Goal: Find specific page/section: Find specific page/section

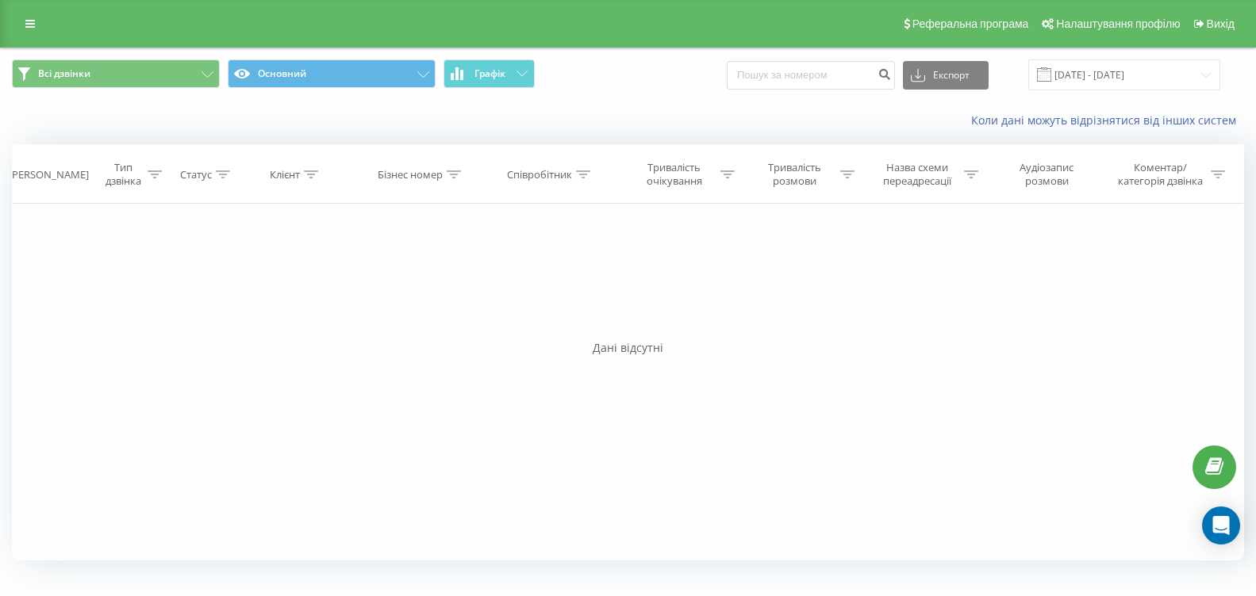
click at [502, 84] on button "Графік" at bounding box center [488, 73] width 91 height 29
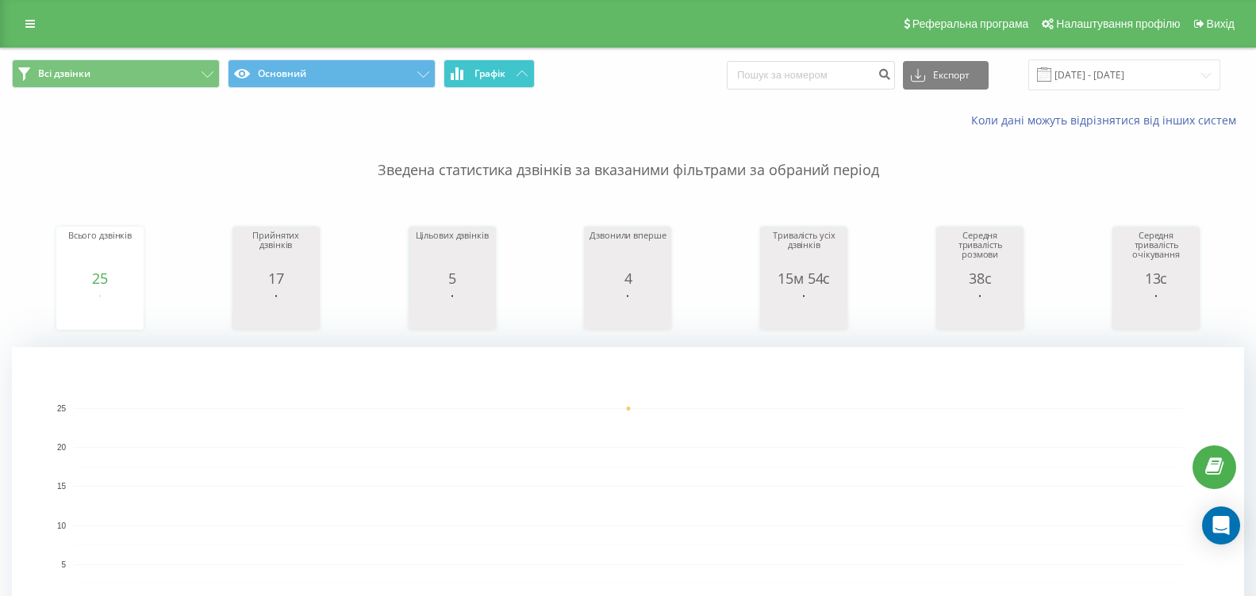
click at [523, 63] on button "Графік" at bounding box center [488, 73] width 91 height 29
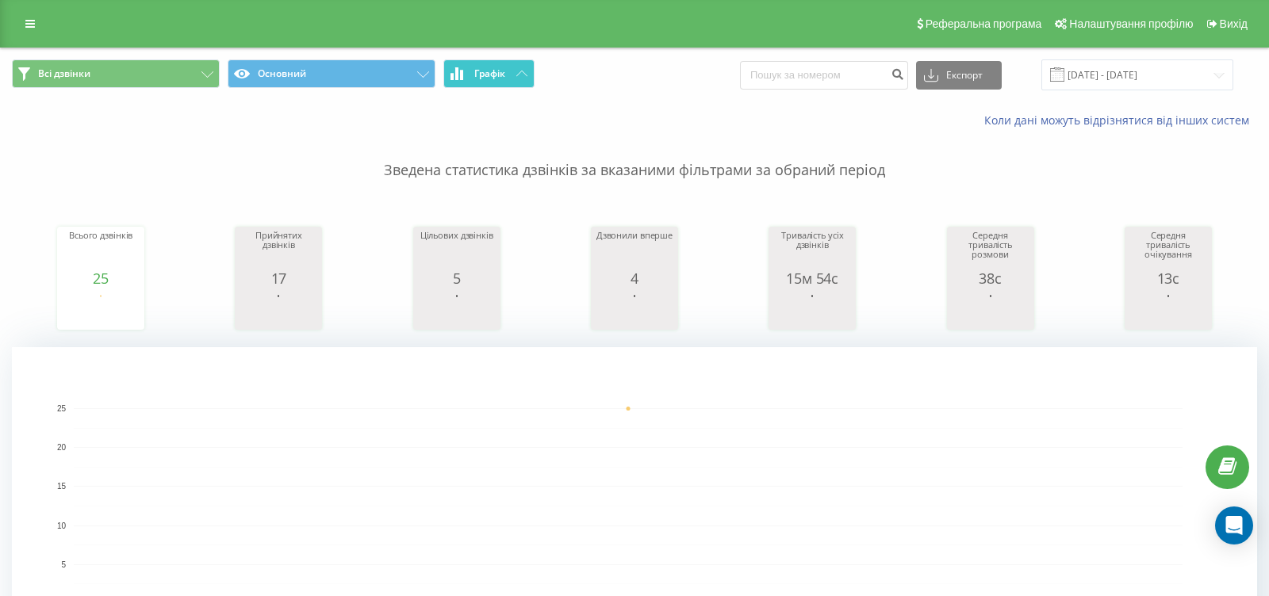
click at [523, 63] on button "Графік" at bounding box center [488, 73] width 91 height 29
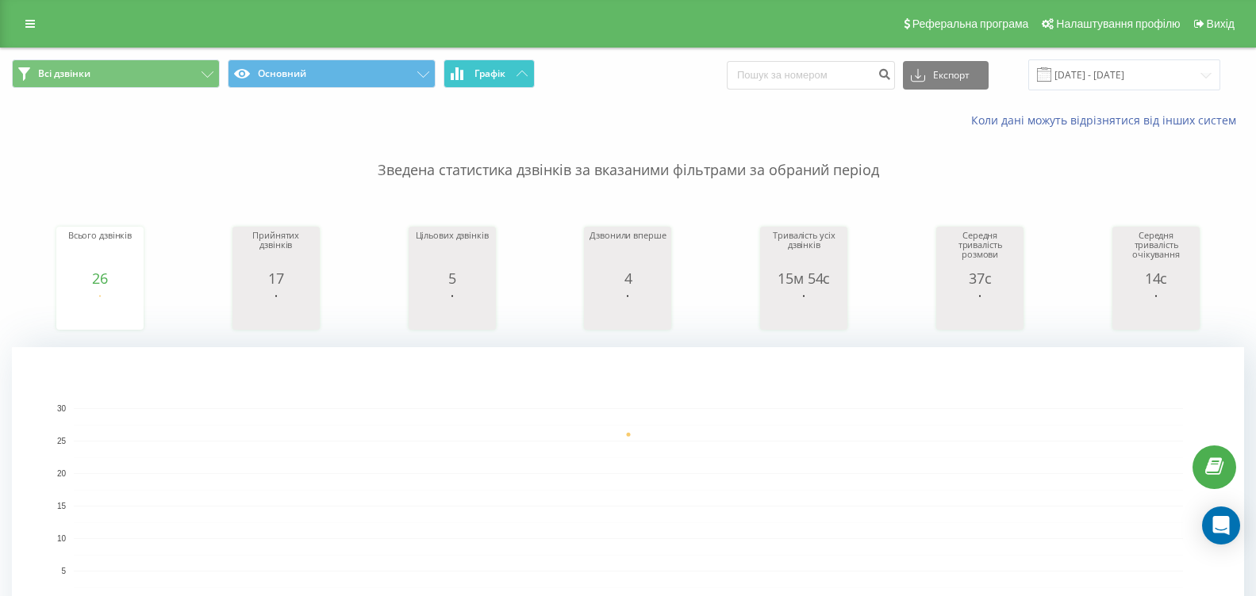
click at [521, 67] on button "Графік" at bounding box center [488, 73] width 91 height 29
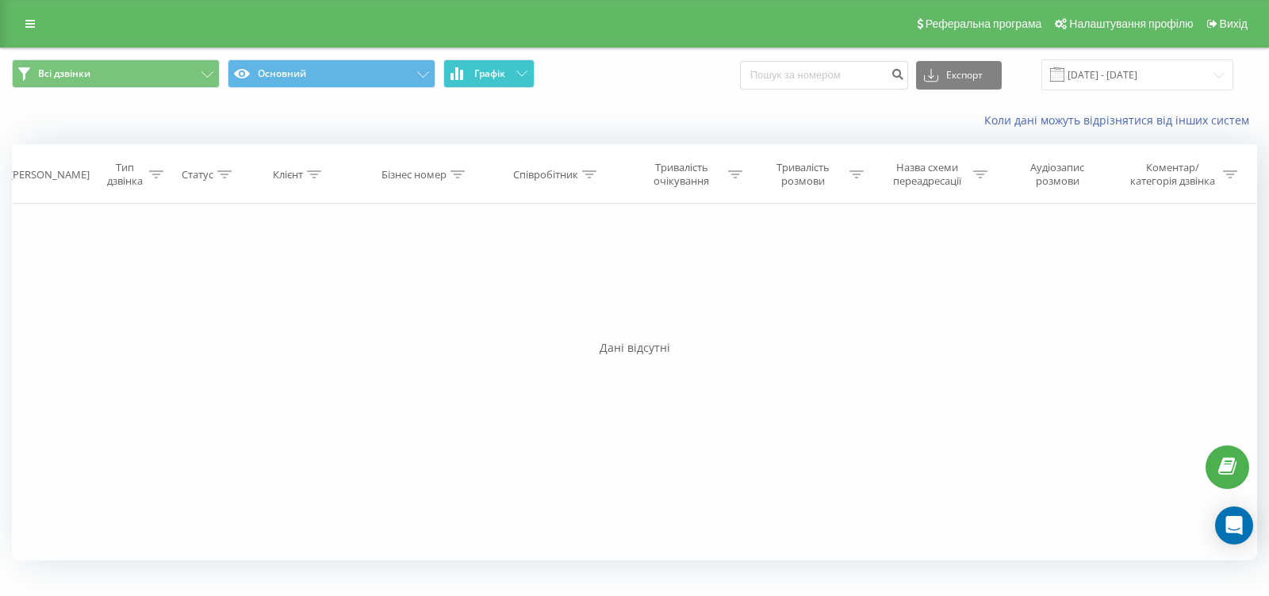
click at [521, 67] on button "Графік" at bounding box center [488, 73] width 91 height 29
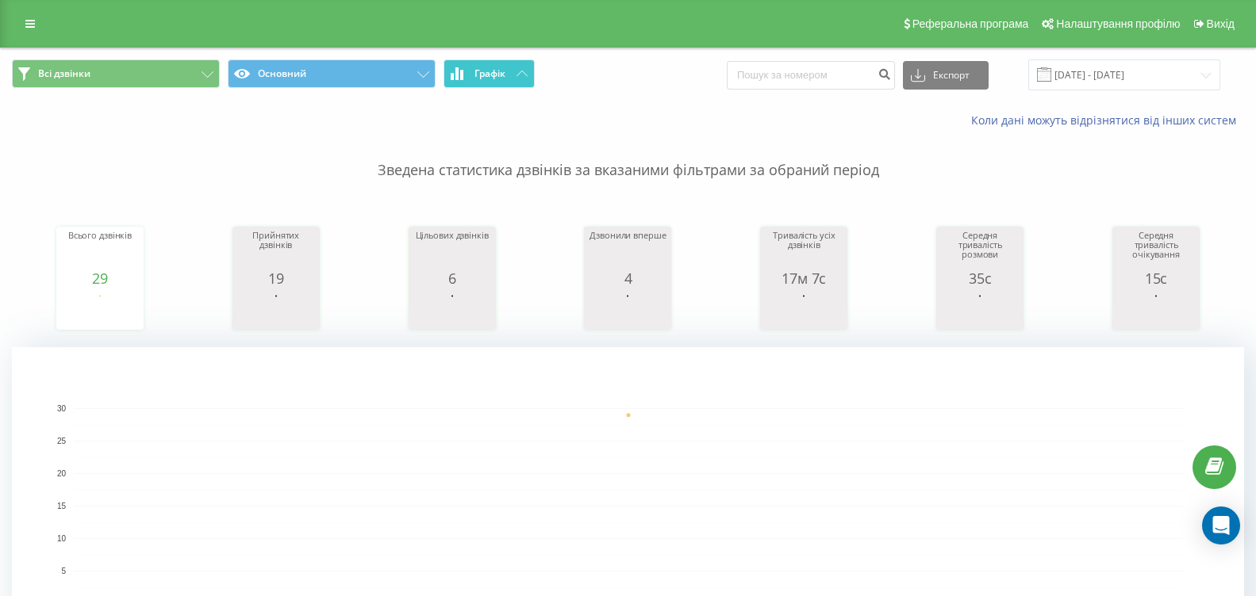
click at [517, 83] on button "Графік" at bounding box center [488, 73] width 91 height 29
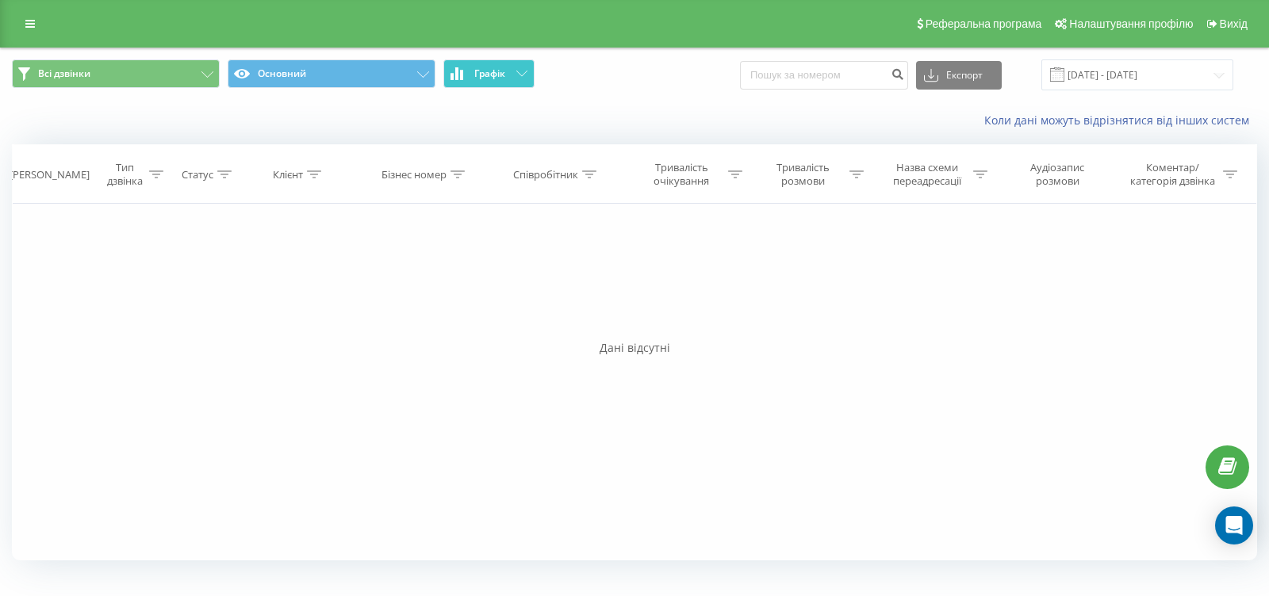
click at [517, 83] on button "Графік" at bounding box center [488, 73] width 91 height 29
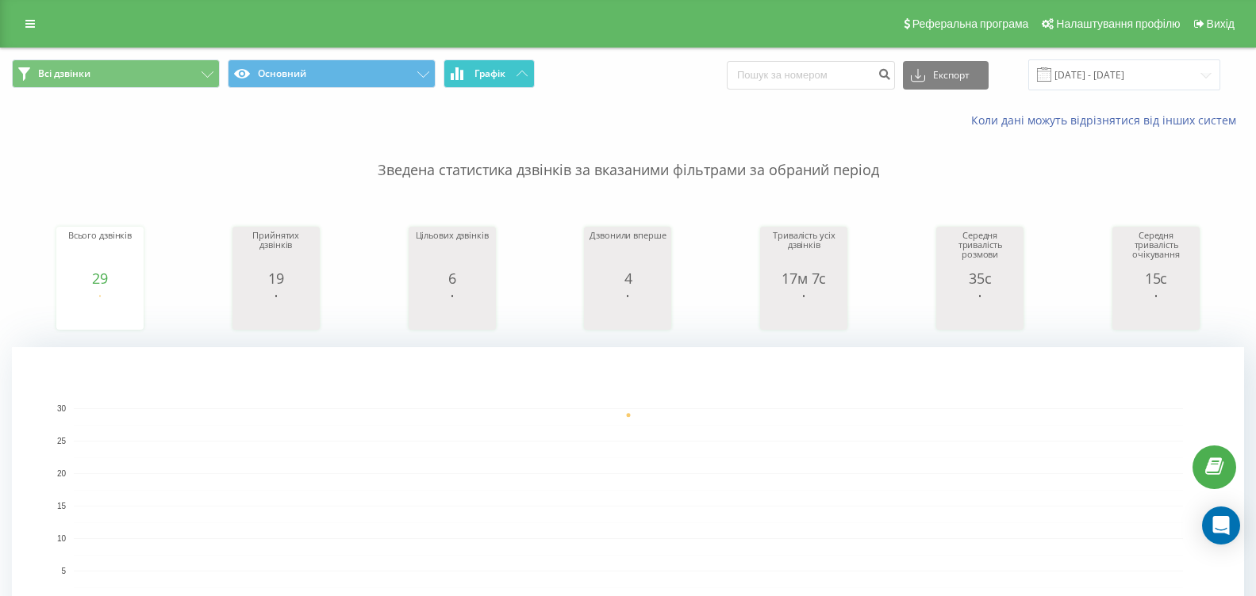
click at [505, 77] on span "Графік" at bounding box center [489, 73] width 31 height 11
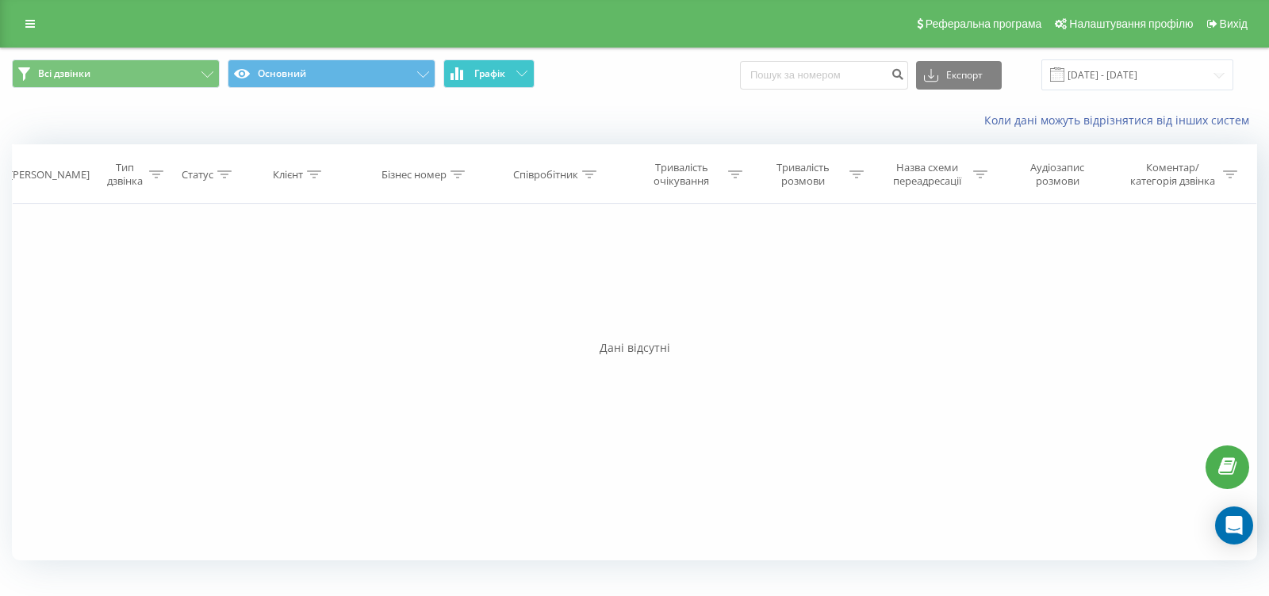
click at [506, 71] on button "Графік" at bounding box center [488, 73] width 91 height 29
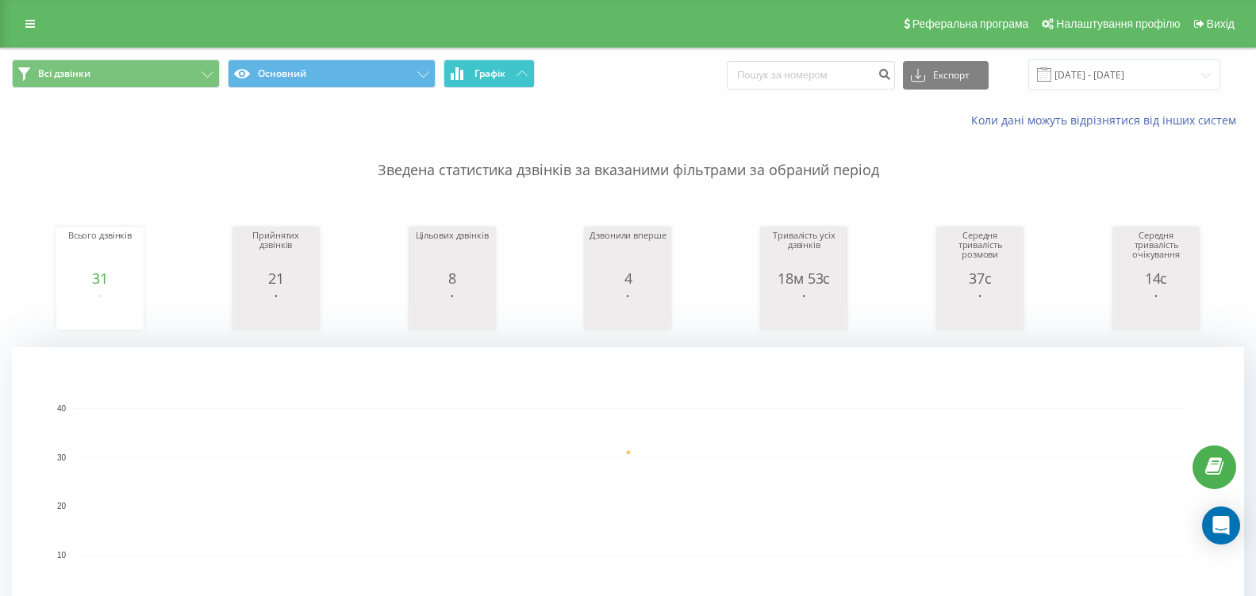
click at [516, 76] on icon at bounding box center [521, 74] width 11 height 6
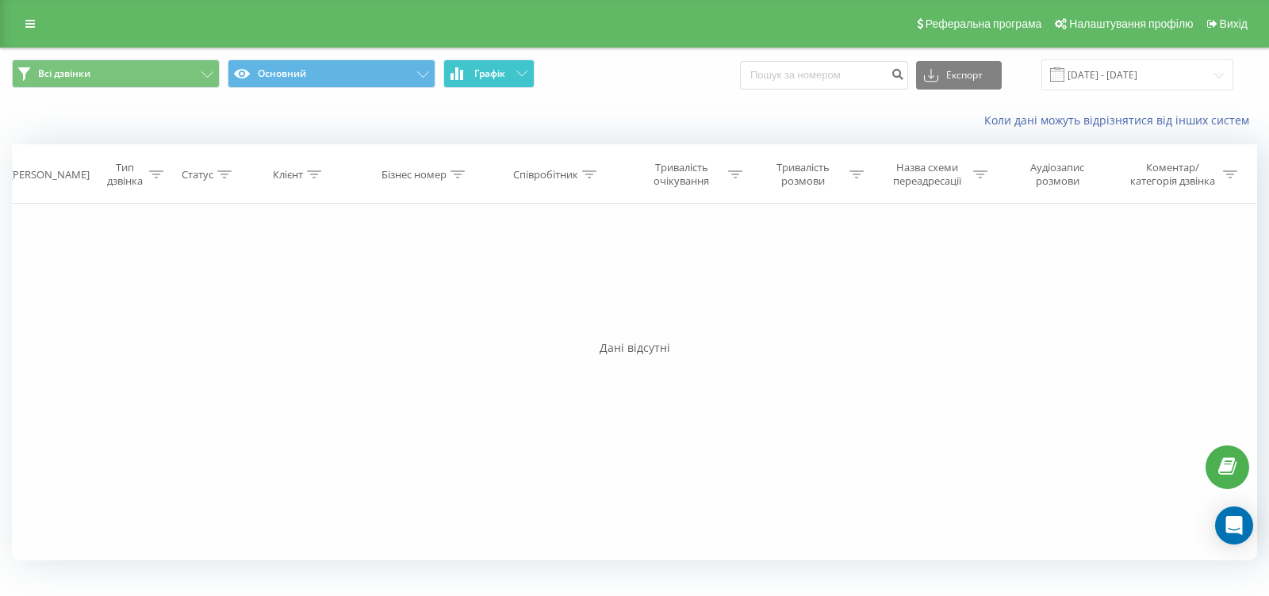
click at [506, 79] on button "Графік" at bounding box center [488, 73] width 91 height 29
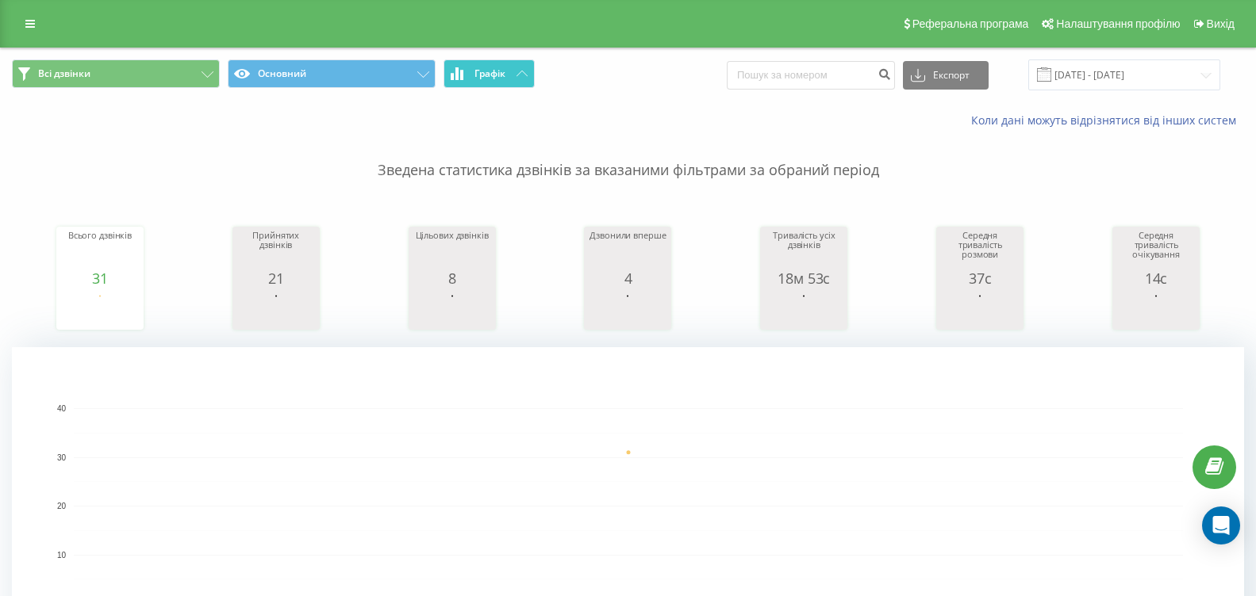
click at [516, 67] on button "Графік" at bounding box center [488, 73] width 91 height 29
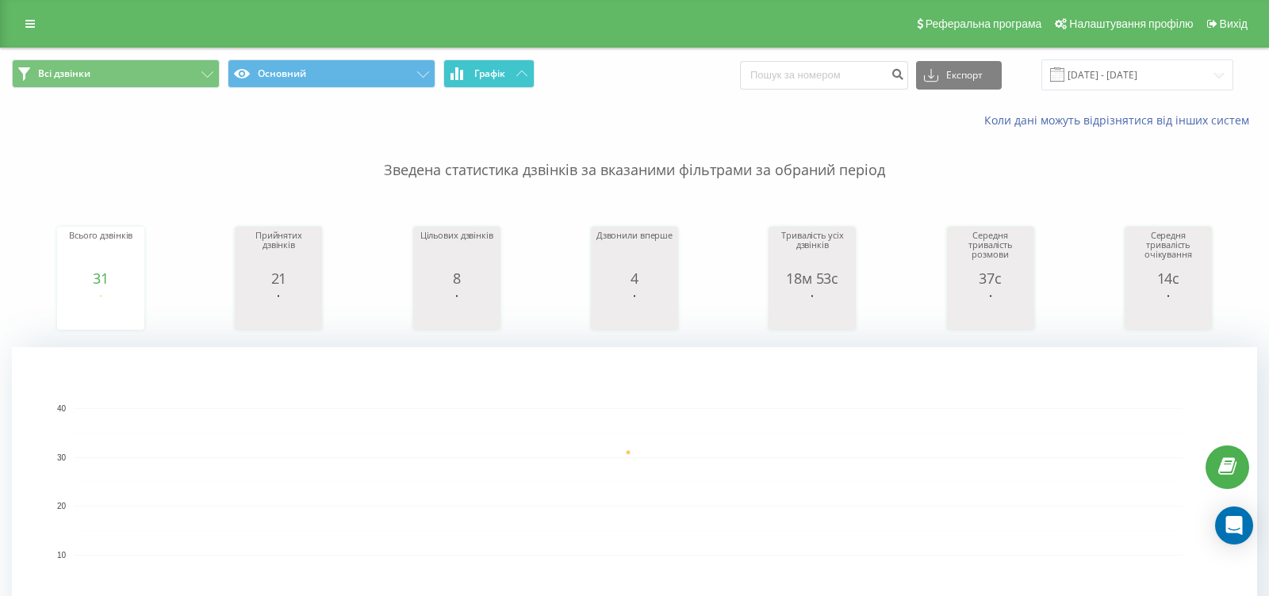
click at [516, 67] on button "Графік" at bounding box center [488, 73] width 91 height 29
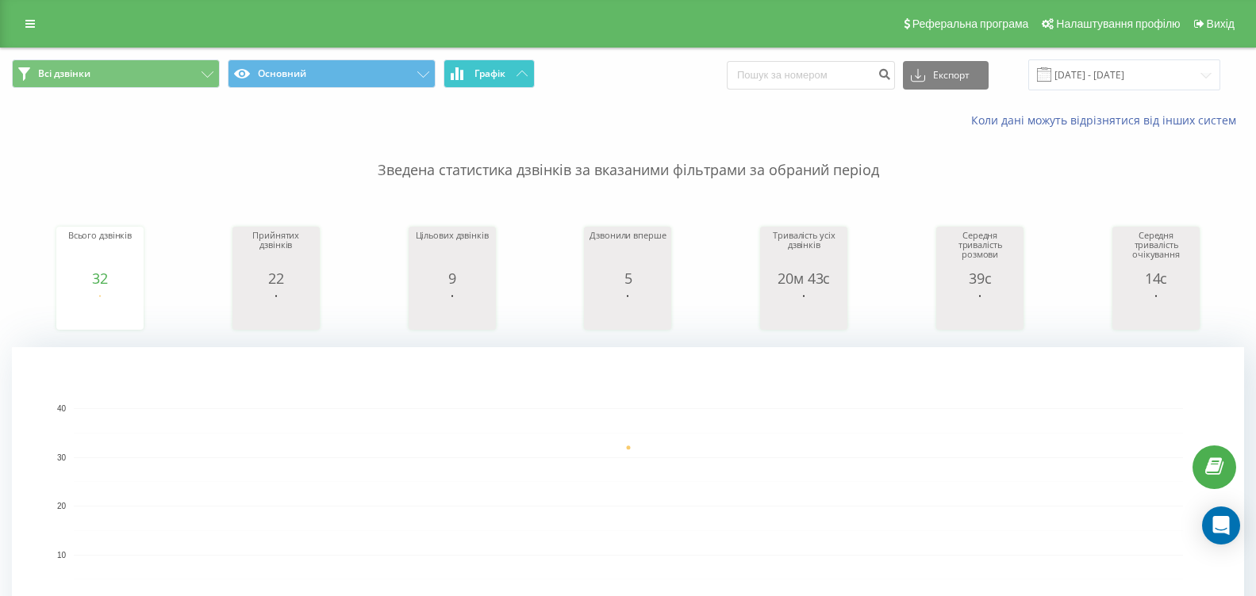
click at [506, 67] on button "Графік" at bounding box center [488, 73] width 91 height 29
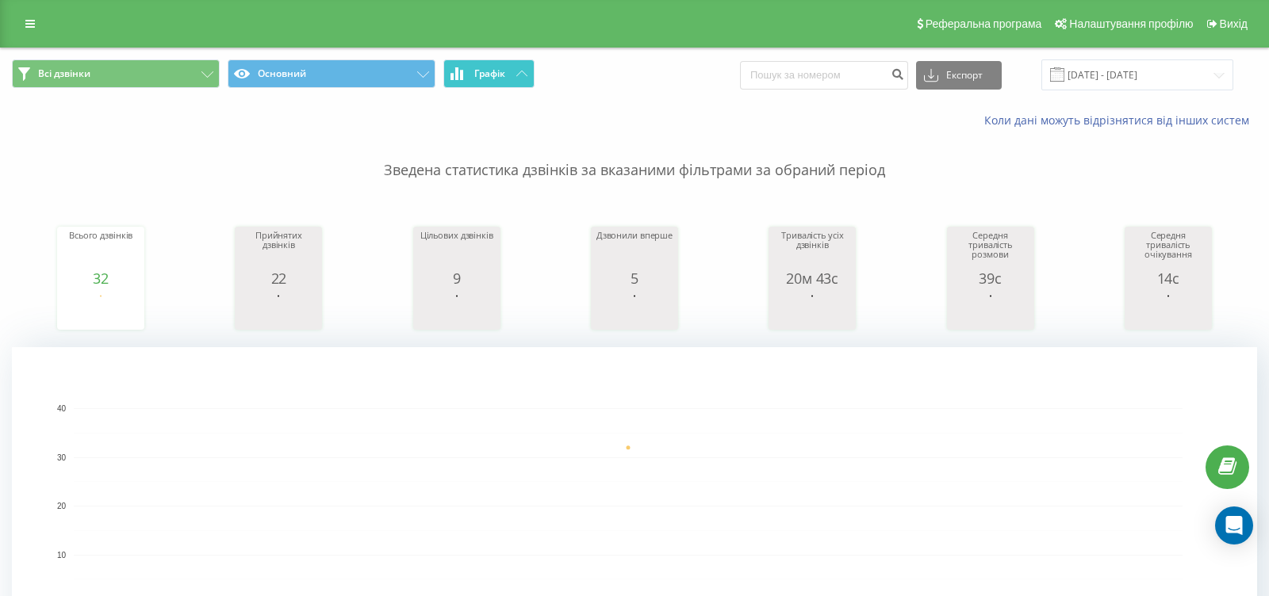
click at [506, 67] on button "Графік" at bounding box center [488, 73] width 91 height 29
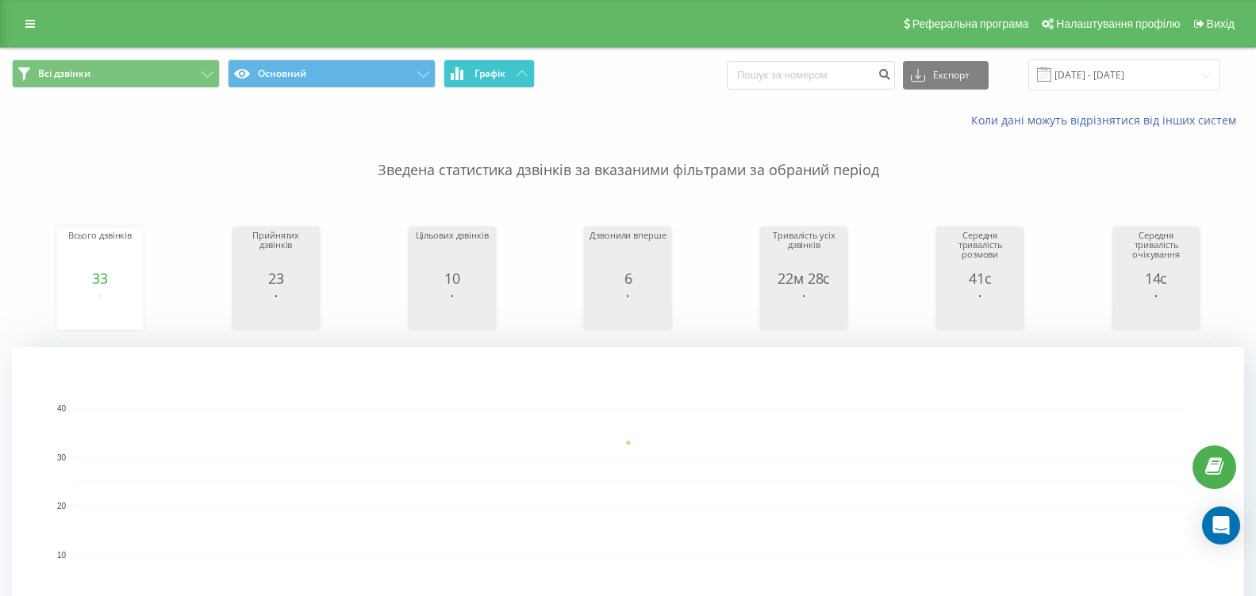
click at [523, 82] on button "Графік" at bounding box center [488, 73] width 91 height 29
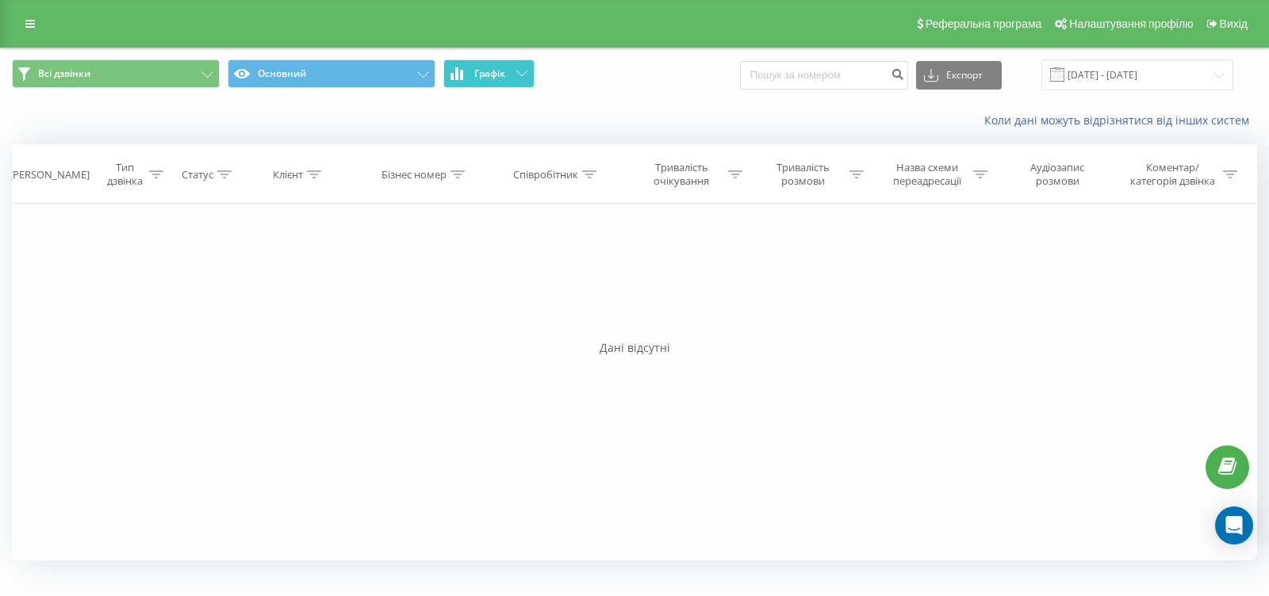
click at [523, 82] on button "Графік" at bounding box center [488, 73] width 91 height 29
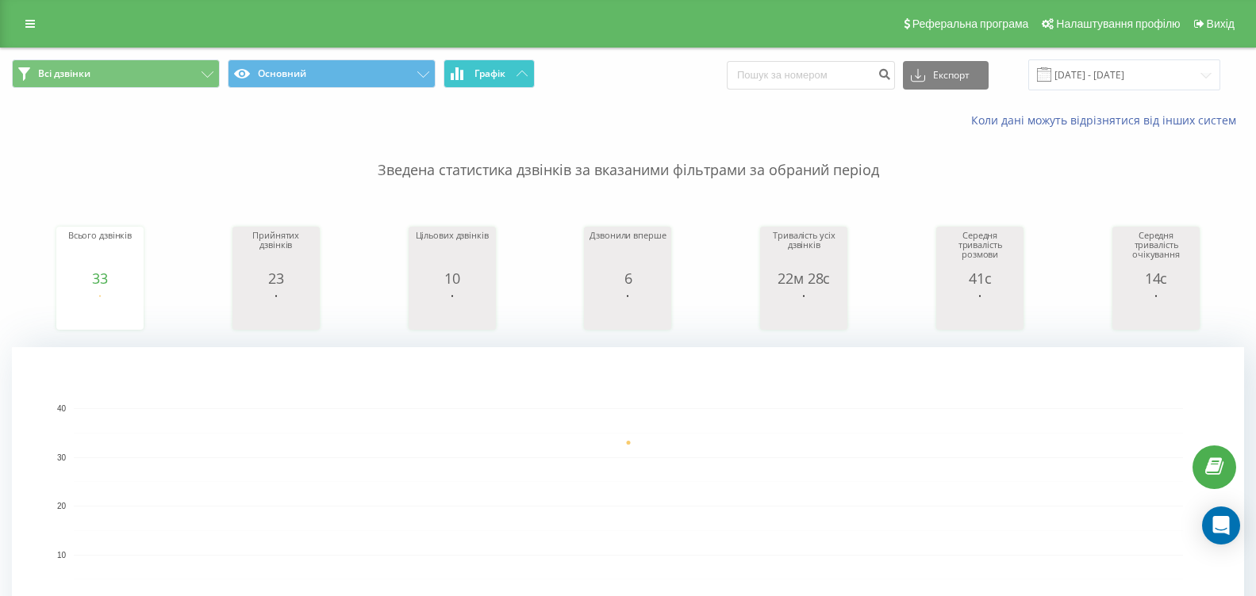
click at [513, 67] on button "Графік" at bounding box center [488, 73] width 91 height 29
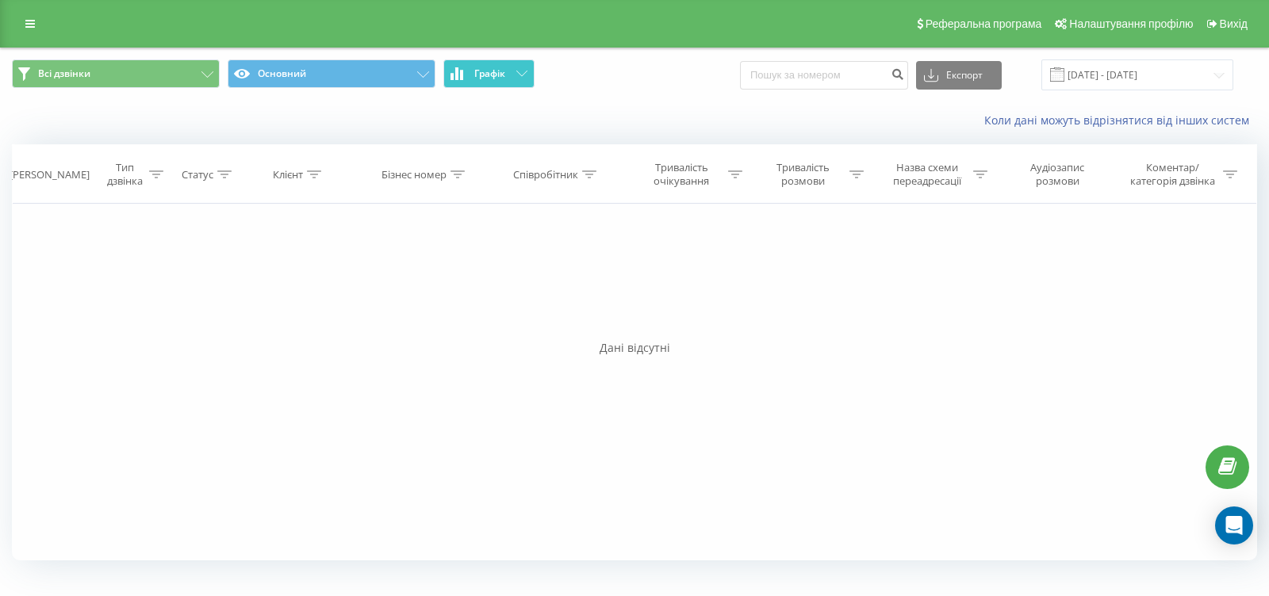
click at [512, 67] on button "Графік" at bounding box center [488, 73] width 91 height 29
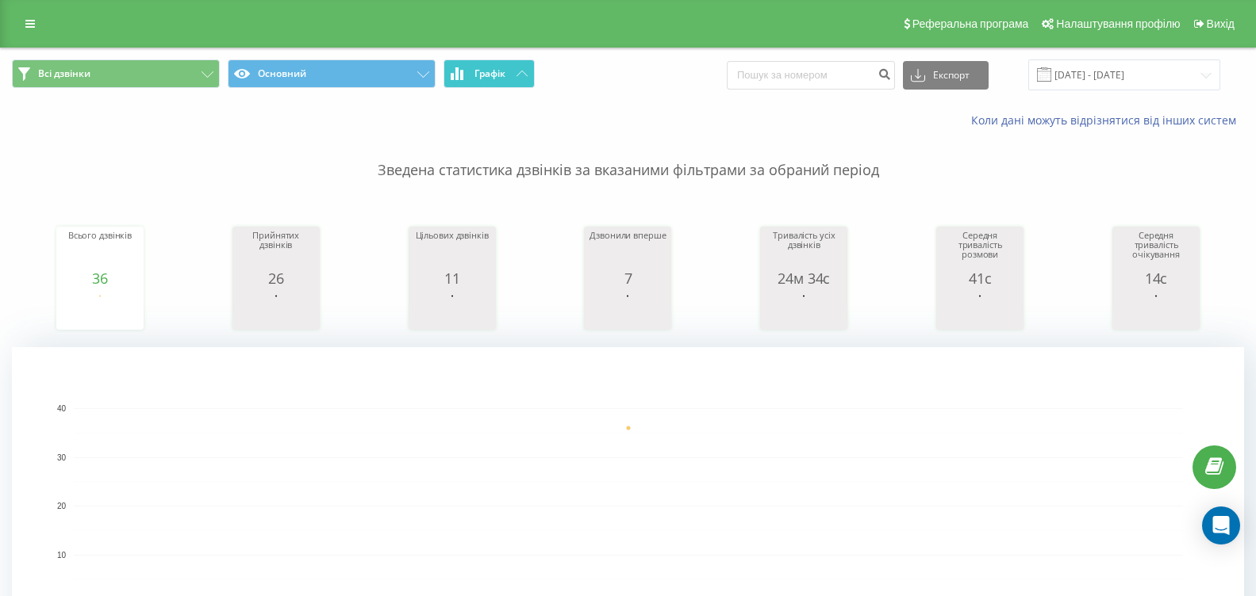
click at [506, 75] on button "Графік" at bounding box center [488, 73] width 91 height 29
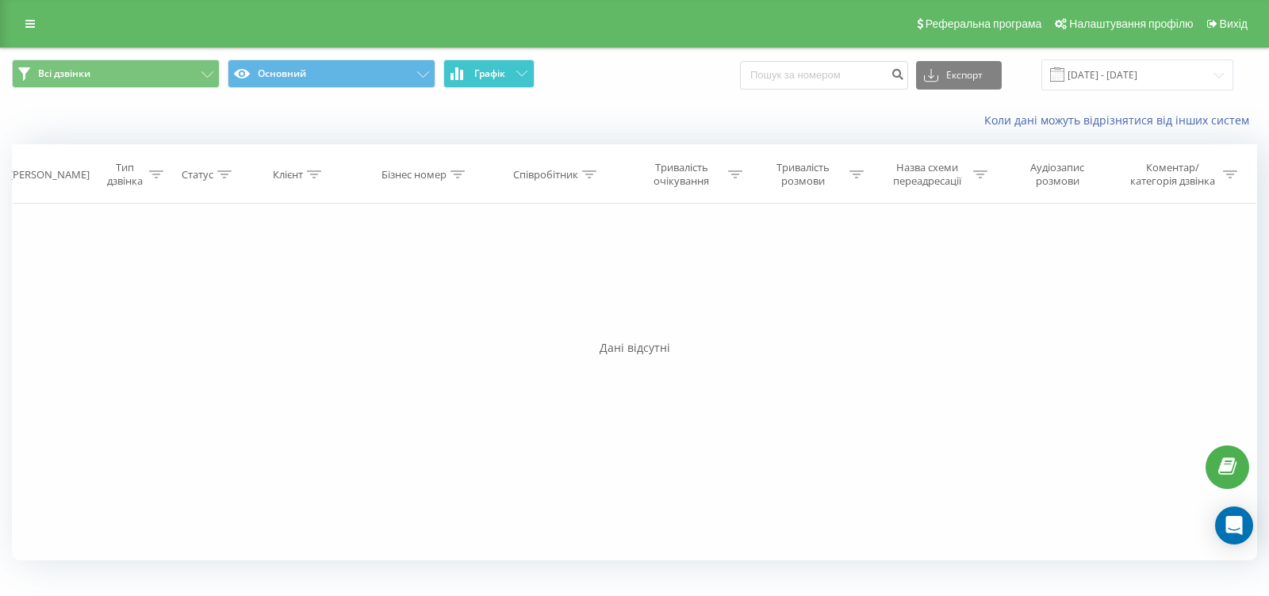
click at [506, 75] on button "Графік" at bounding box center [488, 73] width 91 height 29
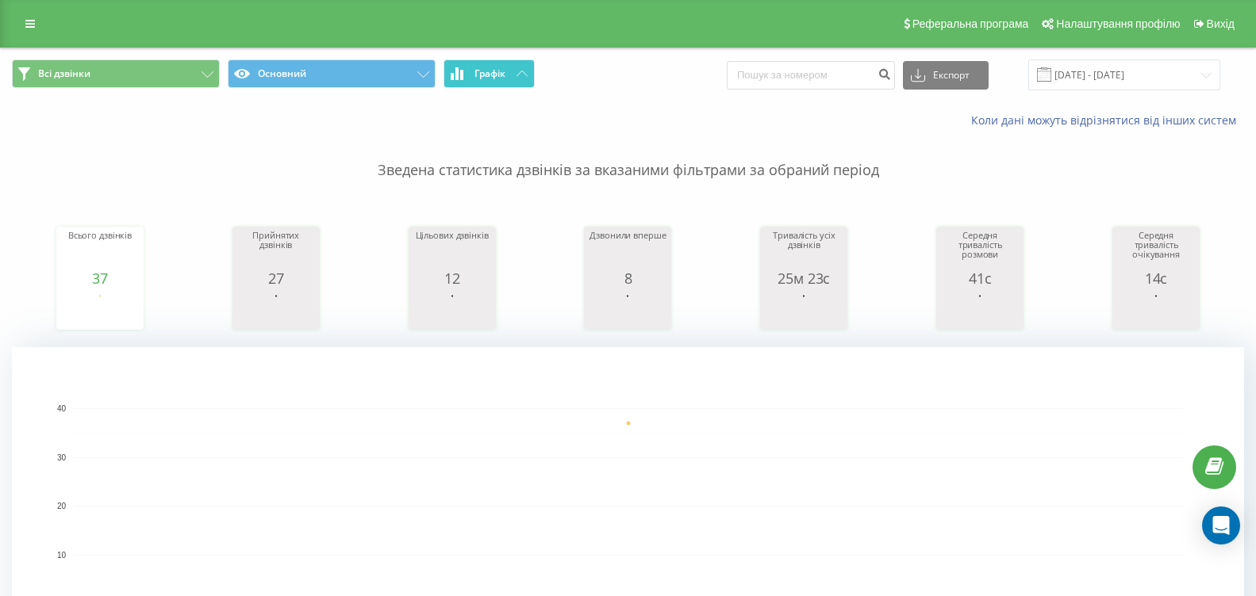
click at [489, 74] on span "Графік" at bounding box center [489, 73] width 31 height 11
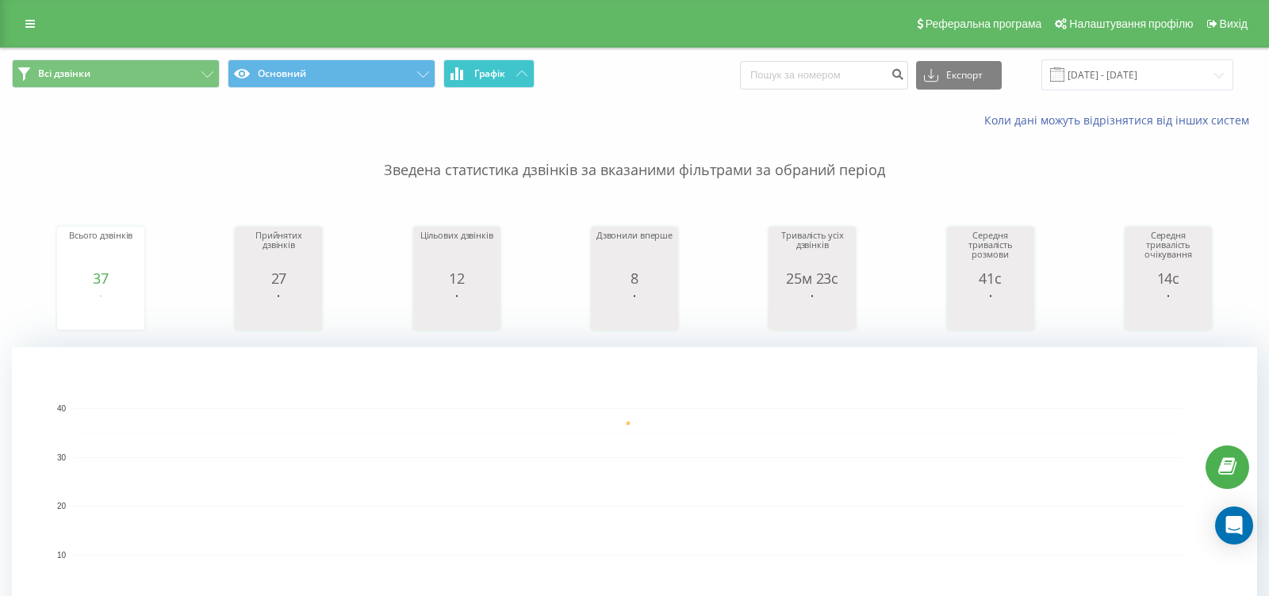
click at [490, 74] on span "Графік" at bounding box center [489, 73] width 31 height 11
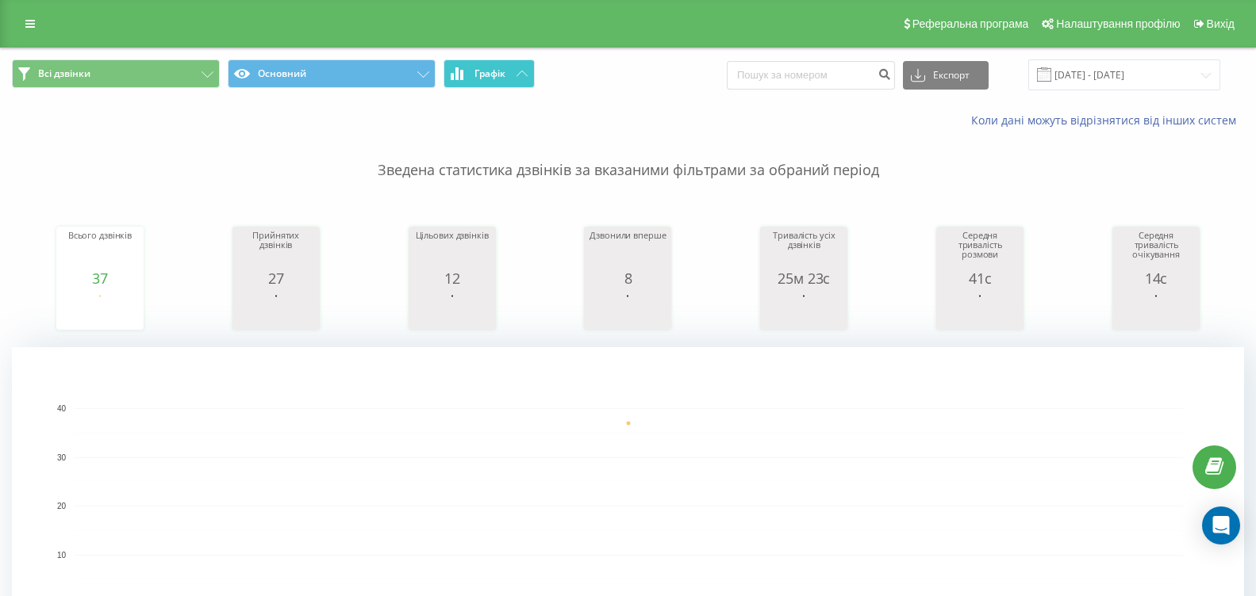
click at [508, 67] on button "Графік" at bounding box center [488, 73] width 91 height 29
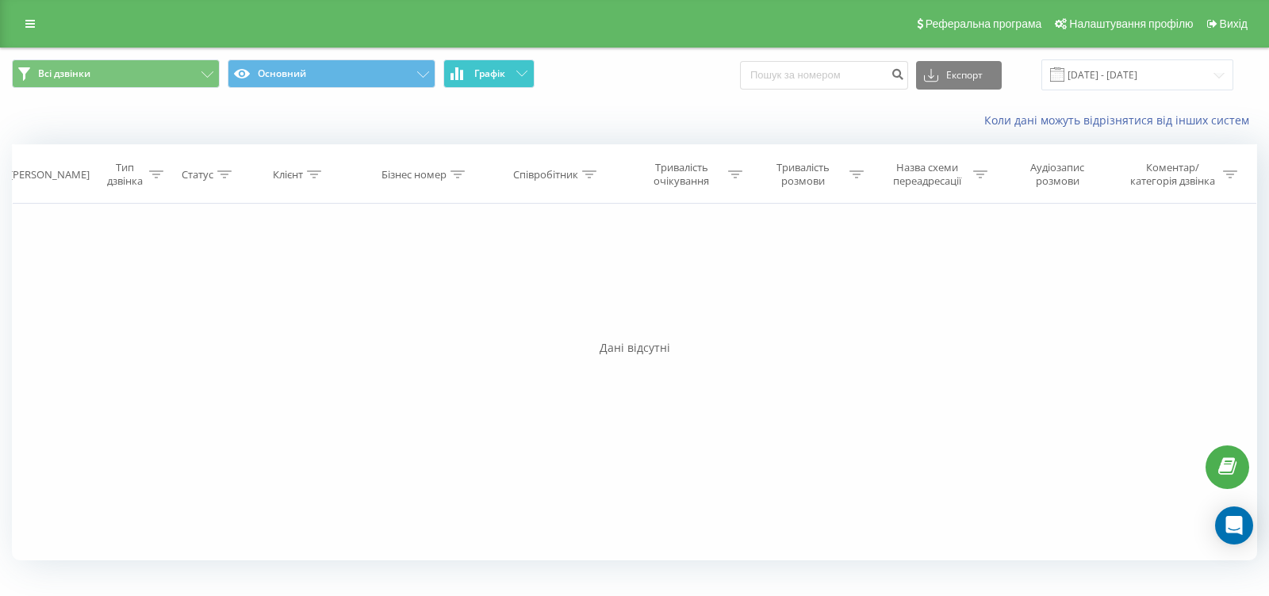
click at [508, 67] on button "Графік" at bounding box center [488, 73] width 91 height 29
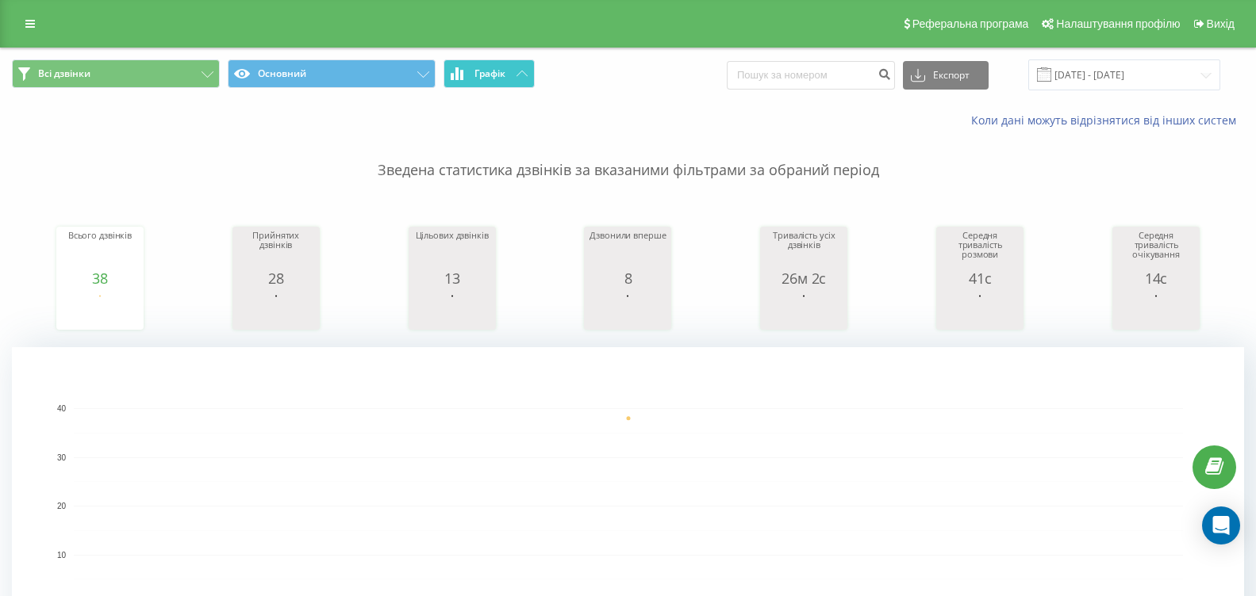
click at [516, 79] on button "Графік" at bounding box center [488, 73] width 91 height 29
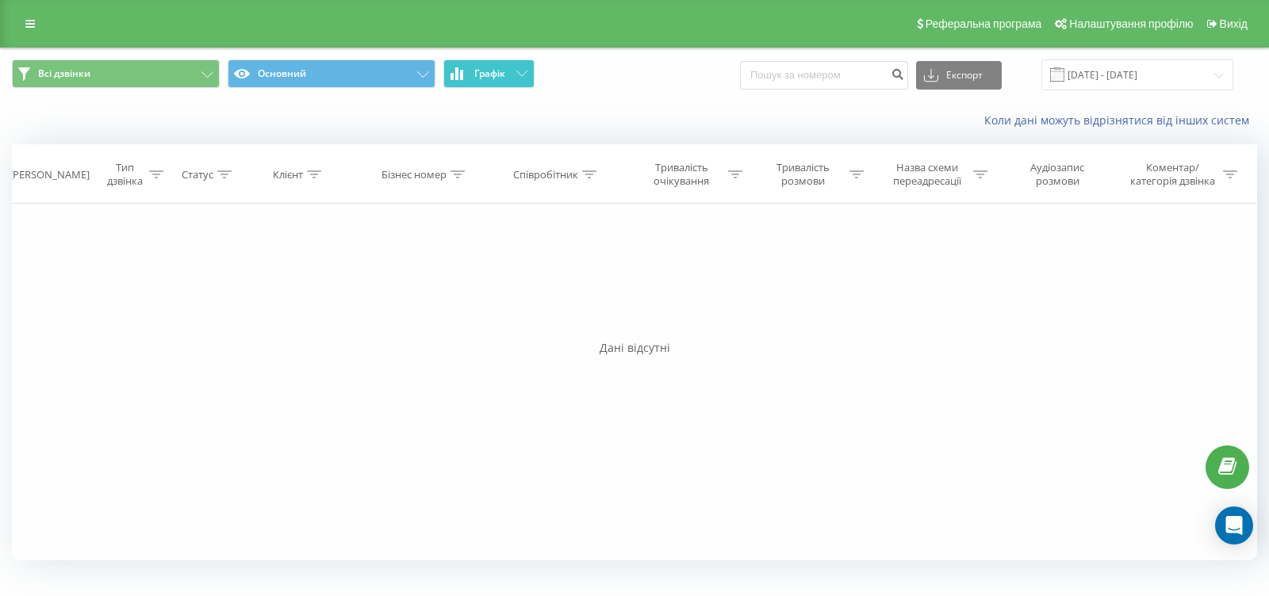
click at [516, 79] on button "Графік" at bounding box center [488, 73] width 91 height 29
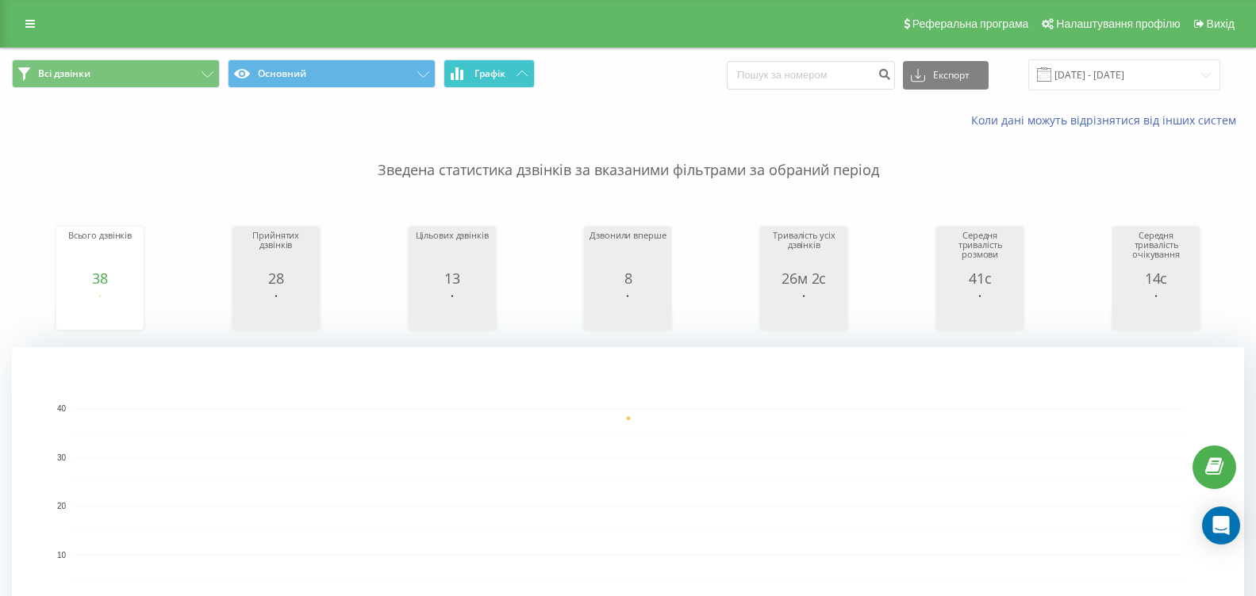
click at [497, 72] on span "Графік" at bounding box center [489, 73] width 31 height 11
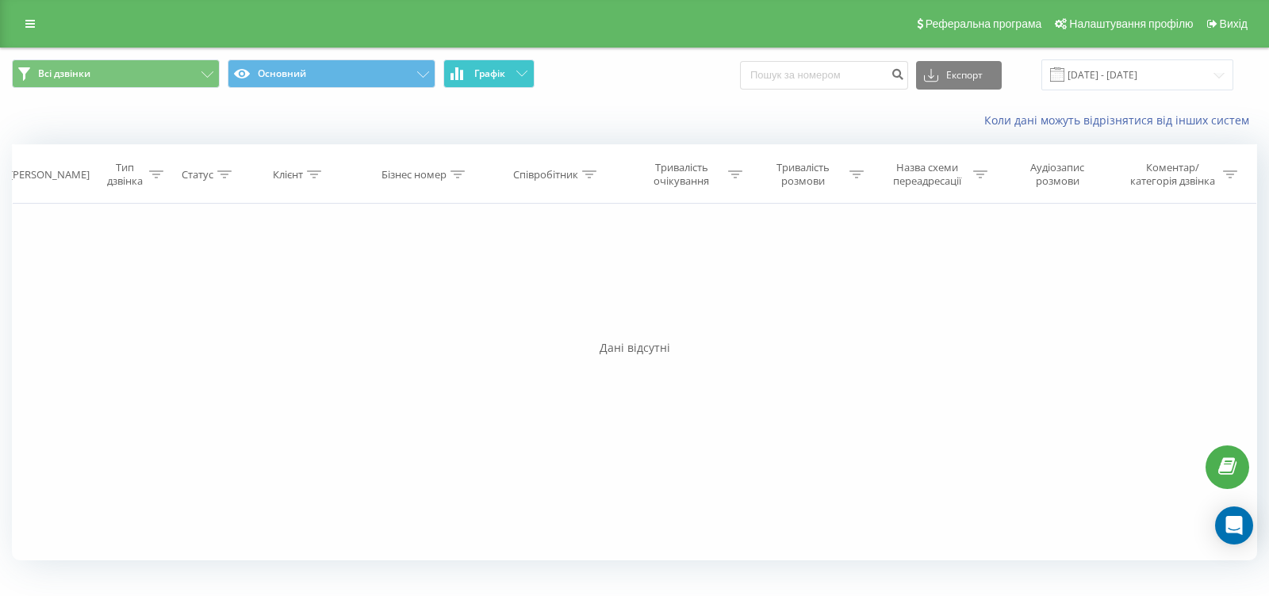
click at [497, 72] on span "Графік" at bounding box center [489, 73] width 31 height 11
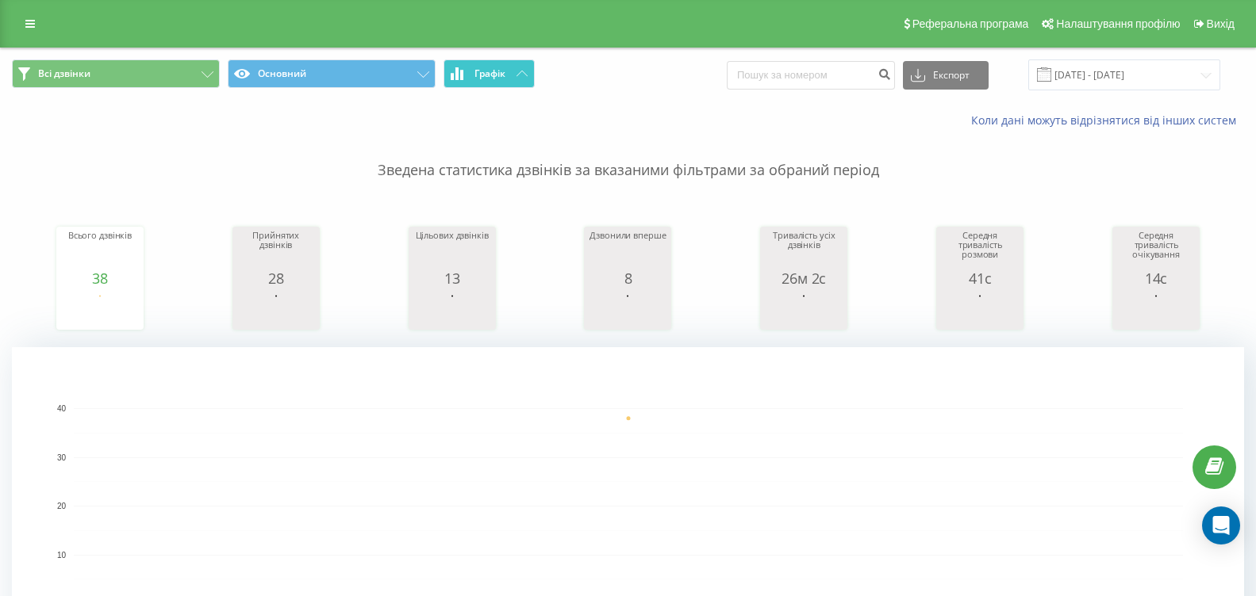
click at [492, 78] on span "Графік" at bounding box center [489, 73] width 31 height 11
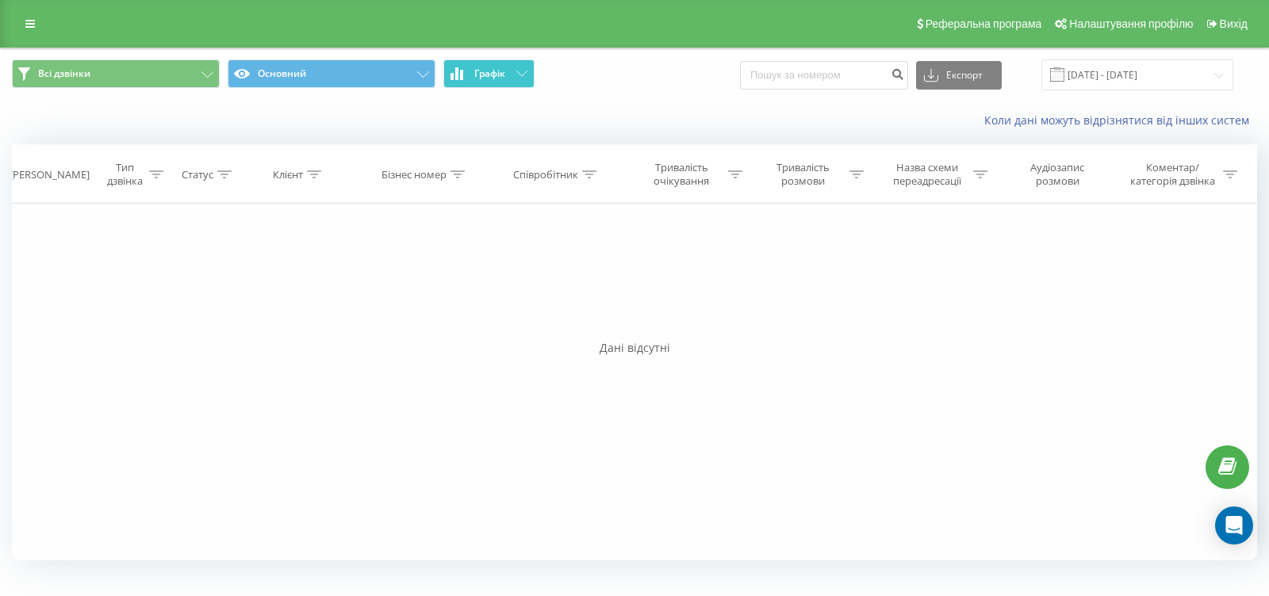
click at [489, 78] on span "Графік" at bounding box center [489, 73] width 31 height 11
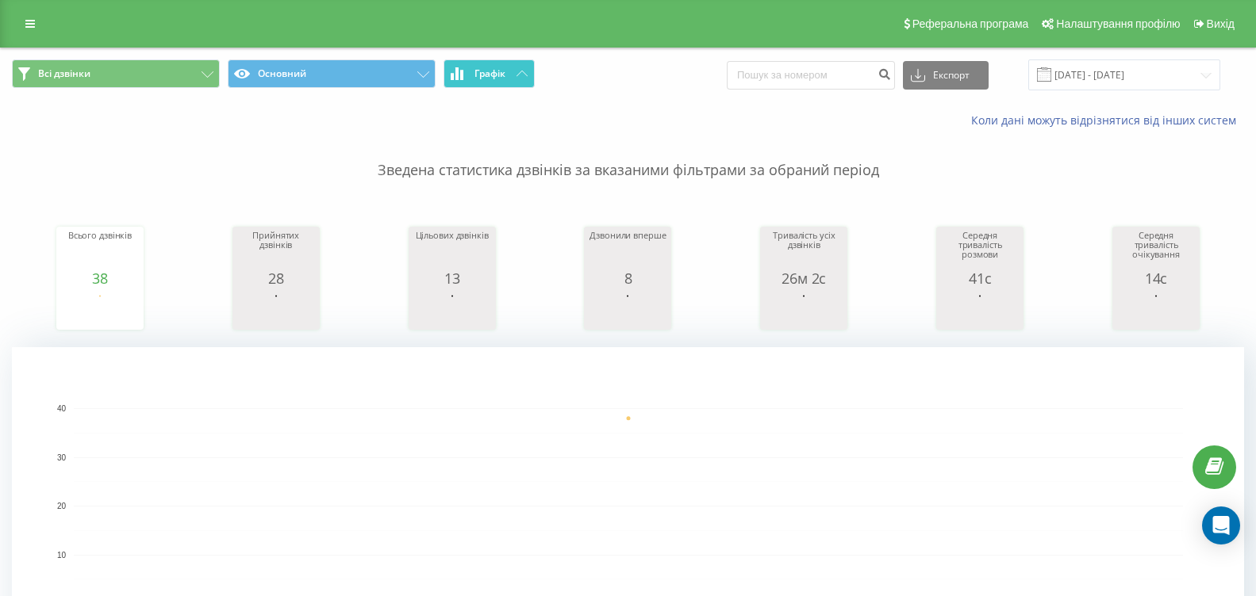
click at [518, 67] on button "Графік" at bounding box center [488, 73] width 91 height 29
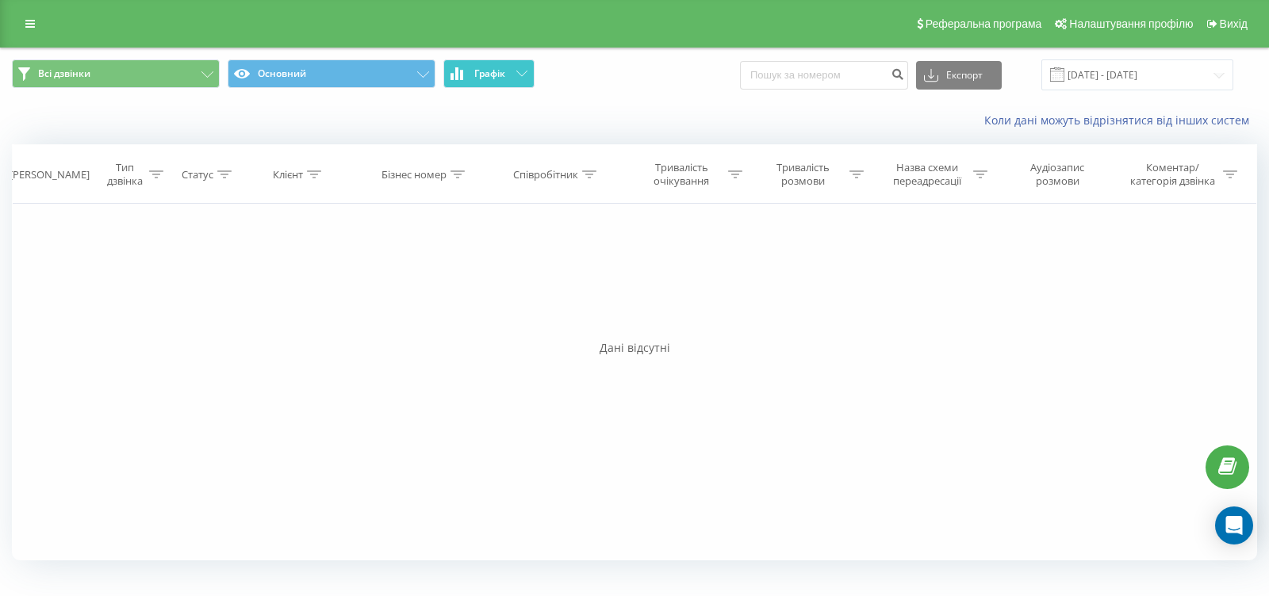
click at [518, 67] on button "Графік" at bounding box center [488, 73] width 91 height 29
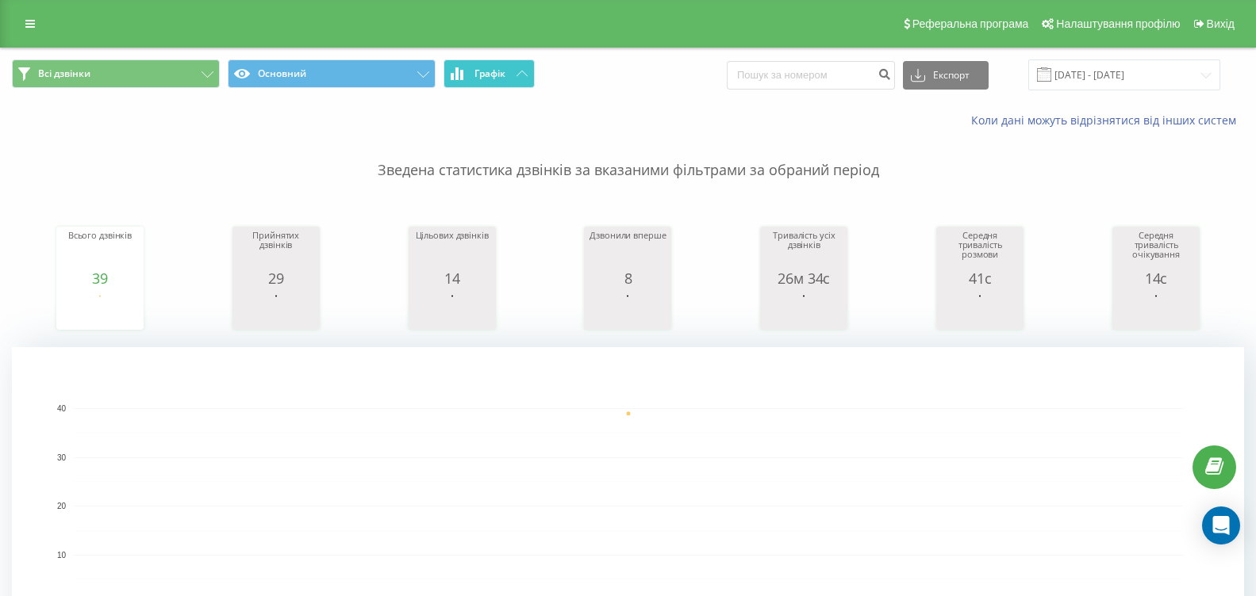
click at [529, 80] on button "Графік" at bounding box center [488, 73] width 91 height 29
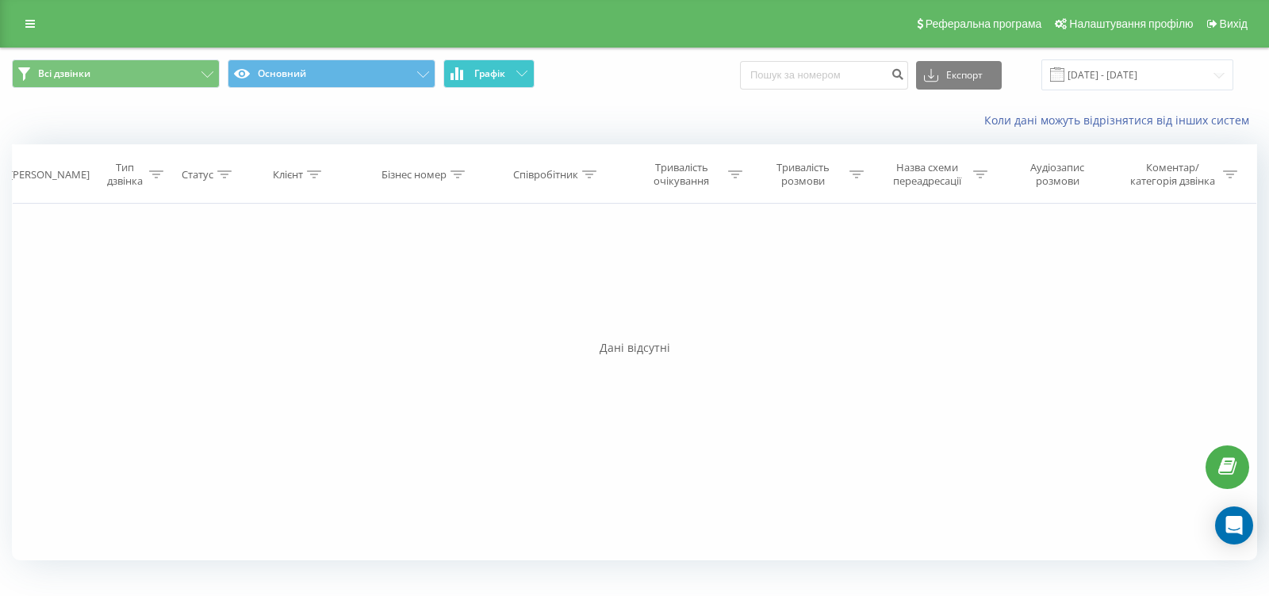
click at [485, 79] on span "Графік" at bounding box center [489, 73] width 31 height 11
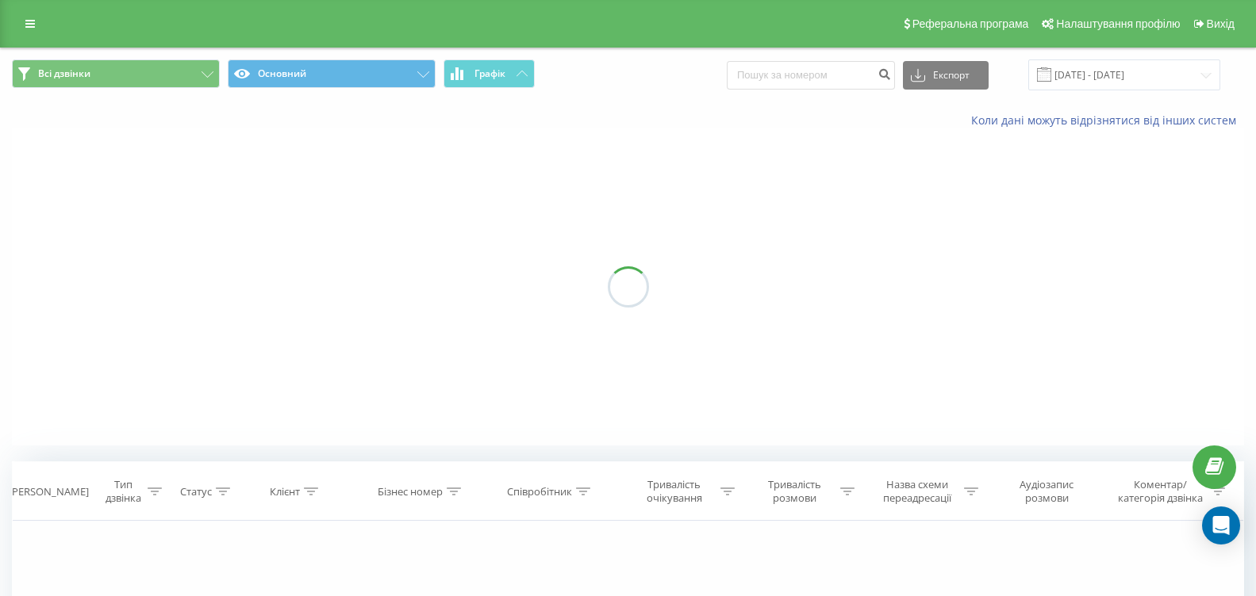
click at [485, 79] on span "Графік" at bounding box center [489, 73] width 31 height 11
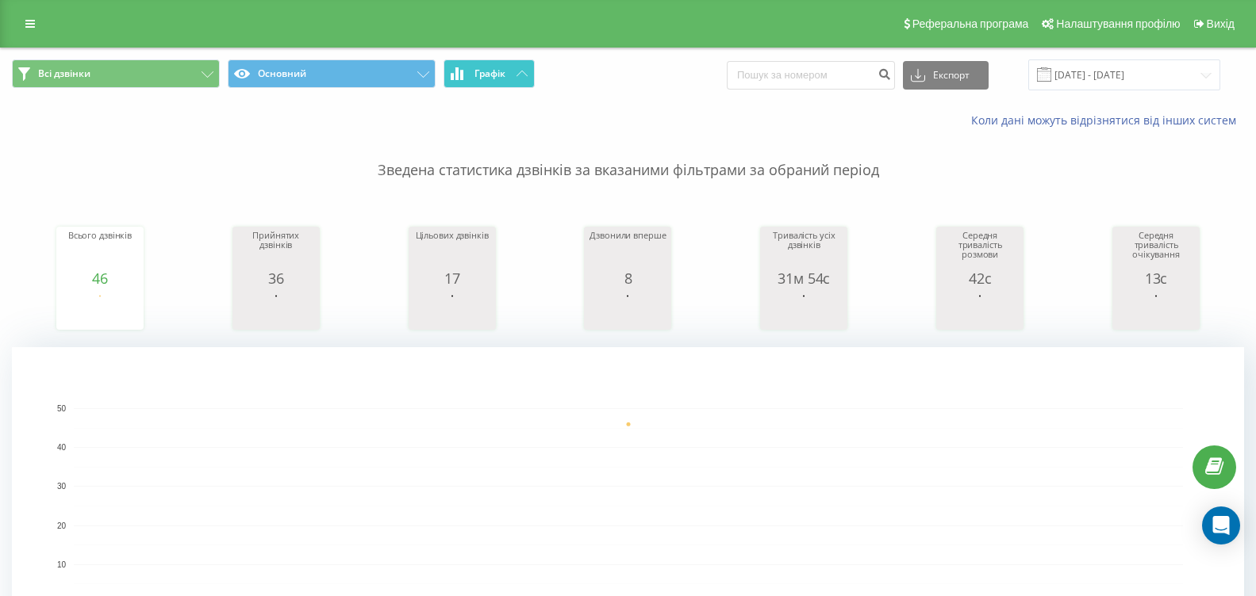
click at [521, 63] on button "Графік" at bounding box center [488, 73] width 91 height 29
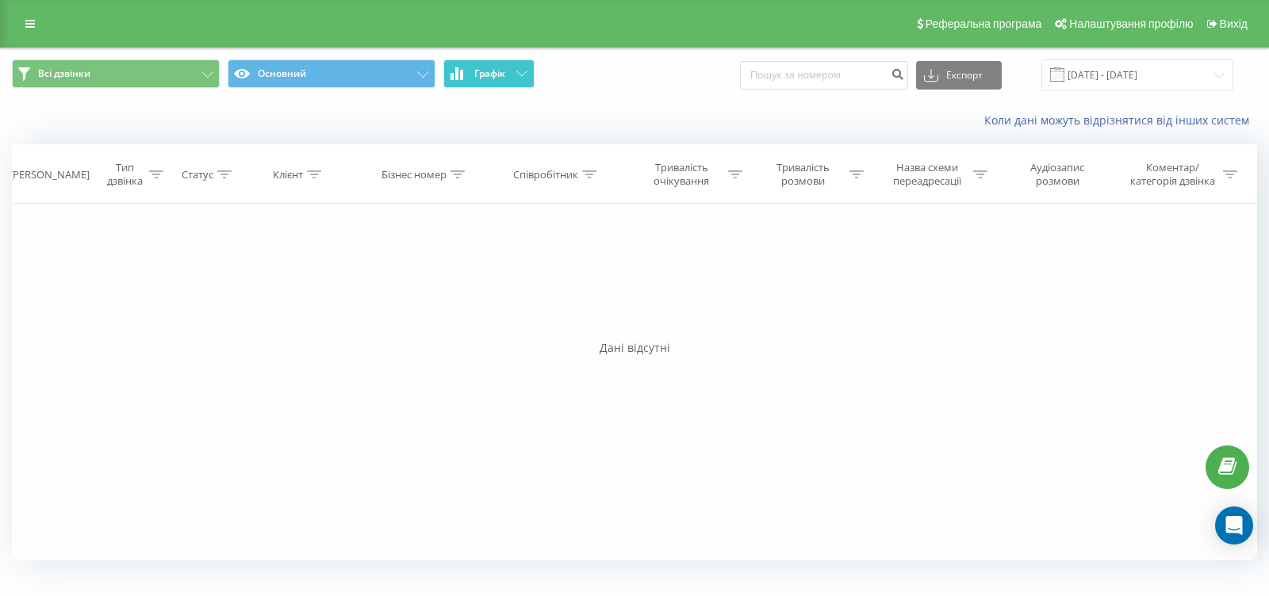
click at [520, 63] on button "Графік" at bounding box center [488, 73] width 91 height 29
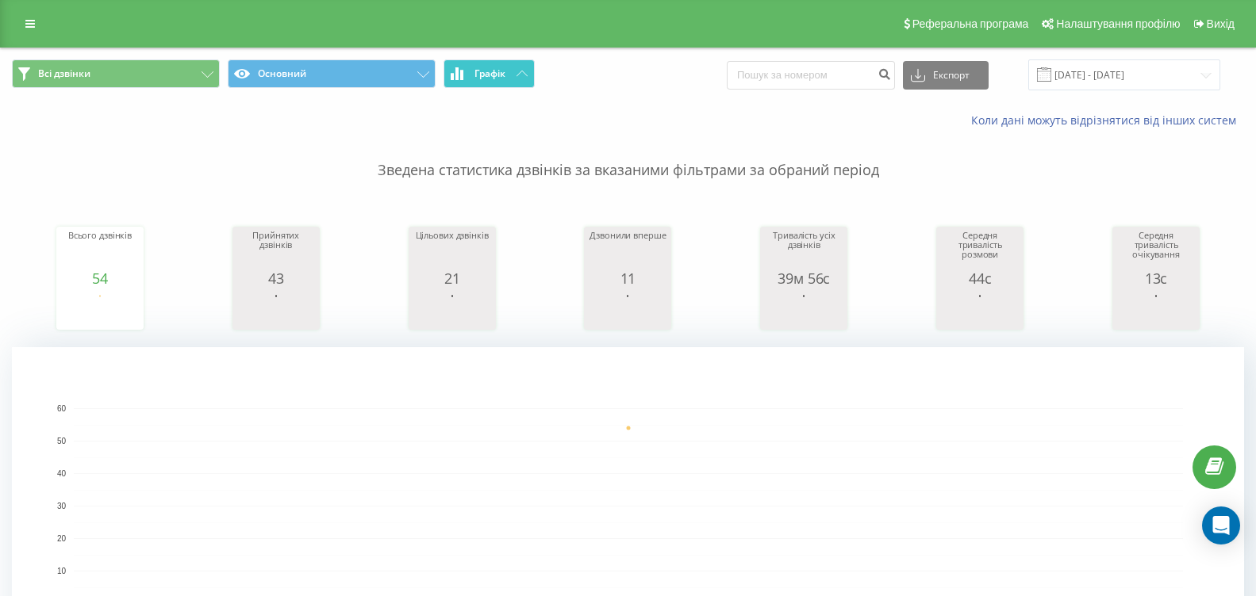
click at [516, 73] on icon at bounding box center [521, 74] width 11 height 6
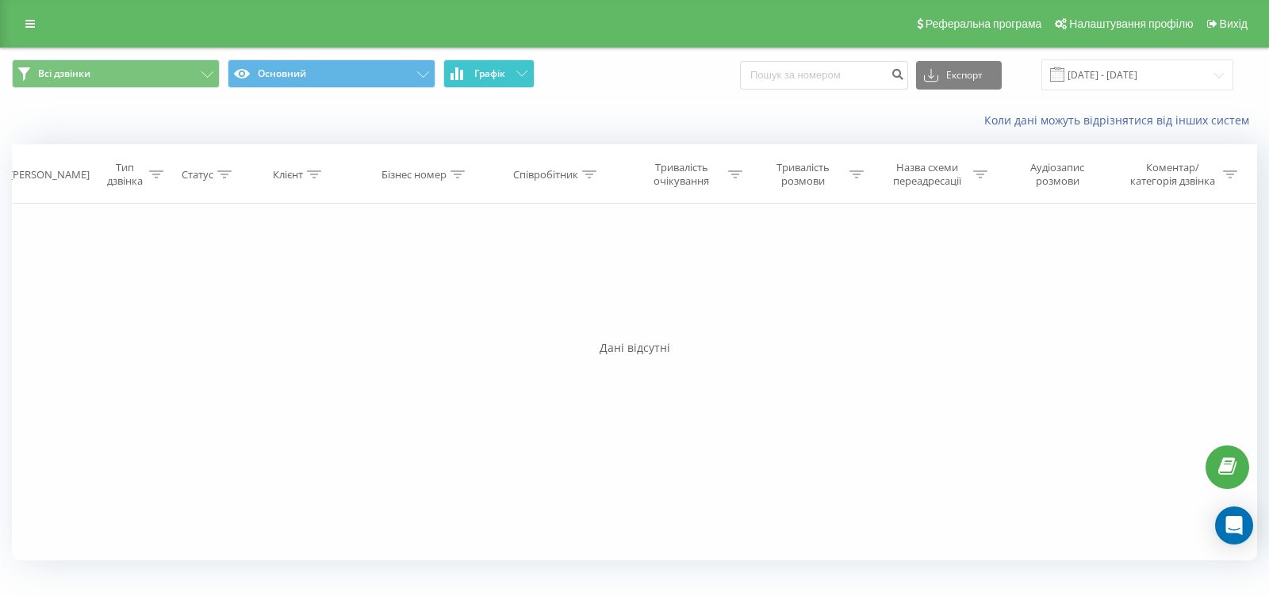
click at [516, 73] on icon at bounding box center [521, 74] width 11 height 6
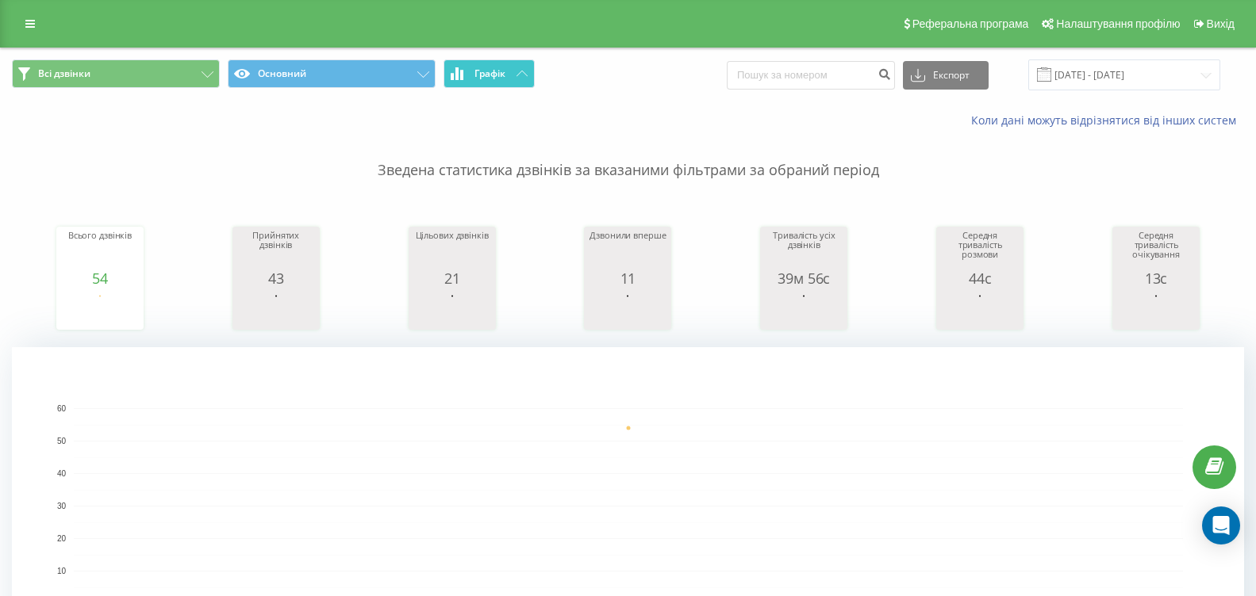
click at [518, 79] on button "Графік" at bounding box center [488, 73] width 91 height 29
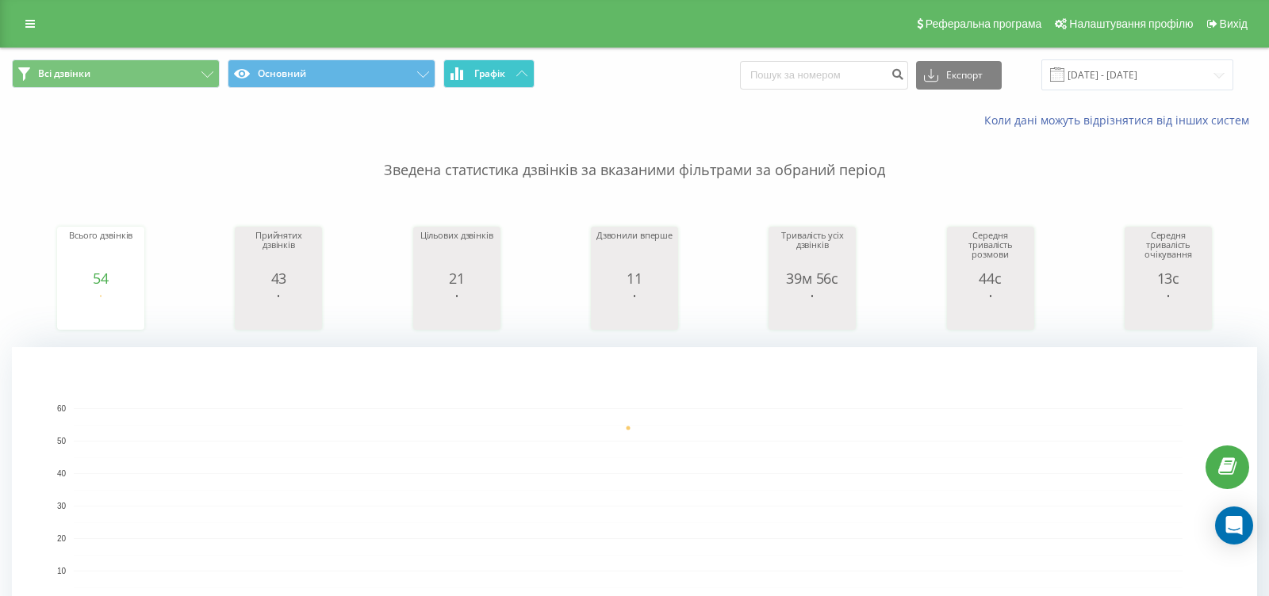
click at [518, 79] on button "Графік" at bounding box center [488, 73] width 91 height 29
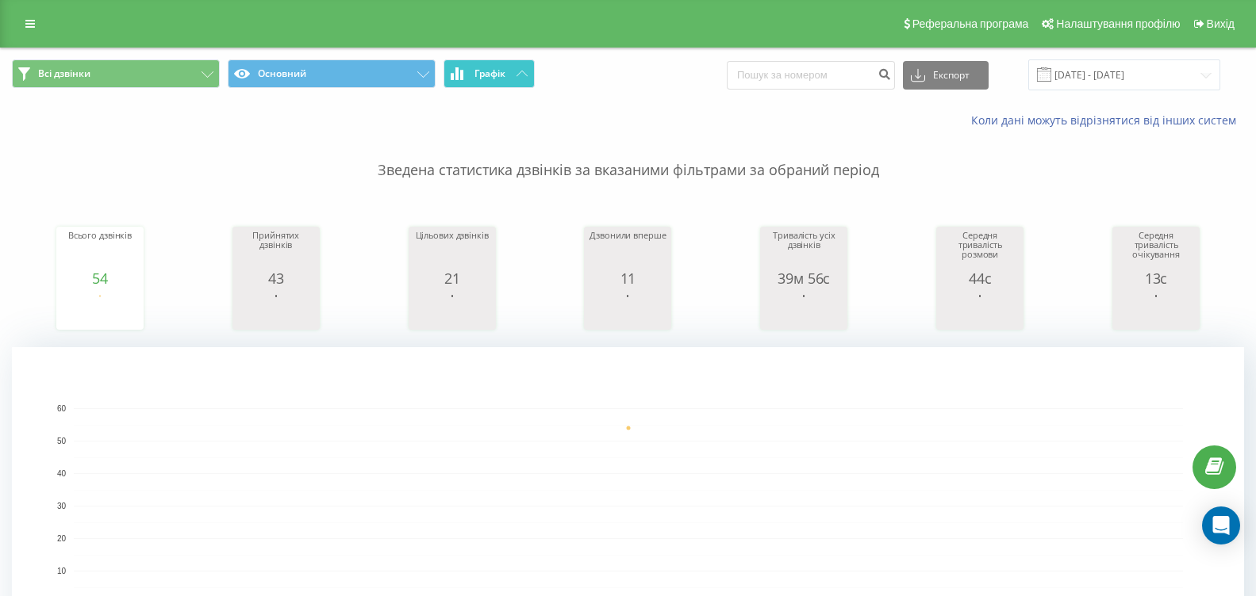
click at [508, 86] on button "Графік" at bounding box center [488, 73] width 91 height 29
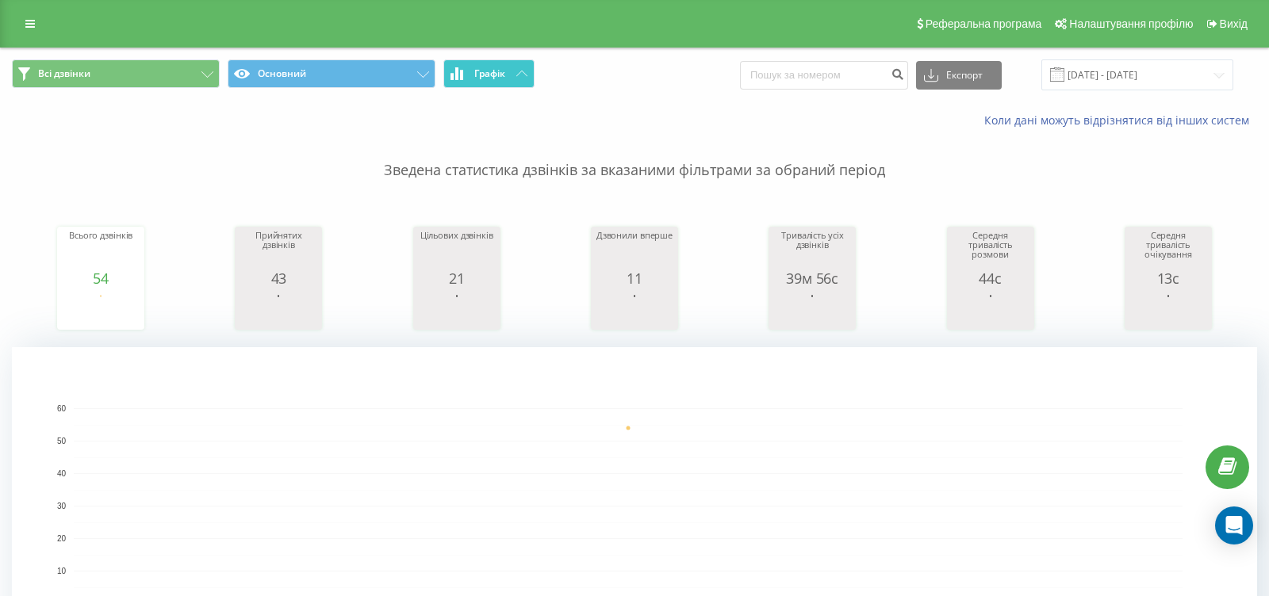
click at [508, 86] on button "Графік" at bounding box center [488, 73] width 91 height 29
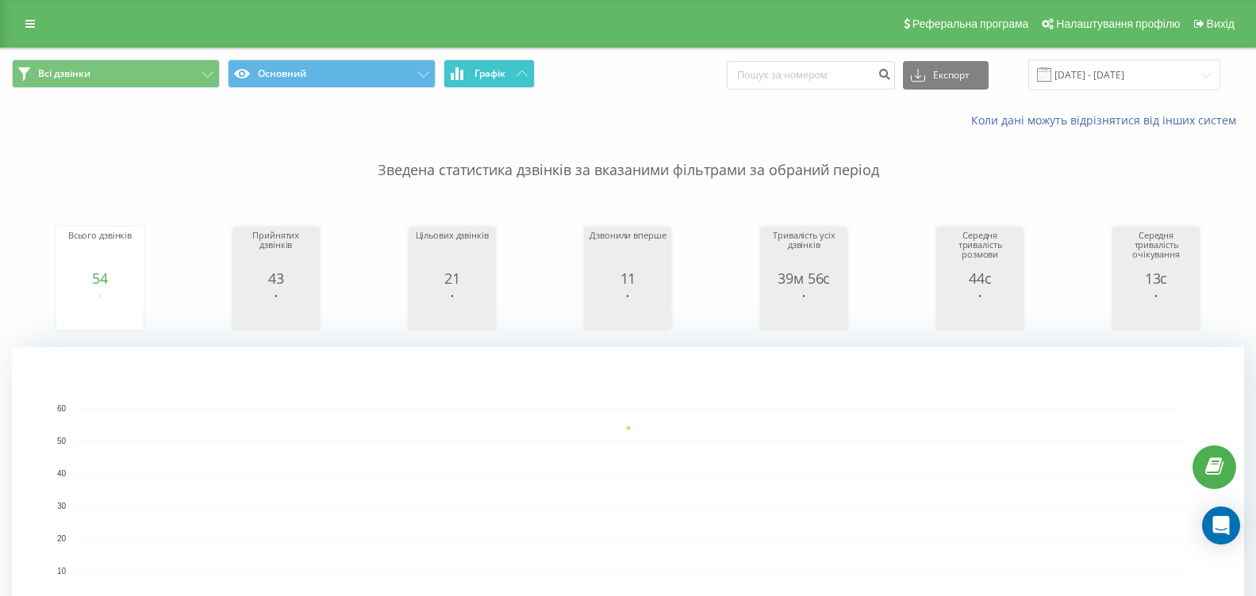
click at [502, 68] on span "Графік" at bounding box center [489, 73] width 31 height 11
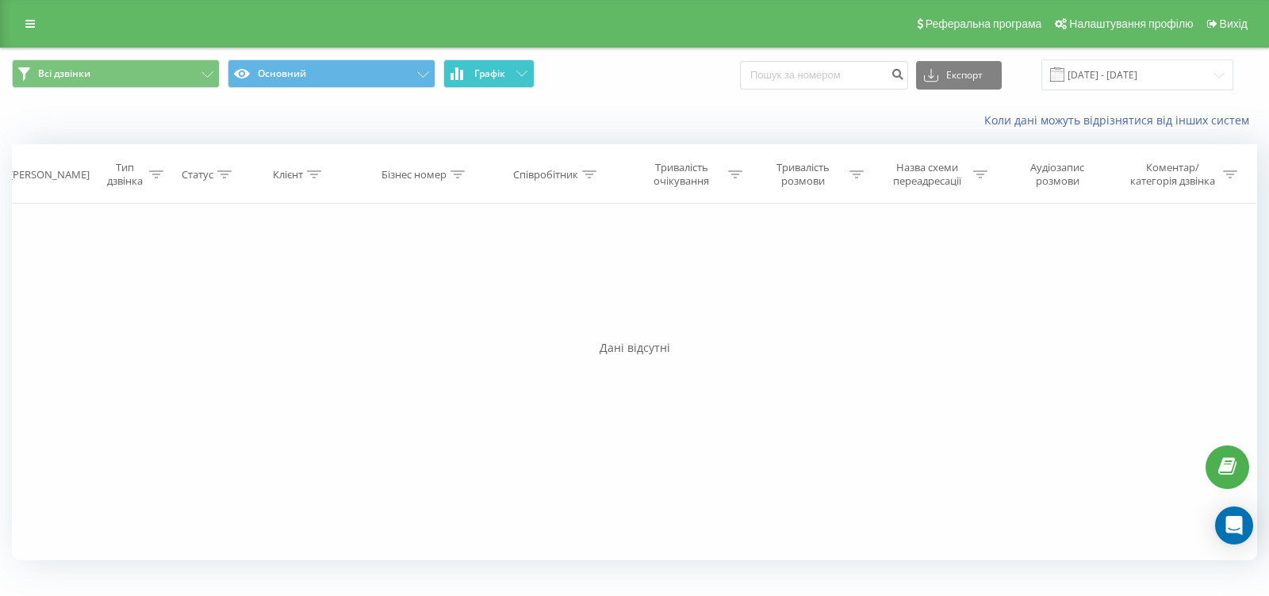
click at [502, 68] on span "Графік" at bounding box center [489, 73] width 31 height 11
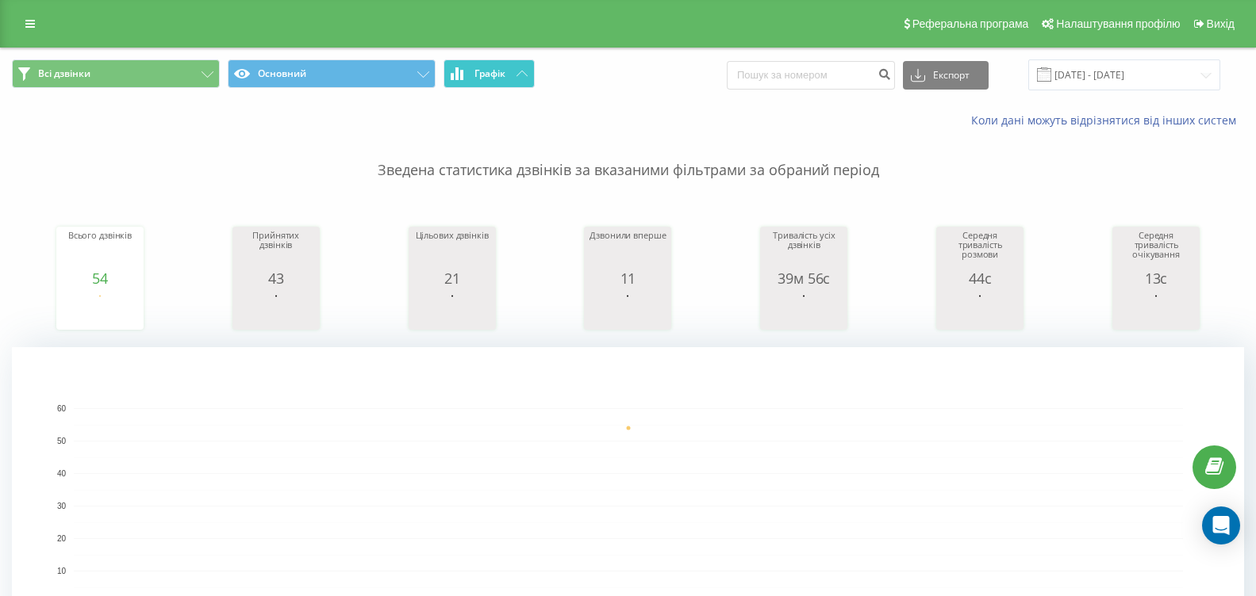
click at [495, 75] on span "Графік" at bounding box center [489, 73] width 31 height 11
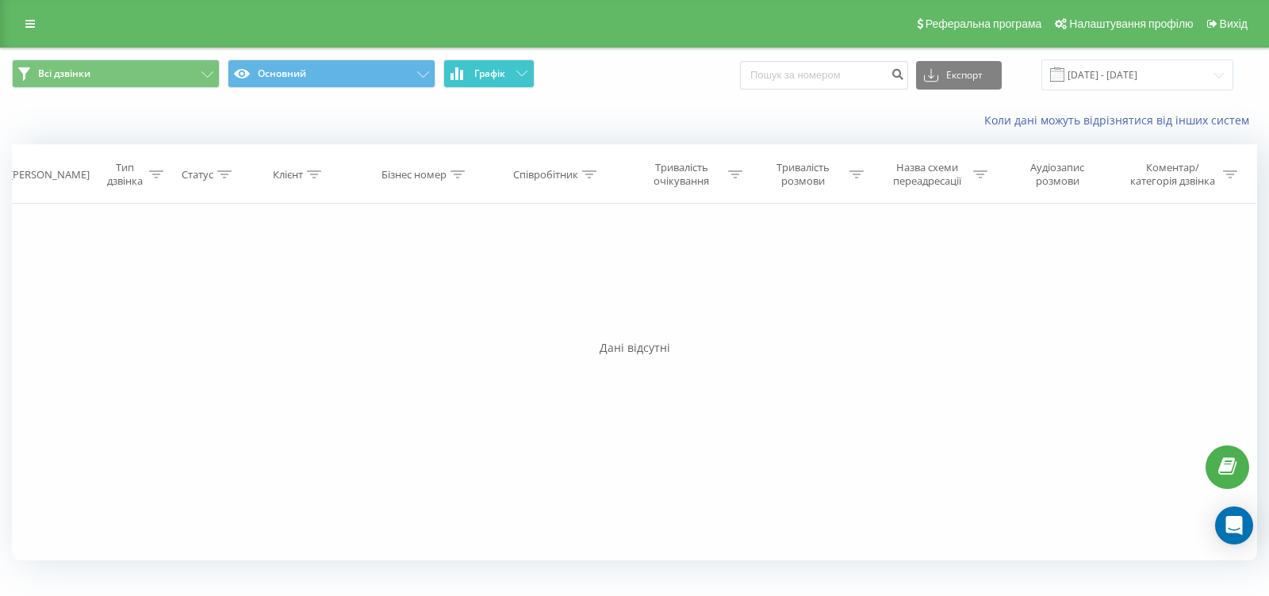
click at [495, 75] on span "Графік" at bounding box center [489, 73] width 31 height 11
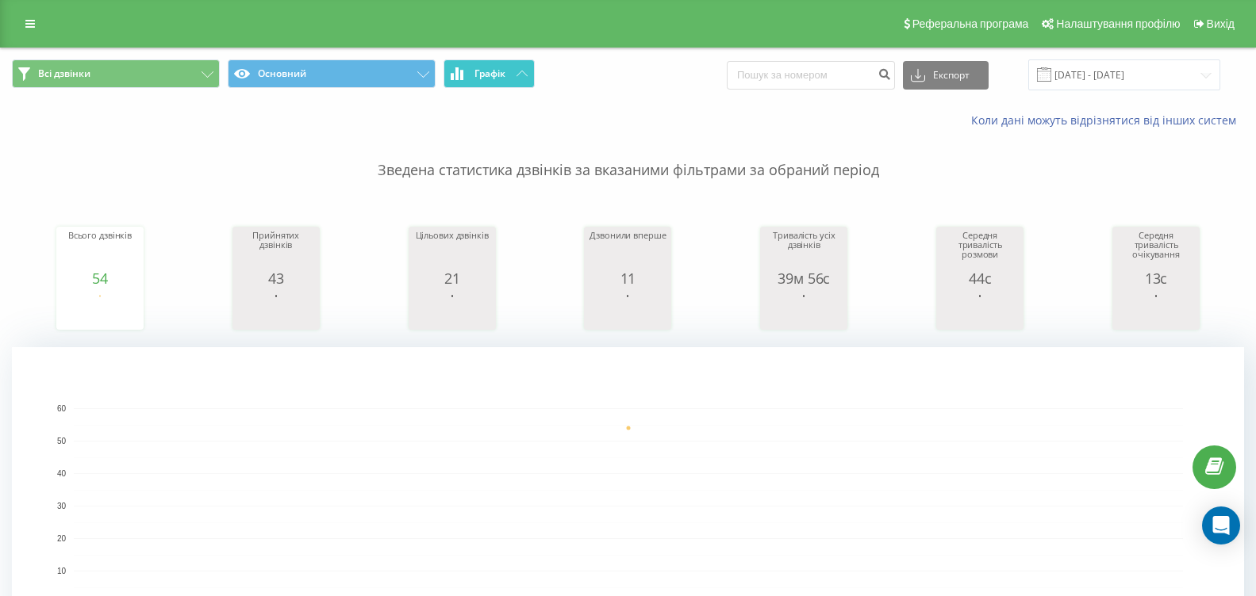
click at [498, 82] on button "Графік" at bounding box center [488, 73] width 91 height 29
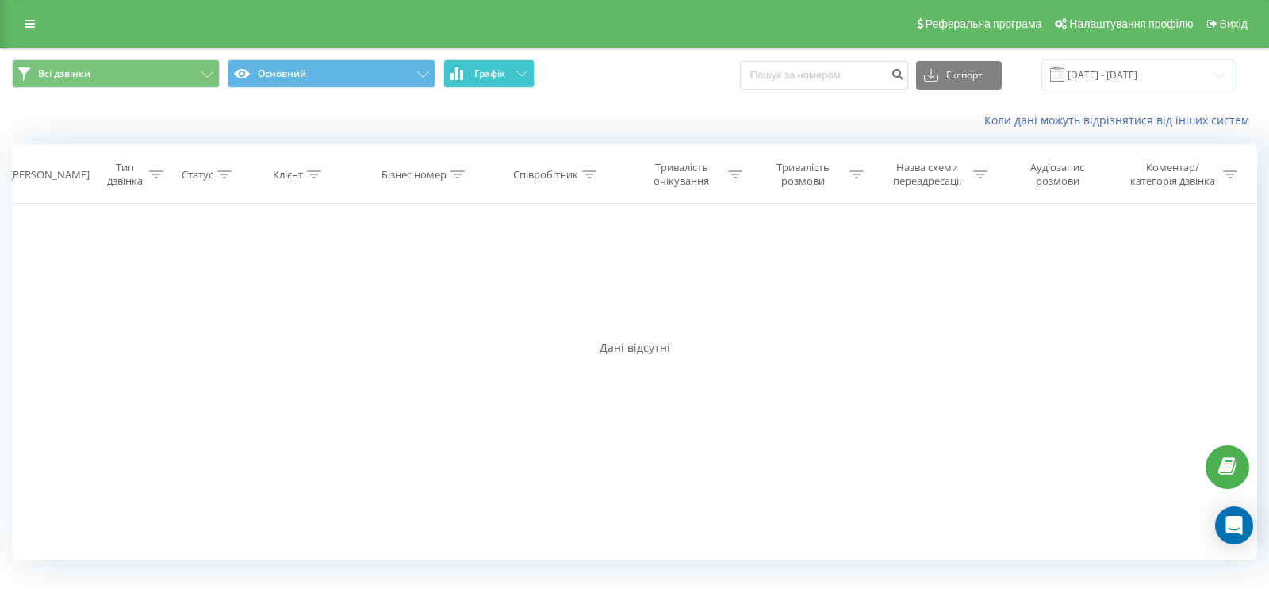
click at [498, 82] on button "Графік" at bounding box center [488, 73] width 91 height 29
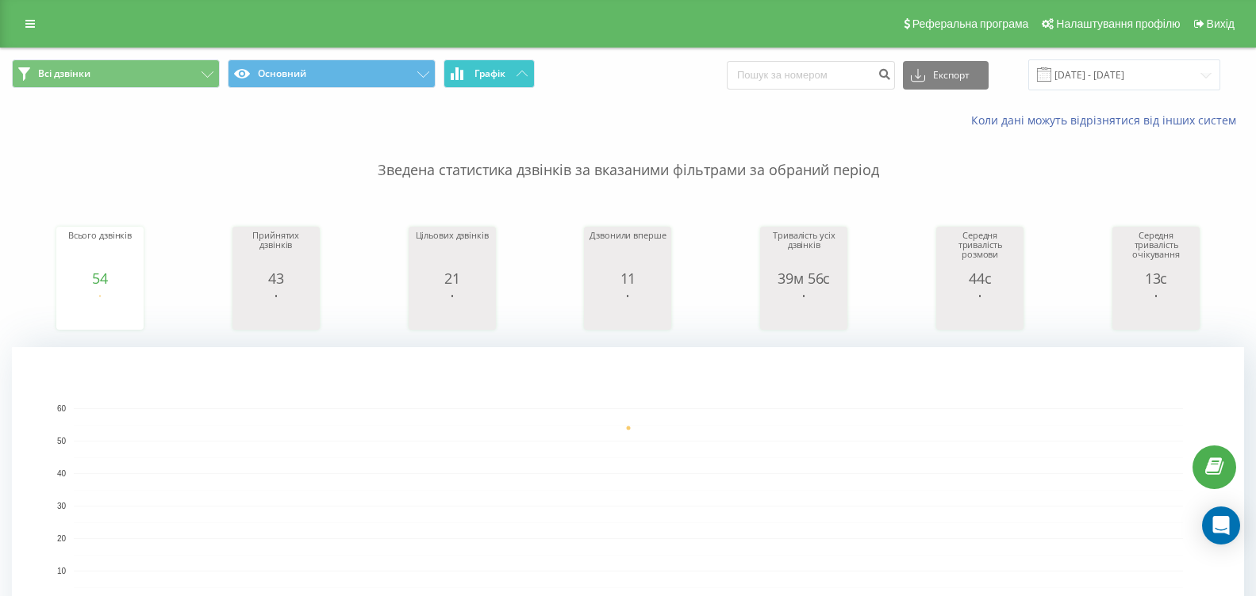
click at [520, 79] on button "Графік" at bounding box center [488, 73] width 91 height 29
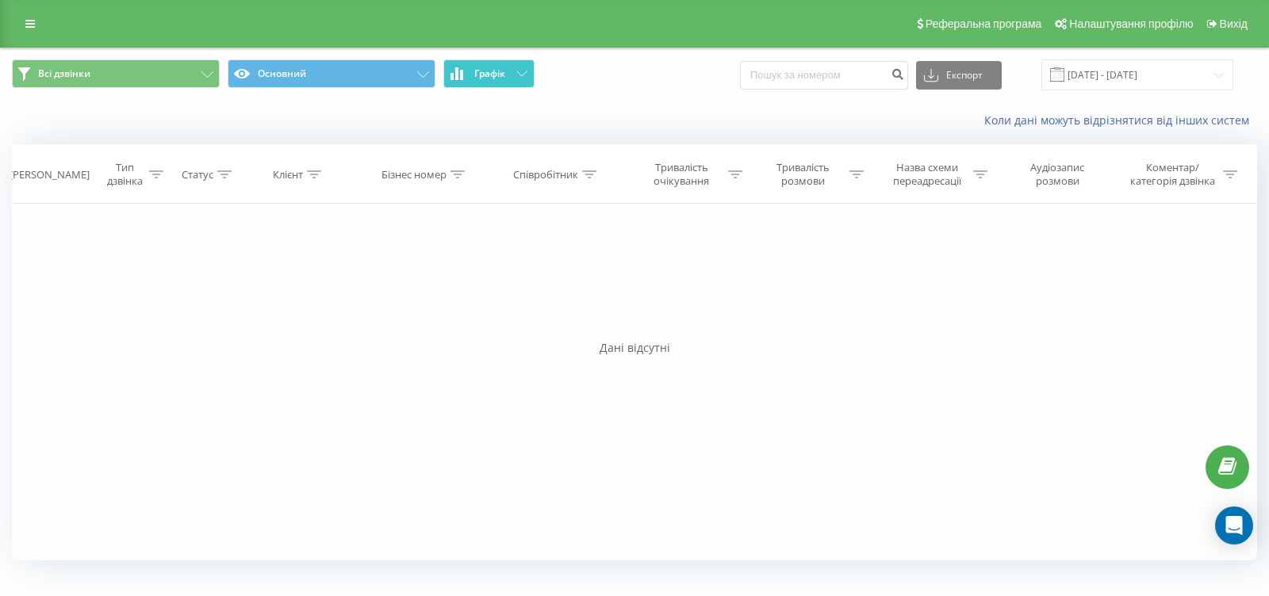
click at [520, 79] on button "Графік" at bounding box center [488, 73] width 91 height 29
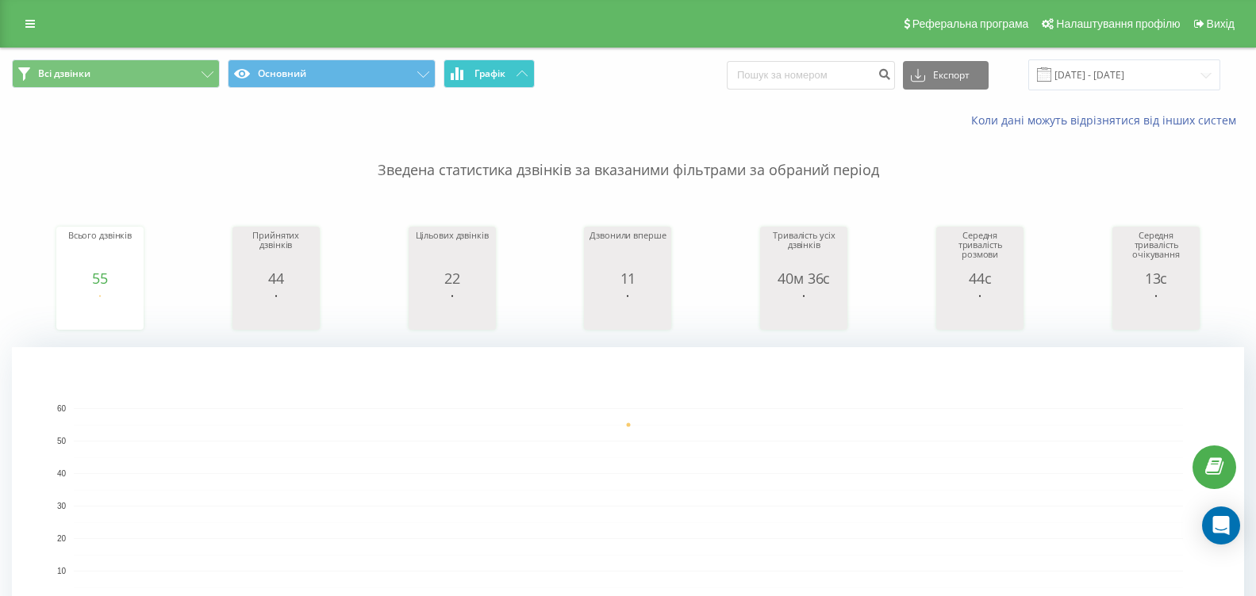
click at [496, 75] on span "Графік" at bounding box center [489, 73] width 31 height 11
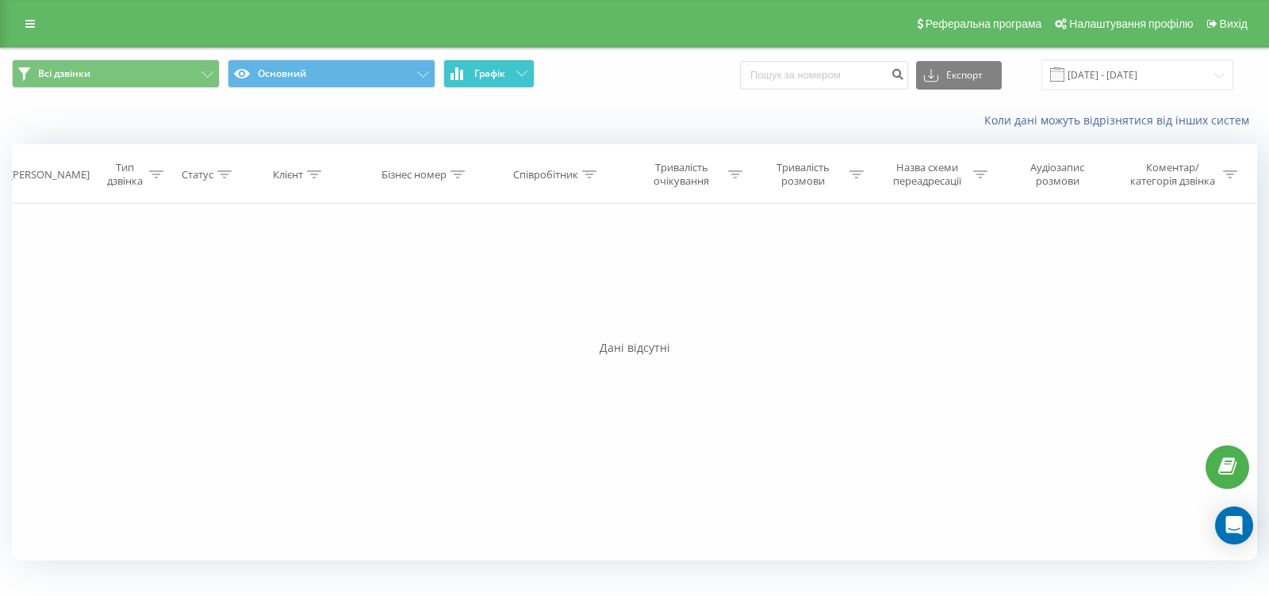
click at [496, 75] on span "Графік" at bounding box center [489, 73] width 31 height 11
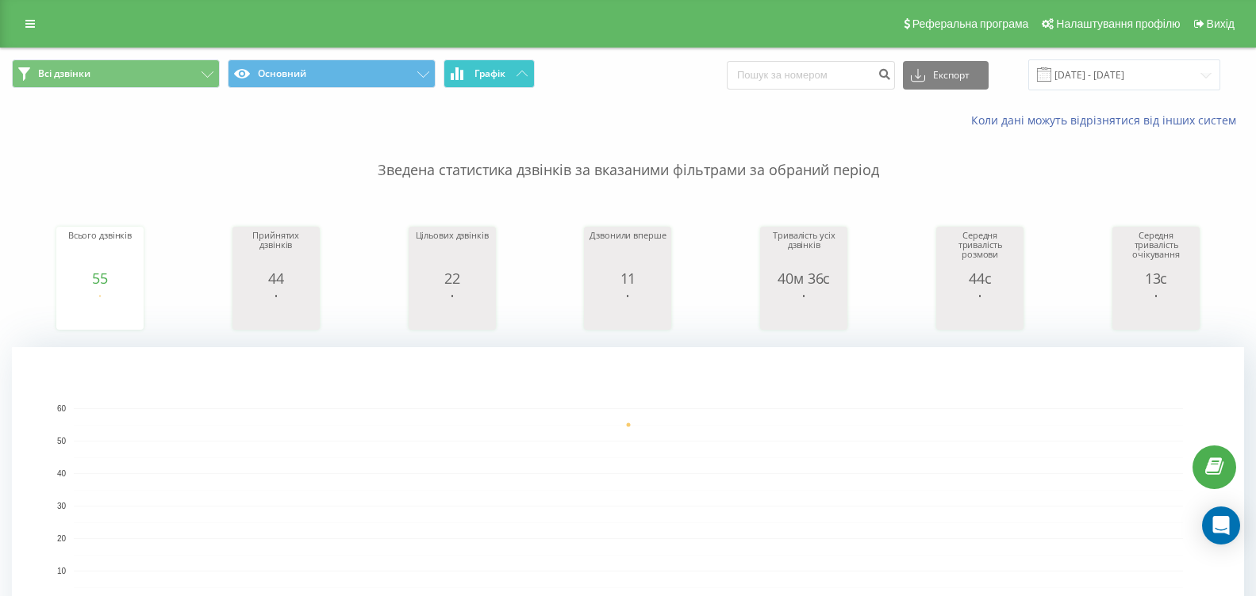
click at [510, 74] on button "Графік" at bounding box center [488, 73] width 91 height 29
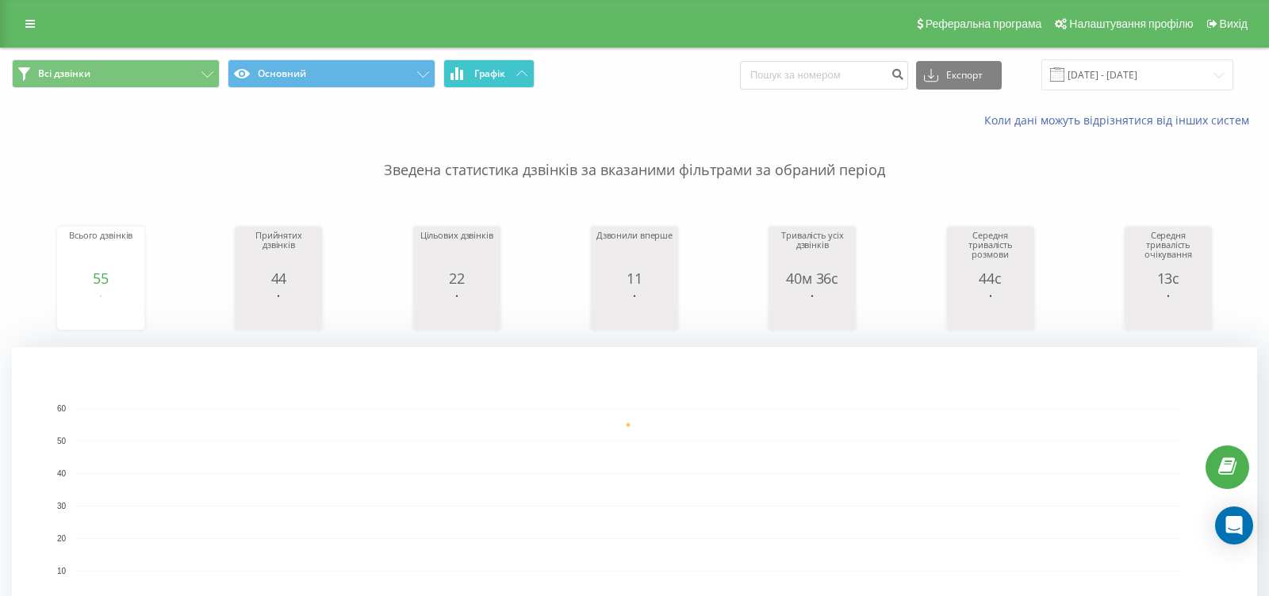
click at [511, 73] on button "Графік" at bounding box center [488, 73] width 91 height 29
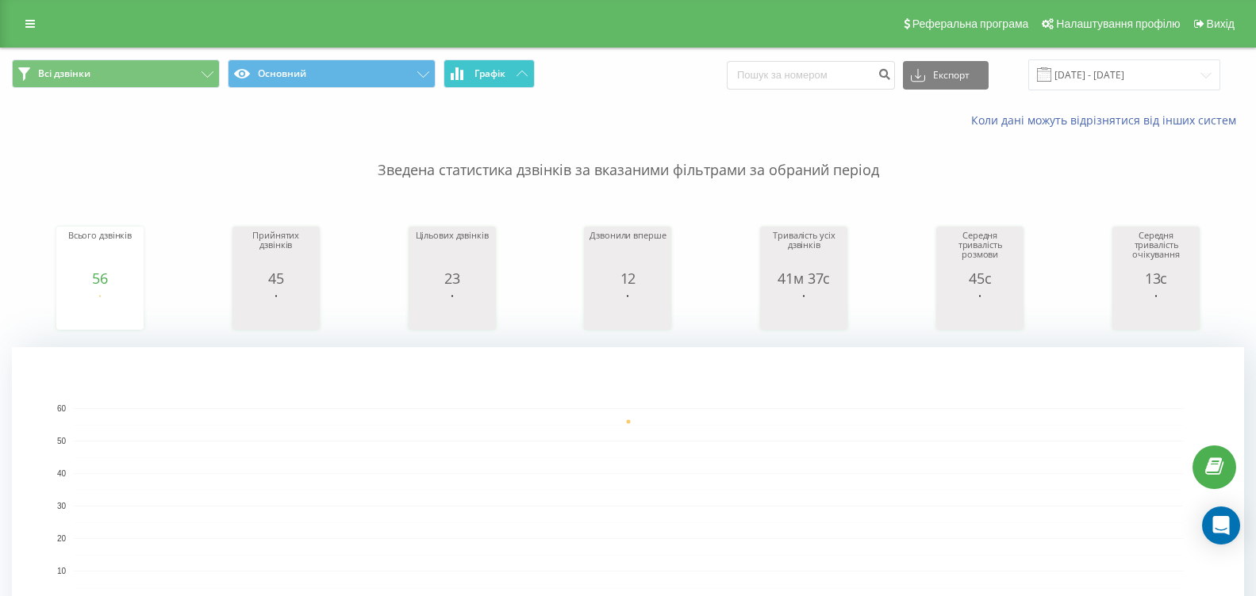
click at [503, 79] on span "Графік" at bounding box center [489, 73] width 31 height 11
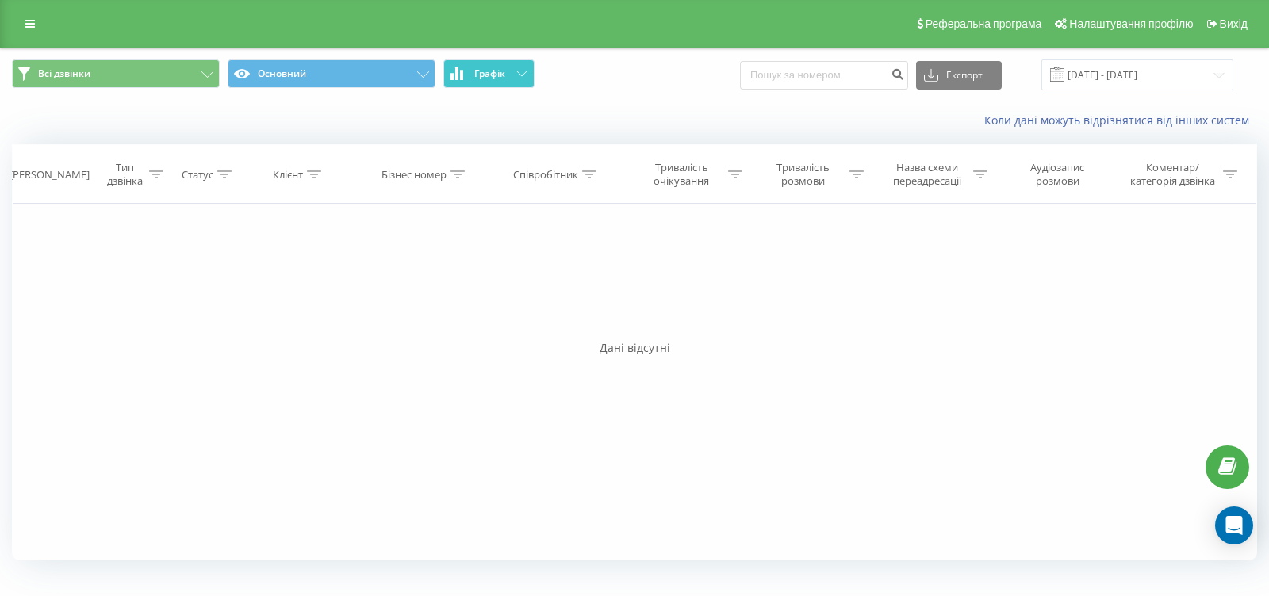
click at [503, 79] on span "Графік" at bounding box center [489, 73] width 31 height 11
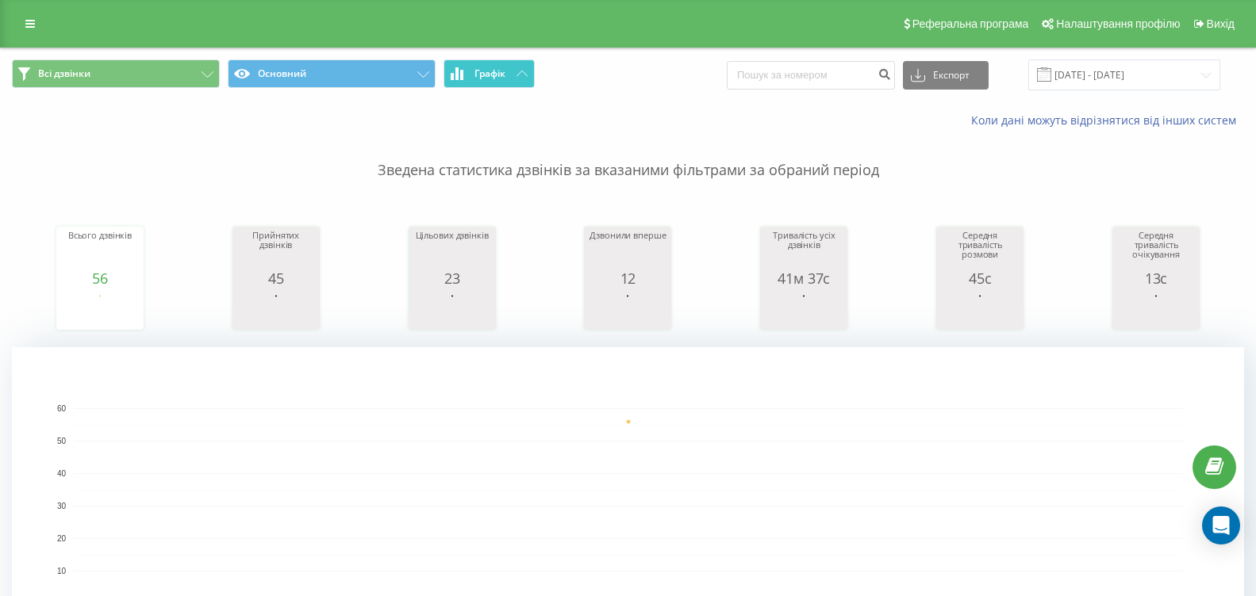
click at [500, 73] on span "Графік" at bounding box center [489, 73] width 31 height 11
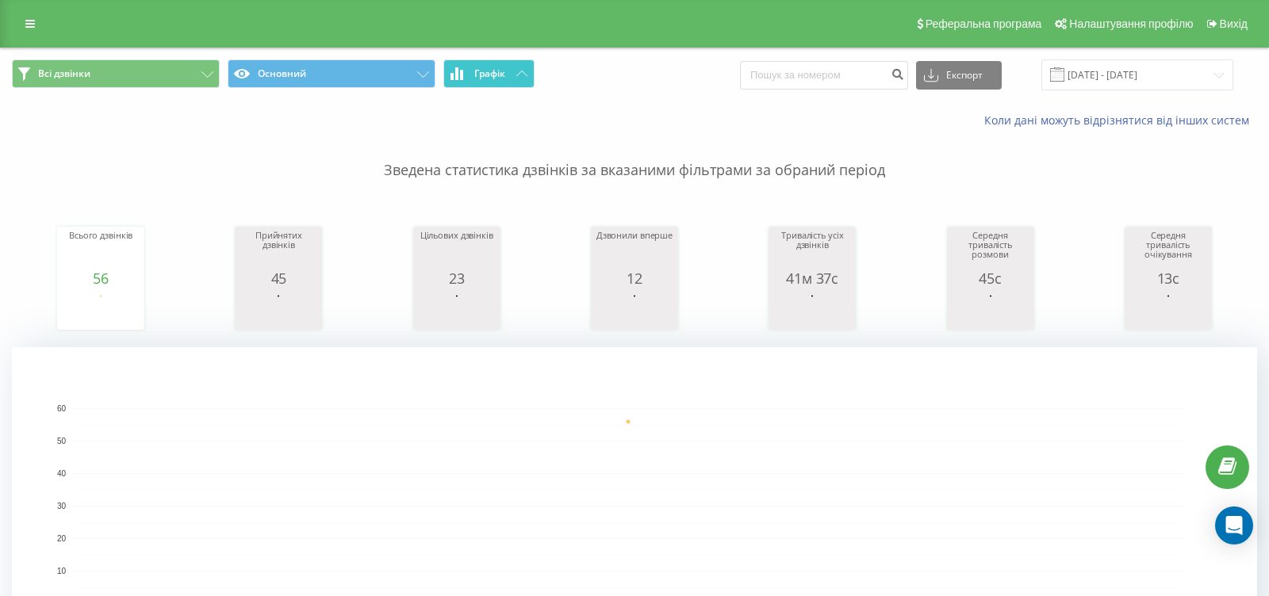
click at [500, 73] on span "Графік" at bounding box center [489, 73] width 31 height 11
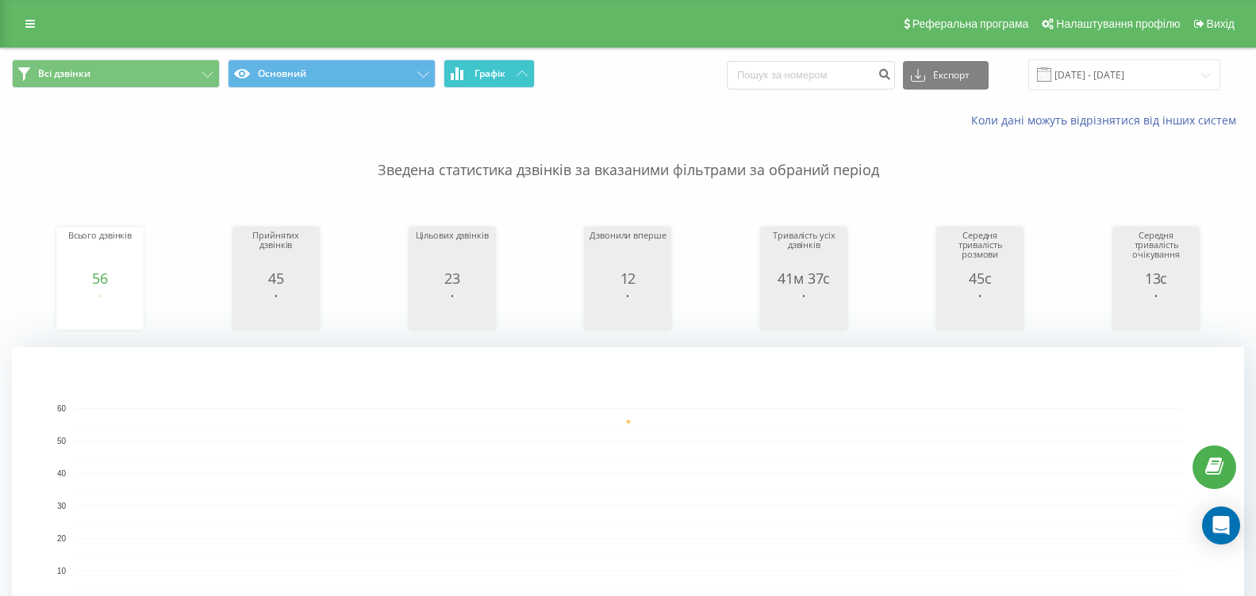
click at [503, 78] on span "Графік" at bounding box center [489, 73] width 31 height 11
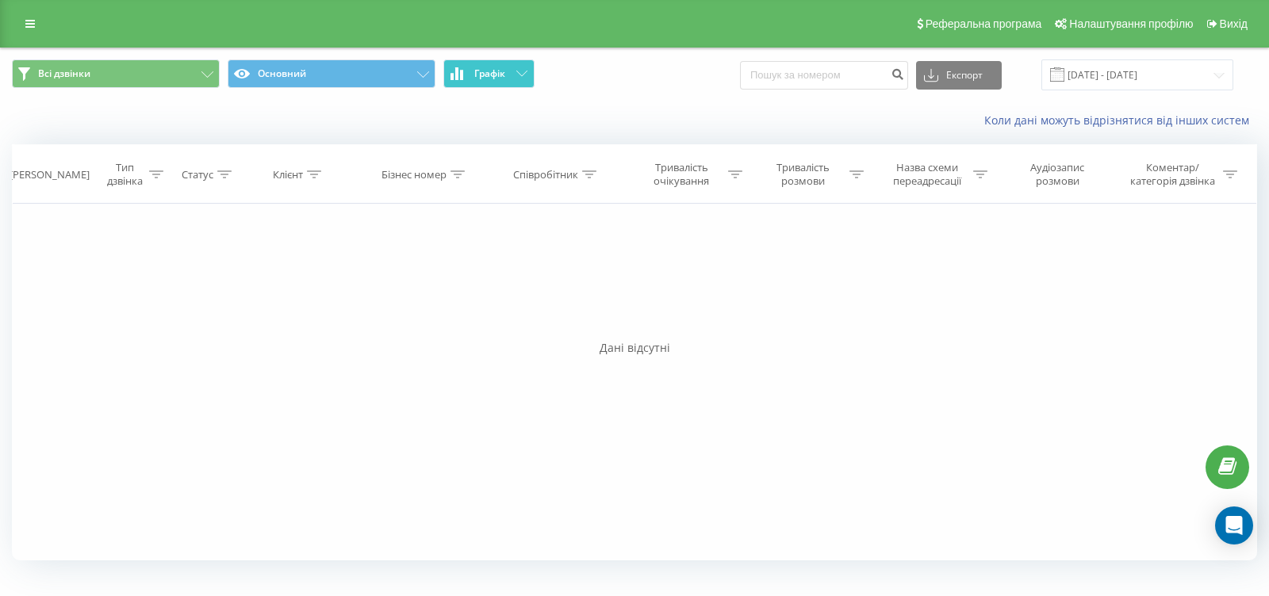
click at [503, 78] on span "Графік" at bounding box center [489, 73] width 31 height 11
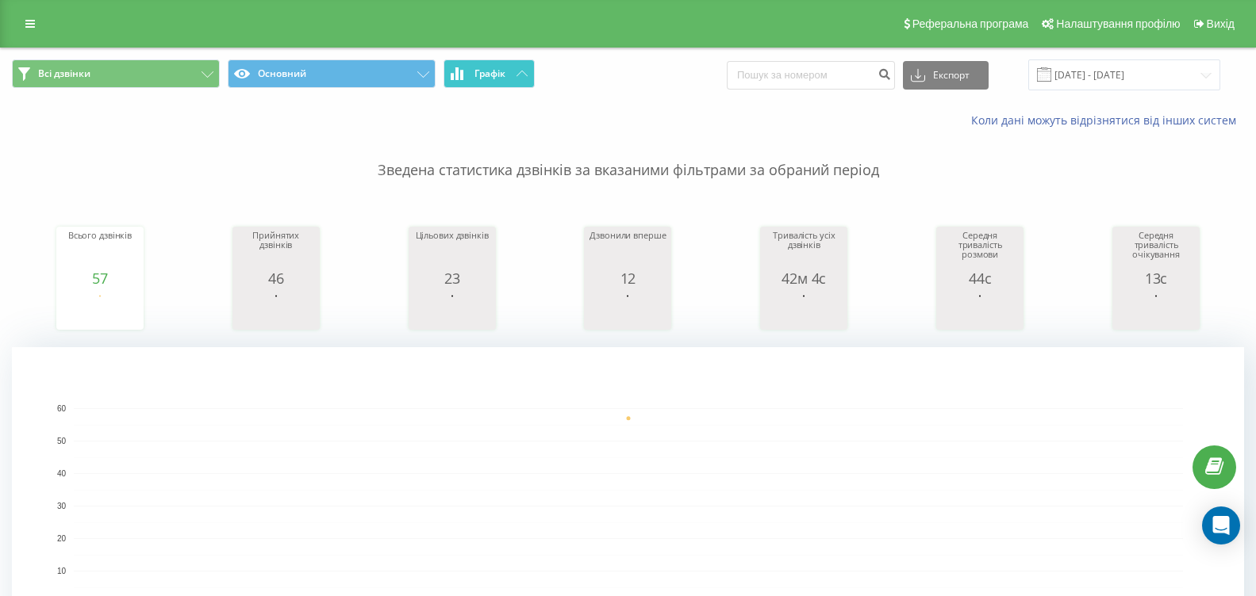
click at [484, 74] on span "Графік" at bounding box center [489, 73] width 31 height 11
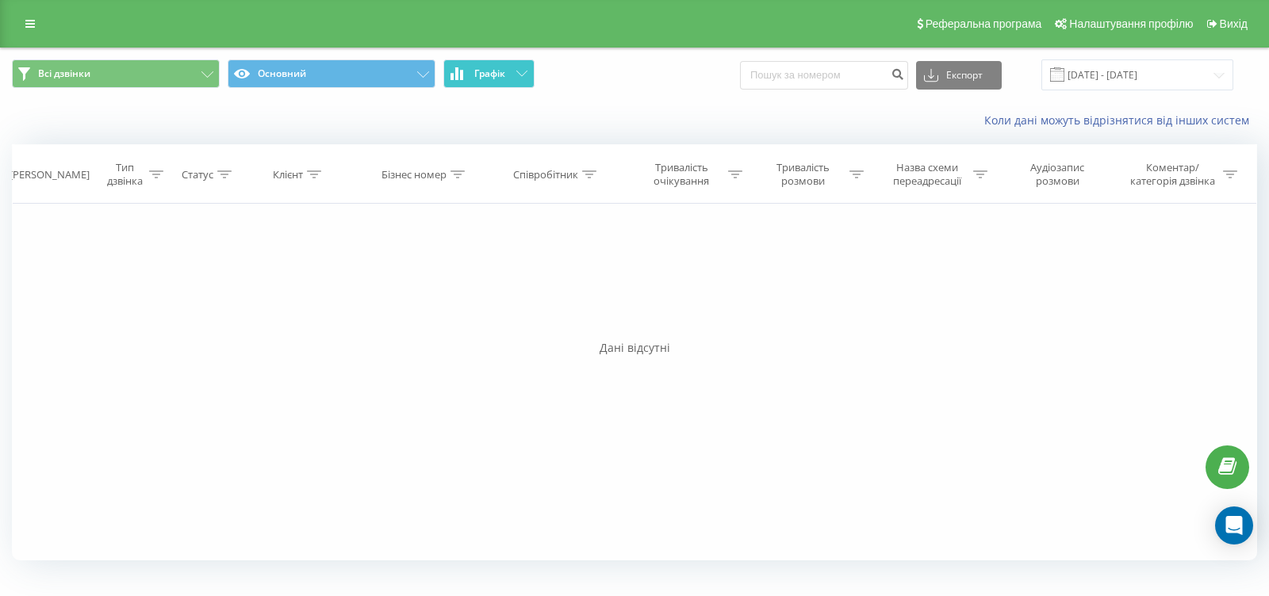
drag, startPoint x: 484, startPoint y: 74, endPoint x: 408, endPoint y: 6, distance: 101.1
click at [483, 72] on span "Графік" at bounding box center [489, 73] width 31 height 11
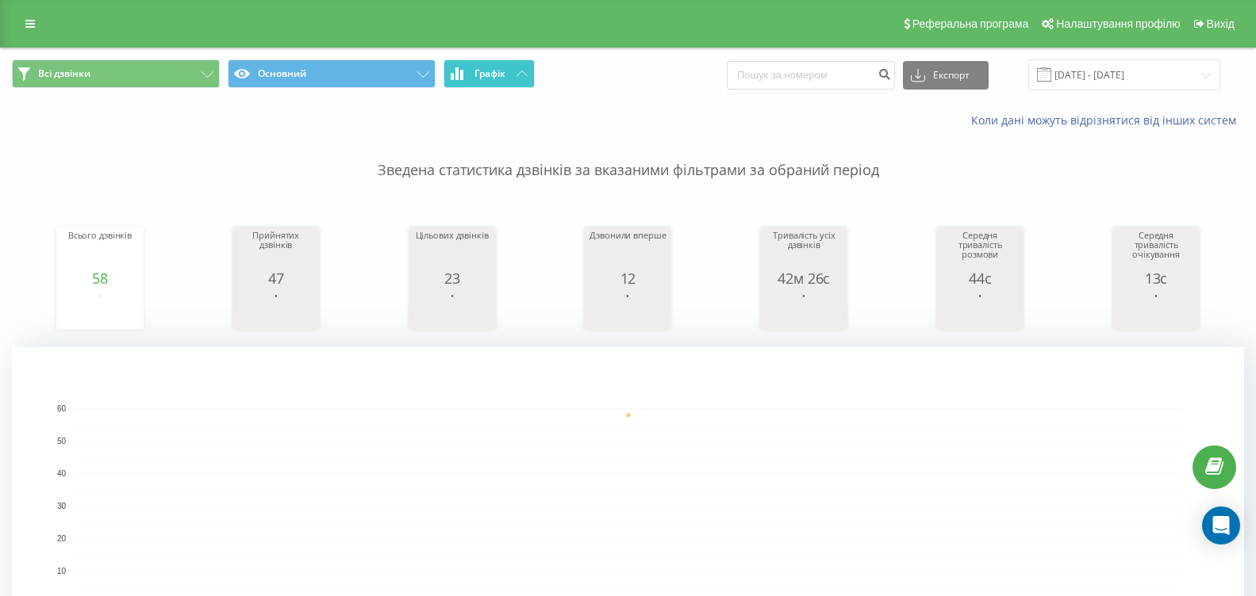
click at [528, 69] on button "Графік" at bounding box center [488, 73] width 91 height 29
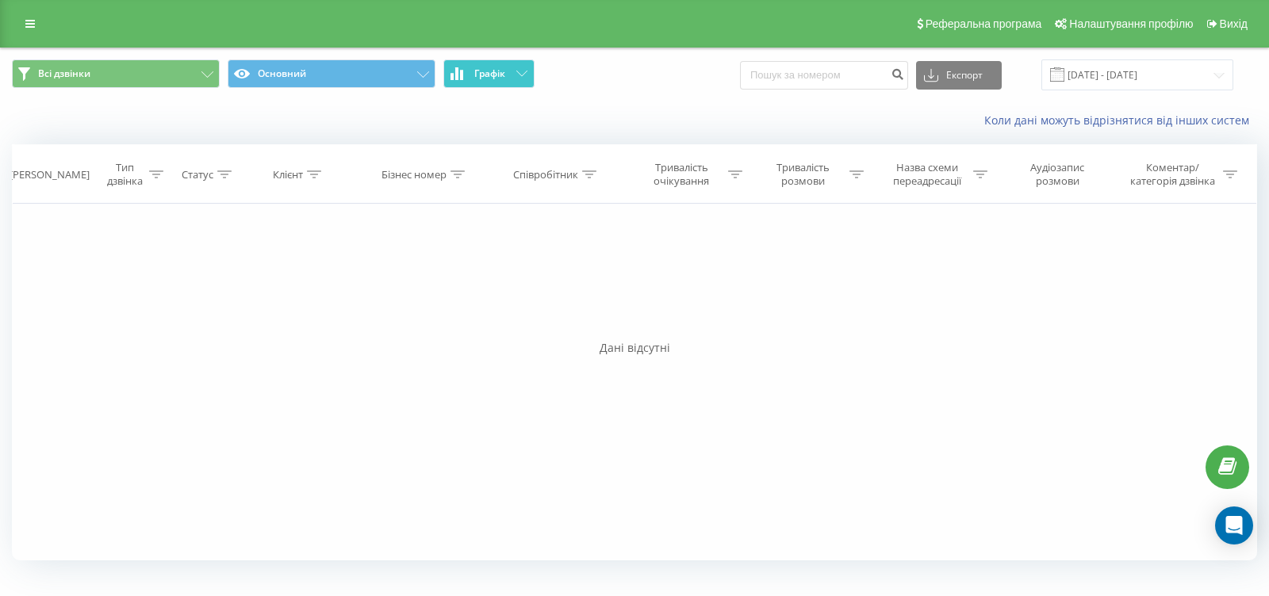
click at [528, 69] on button "Графік" at bounding box center [488, 73] width 91 height 29
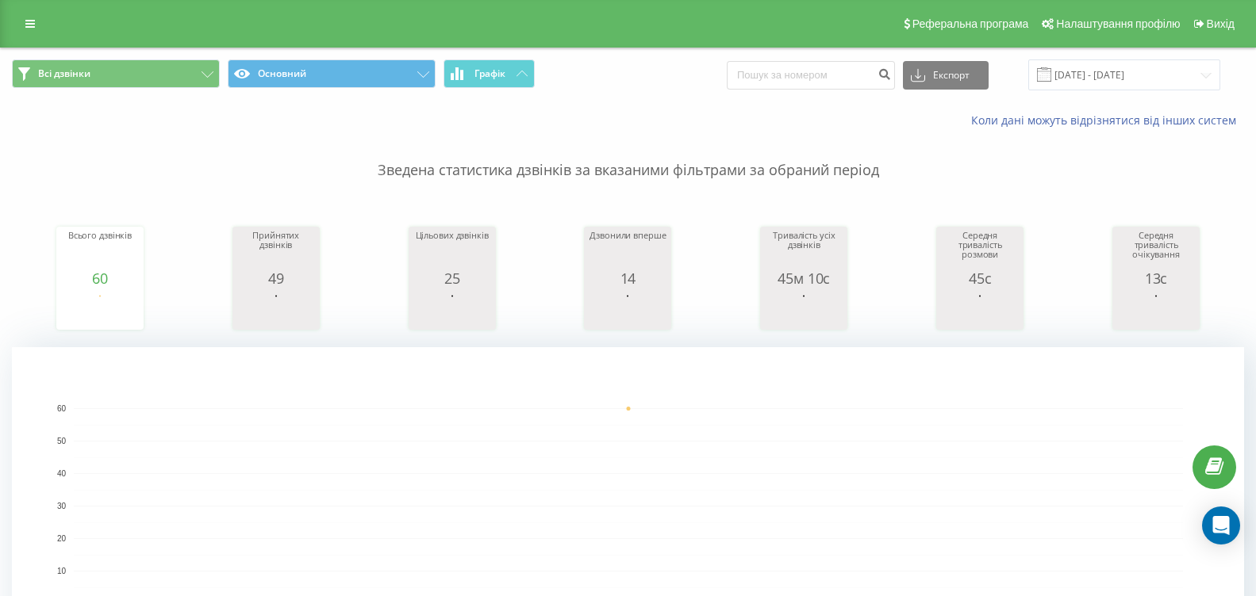
click at [496, 90] on span "Всі дзвінки Основний Графік" at bounding box center [314, 74] width 604 height 31
click at [499, 79] on span "Графік" at bounding box center [489, 73] width 31 height 11
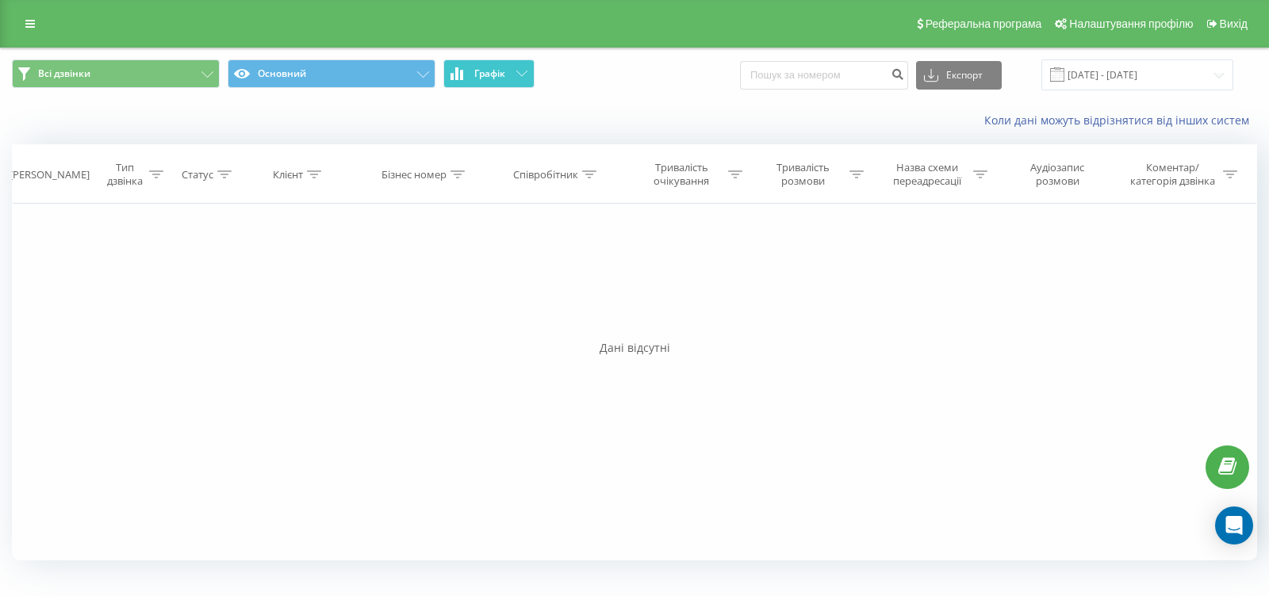
click at [500, 79] on span "Графік" at bounding box center [489, 73] width 31 height 11
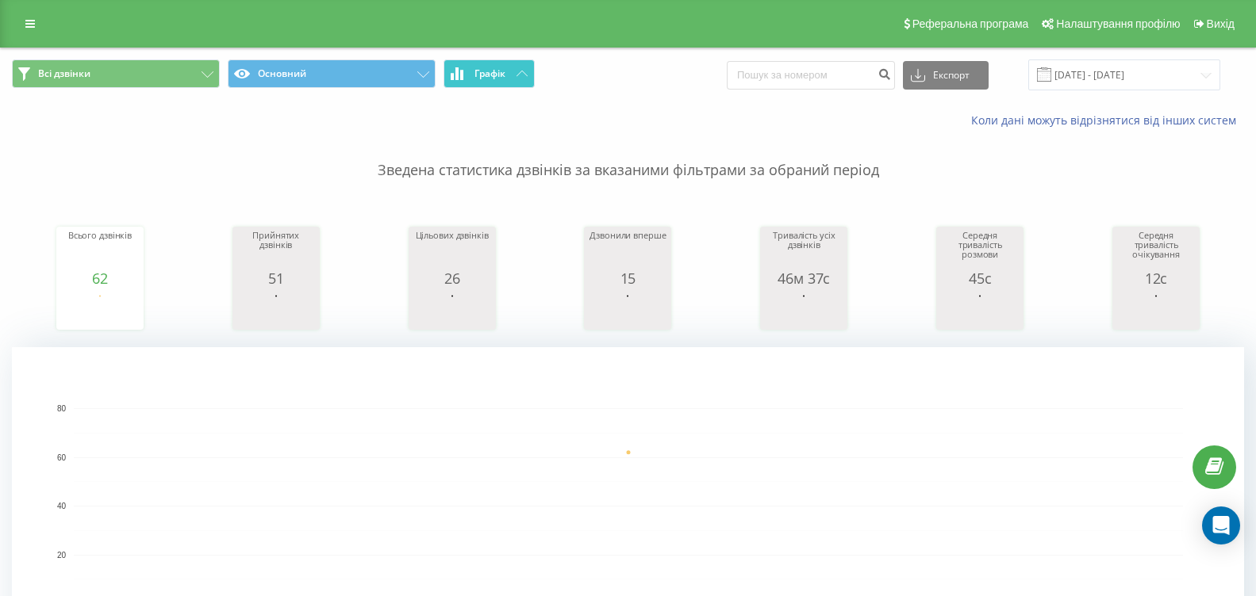
click at [507, 71] on button "Графік" at bounding box center [488, 73] width 91 height 29
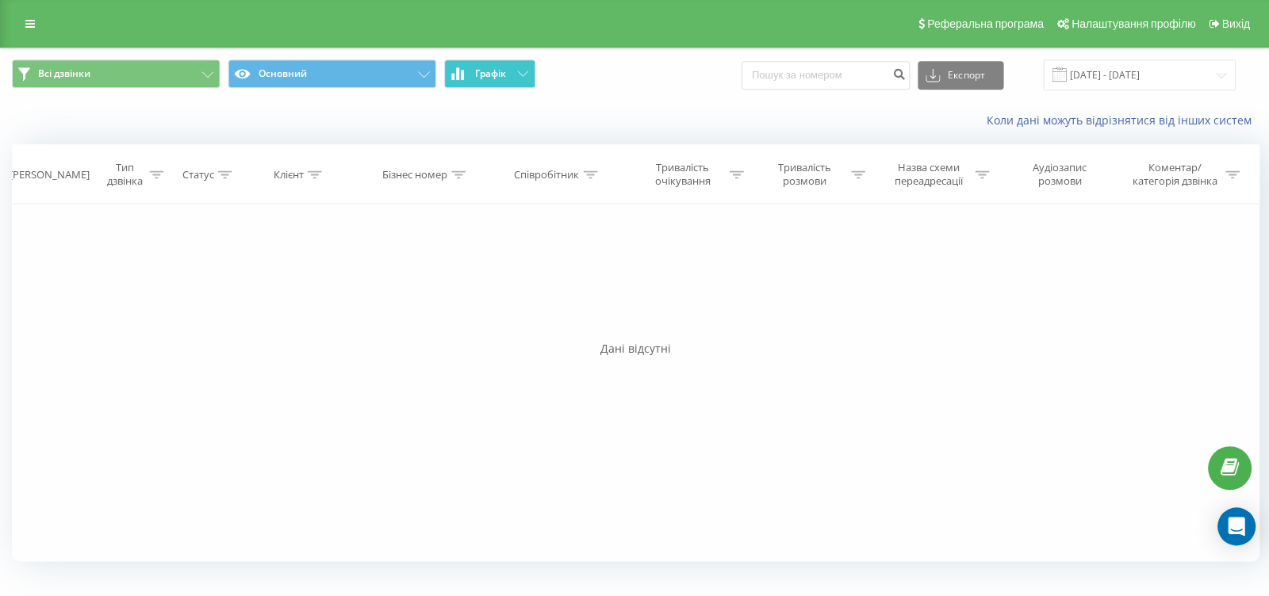
click at [507, 71] on button "Графік" at bounding box center [488, 73] width 91 height 29
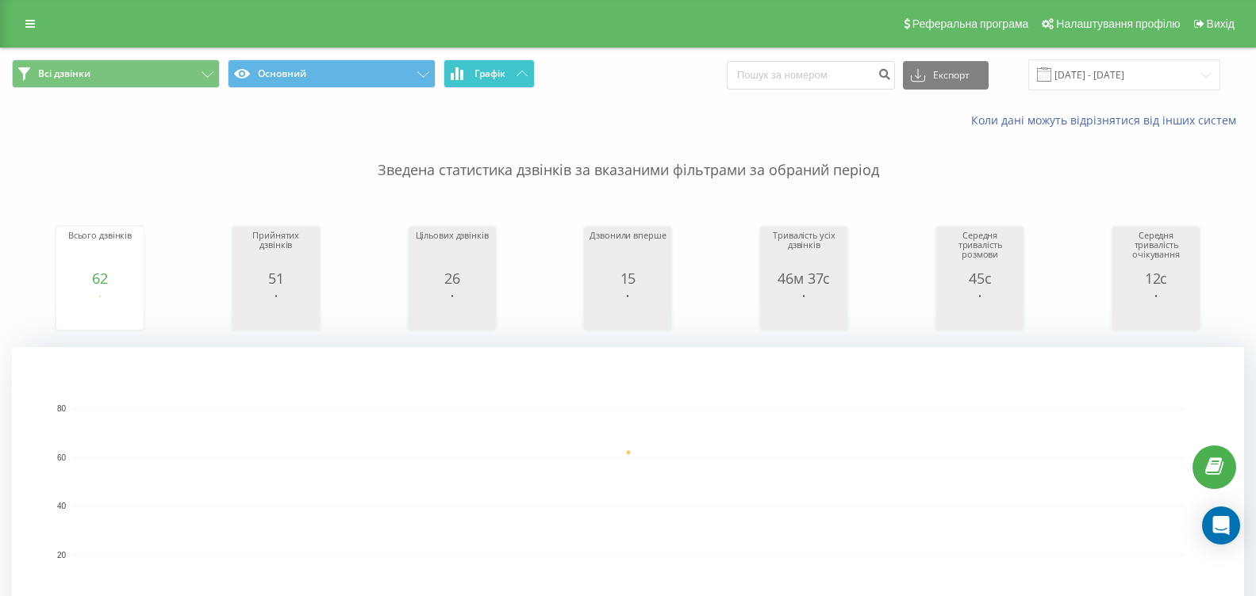
click at [488, 68] on span "Графік" at bounding box center [489, 73] width 31 height 11
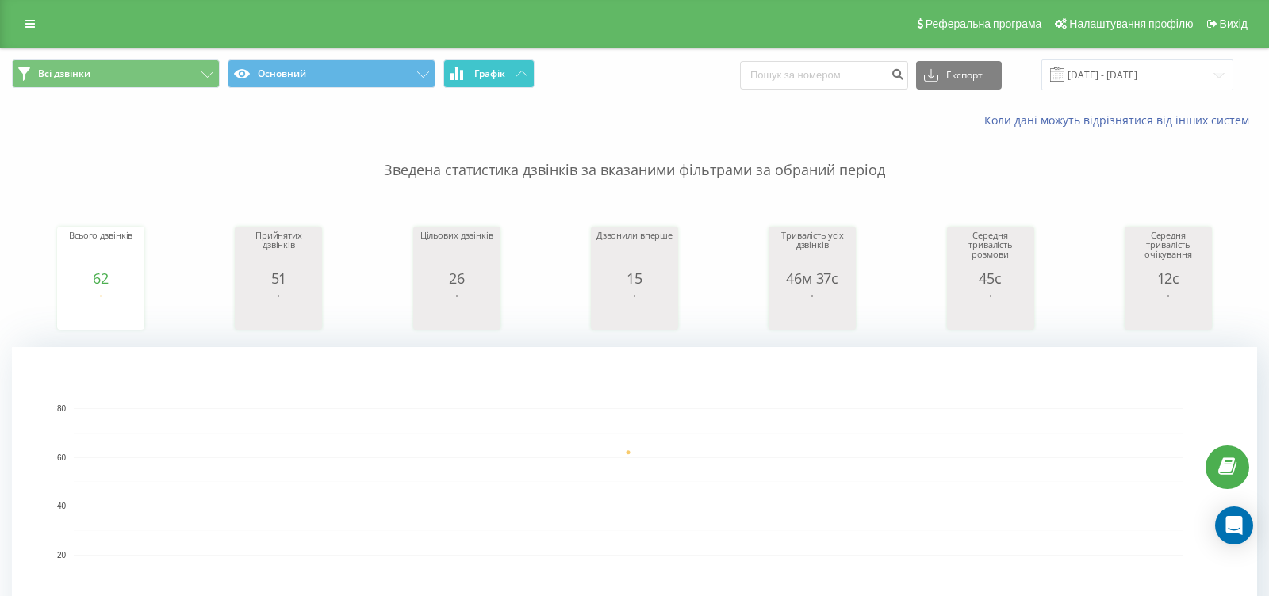
click at [489, 68] on span "Графік" at bounding box center [489, 73] width 31 height 11
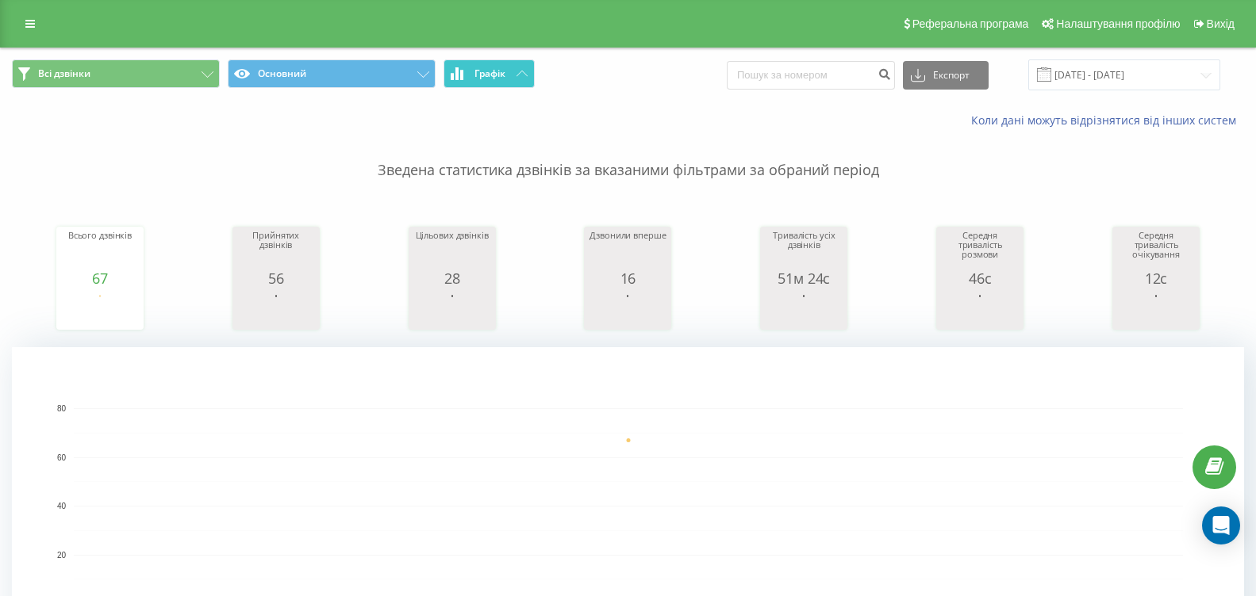
click at [526, 75] on icon at bounding box center [521, 74] width 11 height 6
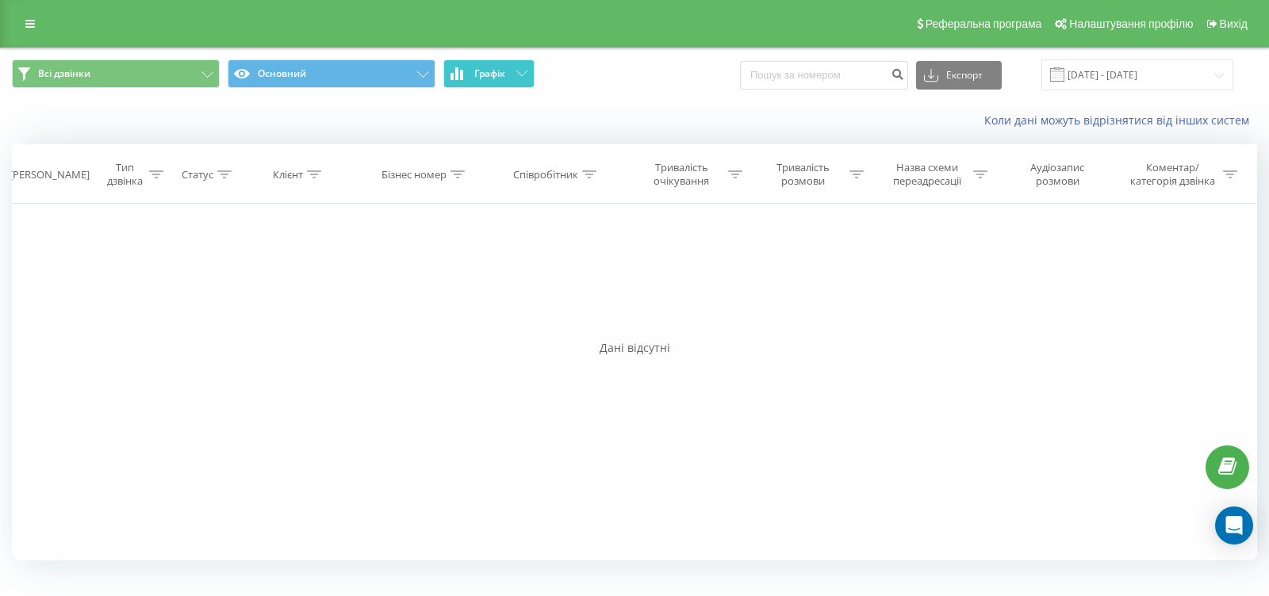
click at [526, 75] on icon at bounding box center [521, 74] width 11 height 6
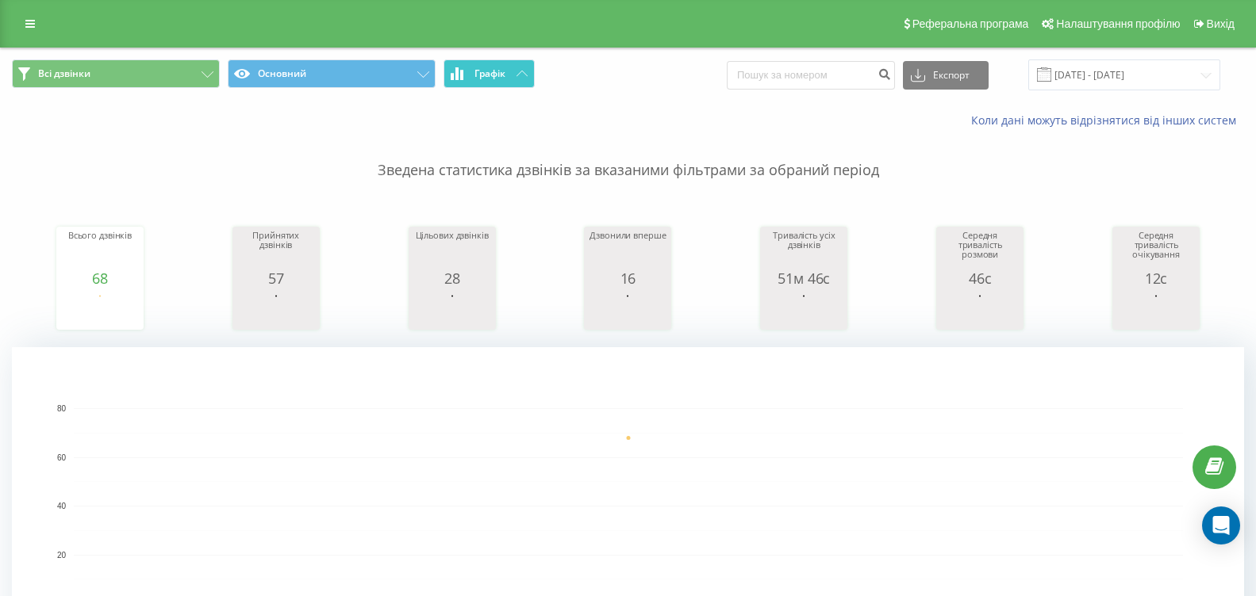
click at [516, 76] on icon at bounding box center [521, 74] width 11 height 6
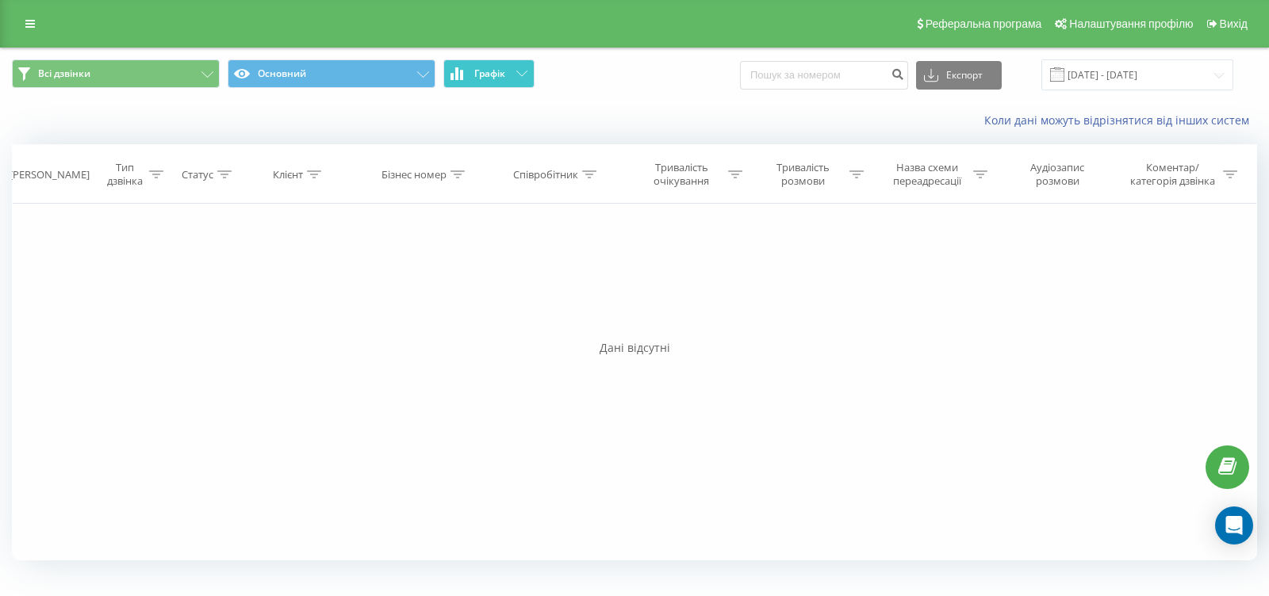
click at [516, 76] on icon at bounding box center [521, 74] width 11 height 6
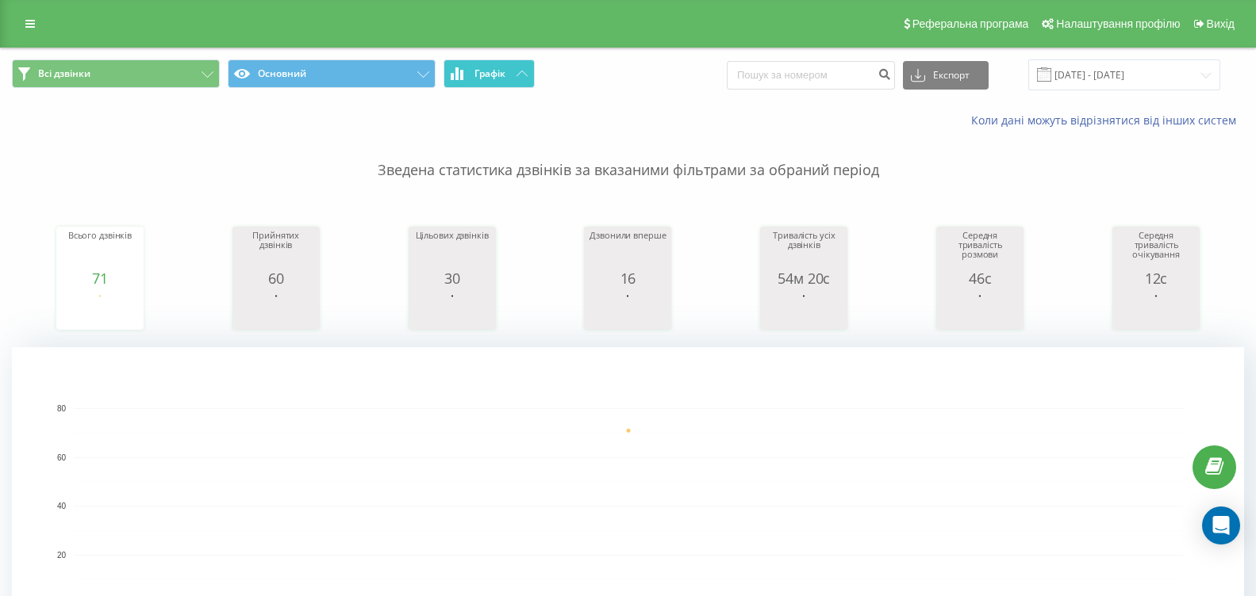
click at [487, 75] on span "Графік" at bounding box center [489, 73] width 31 height 11
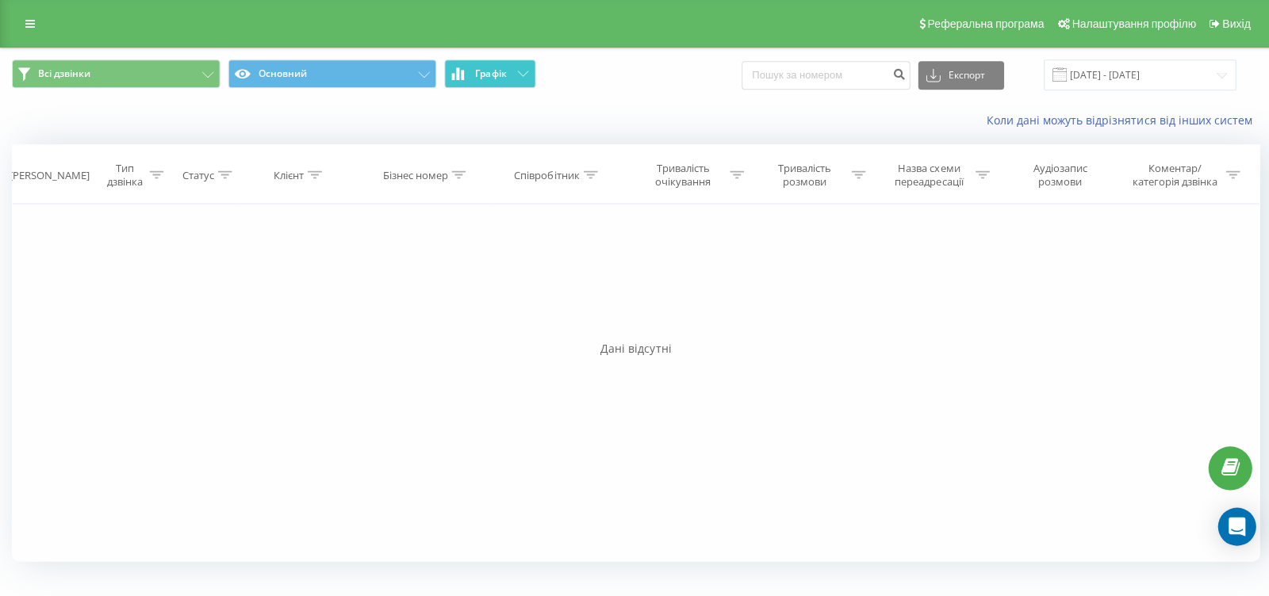
click at [487, 75] on span "Графік" at bounding box center [489, 73] width 31 height 11
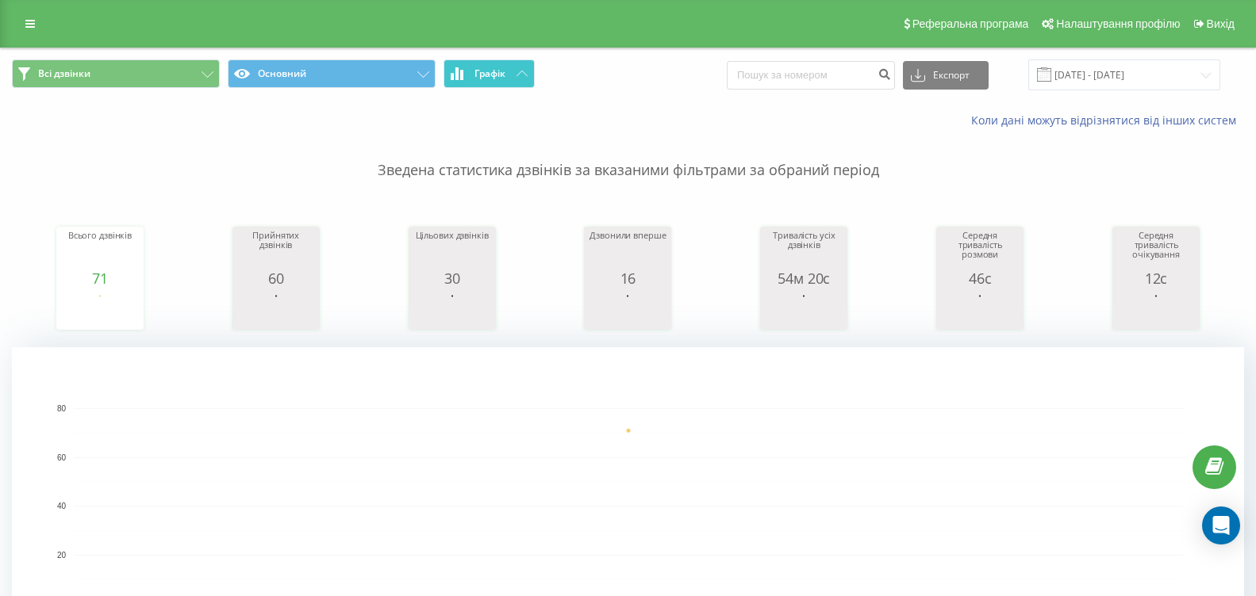
click at [521, 80] on button "Графік" at bounding box center [488, 73] width 91 height 29
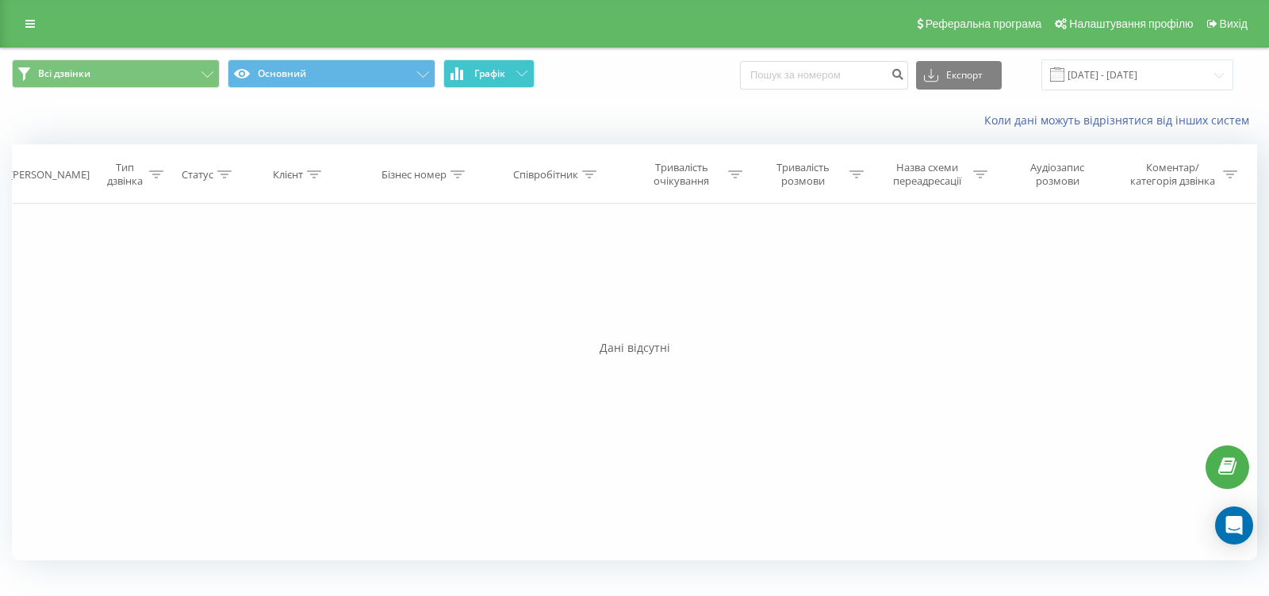
click at [521, 80] on button "Графік" at bounding box center [488, 73] width 91 height 29
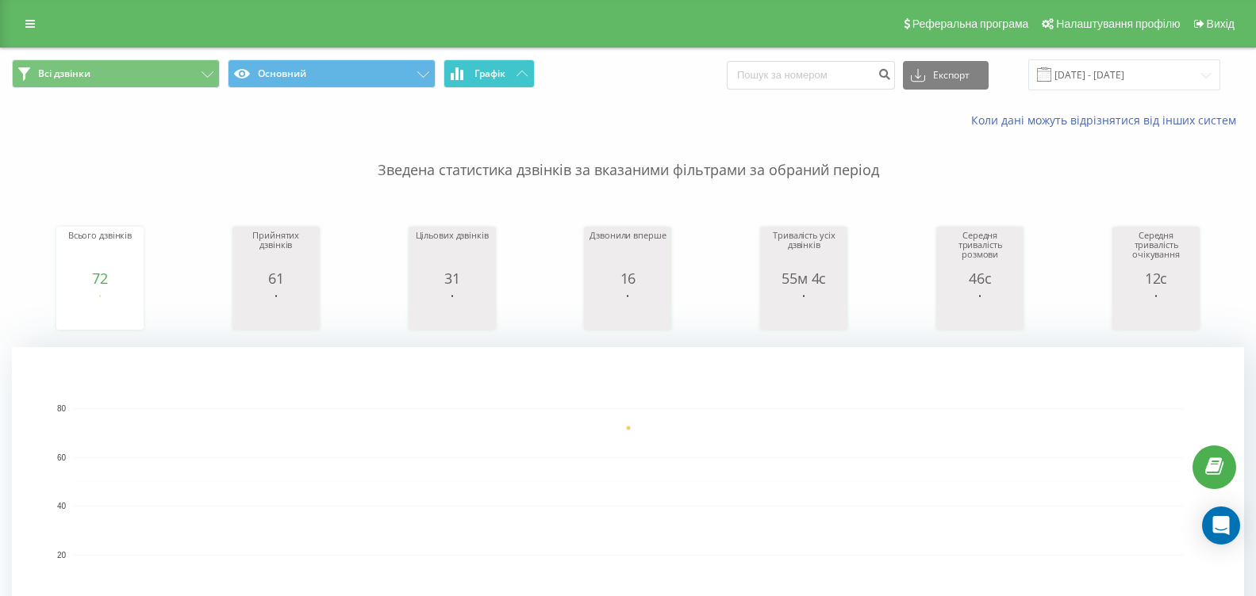
click at [516, 82] on button "Графік" at bounding box center [488, 73] width 91 height 29
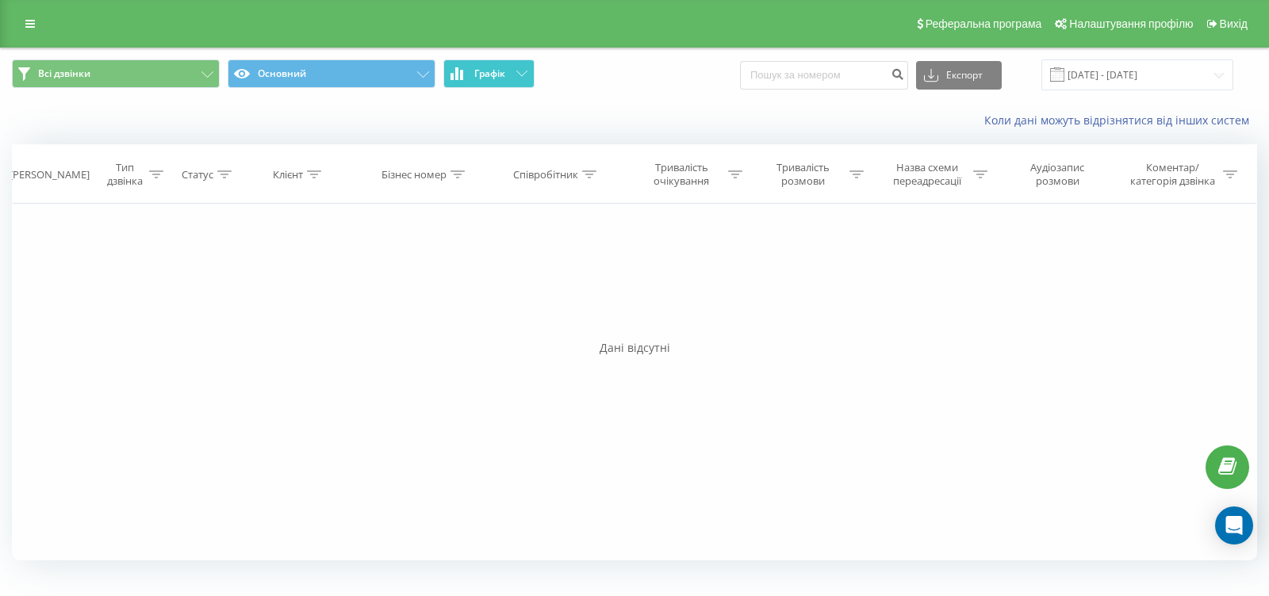
click at [516, 82] on button "Графік" at bounding box center [488, 73] width 91 height 29
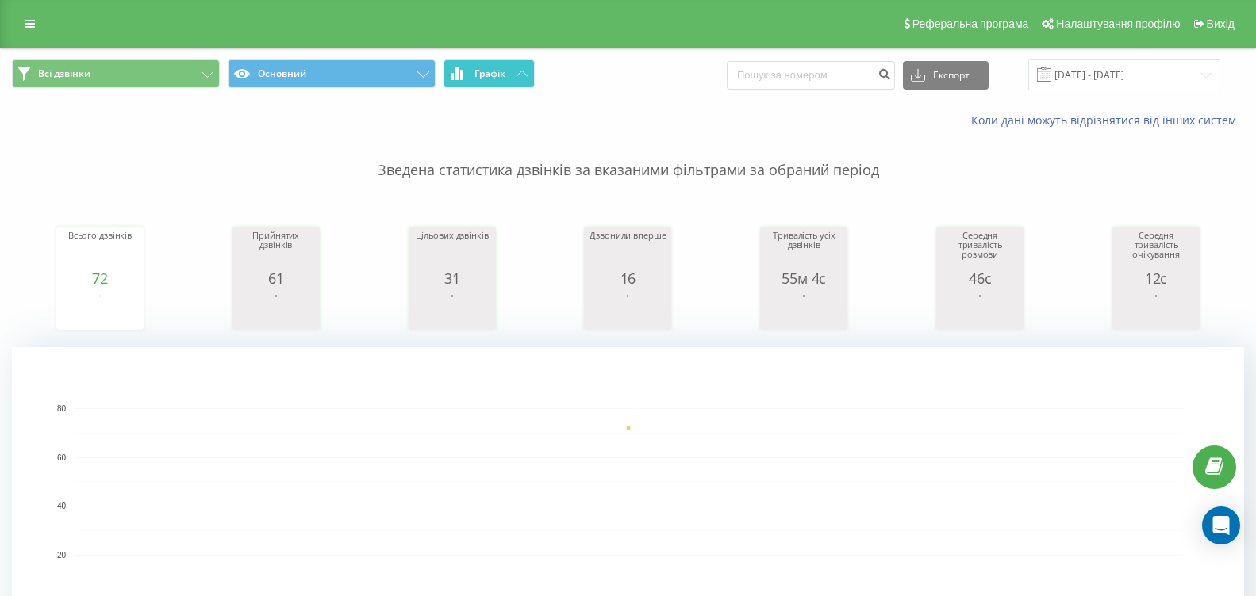
click at [500, 79] on span "Графік" at bounding box center [489, 73] width 31 height 11
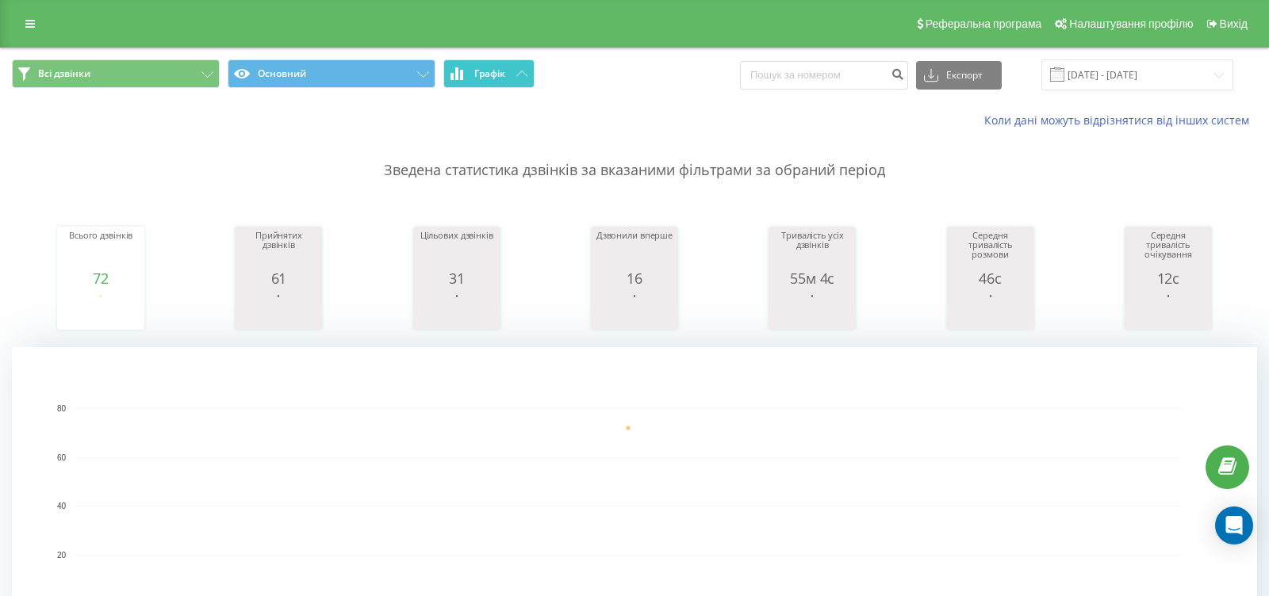
click at [500, 79] on span "Графік" at bounding box center [489, 73] width 31 height 11
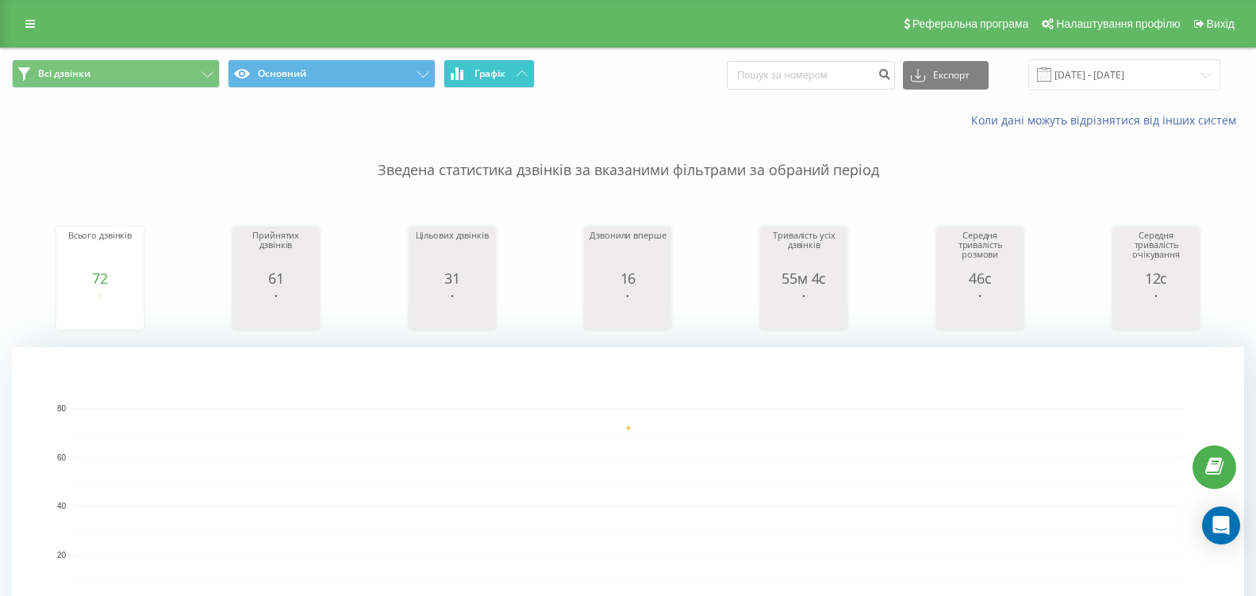
click at [494, 72] on span "Графік" at bounding box center [489, 73] width 31 height 11
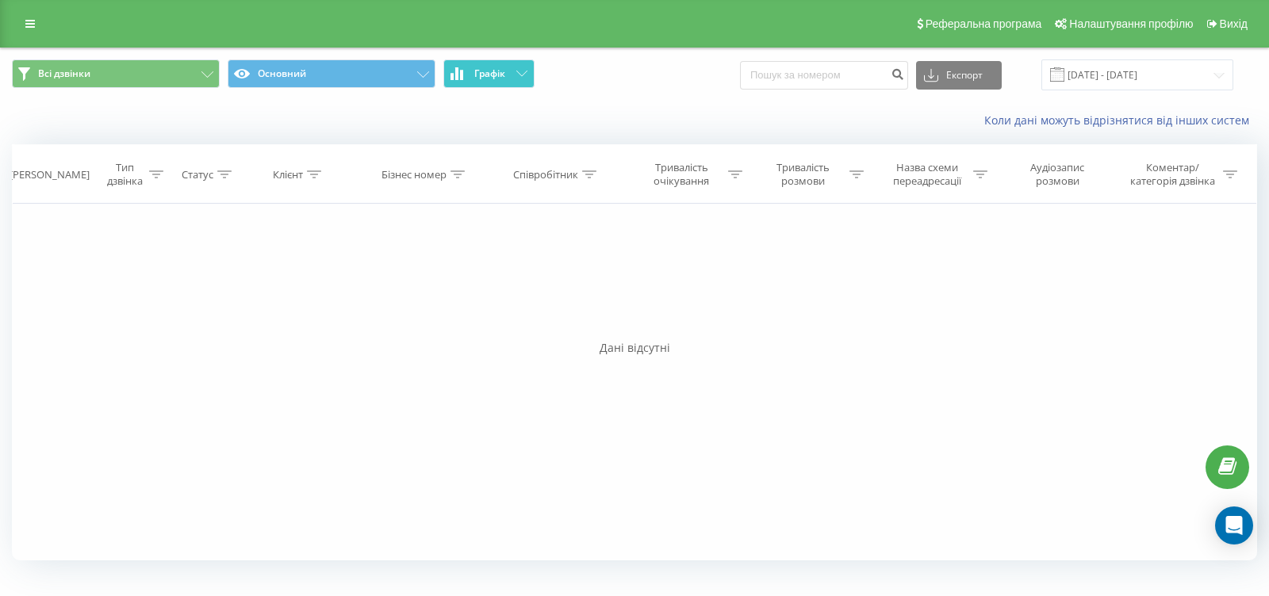
click at [495, 72] on span "Графік" at bounding box center [489, 73] width 31 height 11
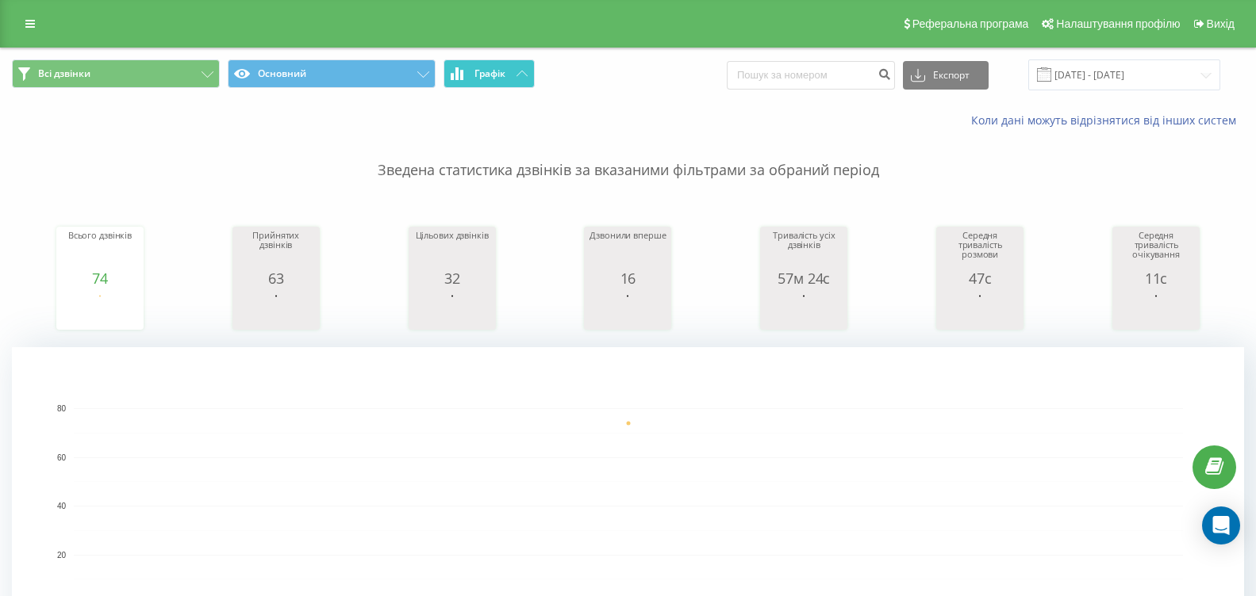
click at [520, 73] on icon at bounding box center [521, 74] width 11 height 6
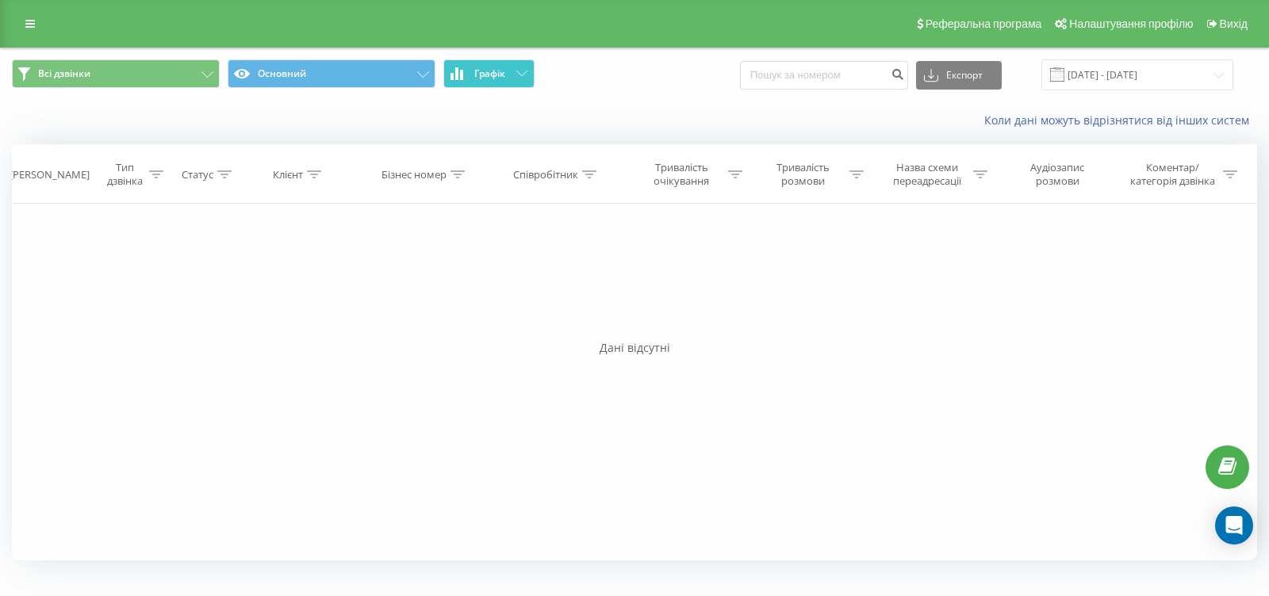
click at [520, 73] on icon at bounding box center [521, 74] width 11 height 6
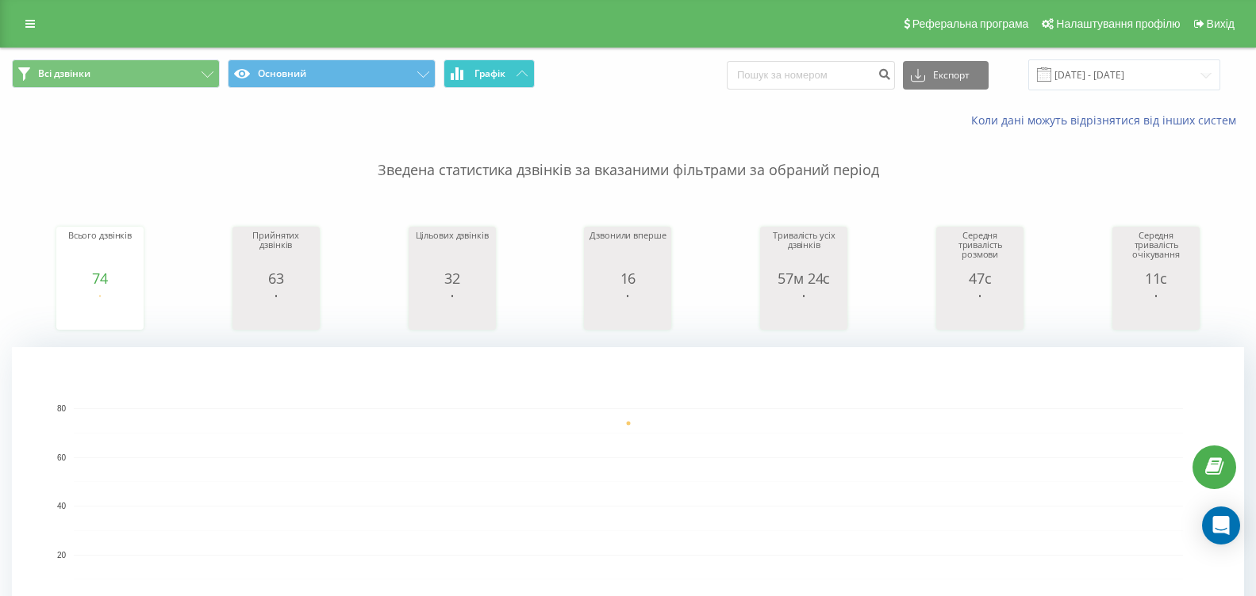
click at [523, 74] on icon at bounding box center [521, 74] width 11 height 6
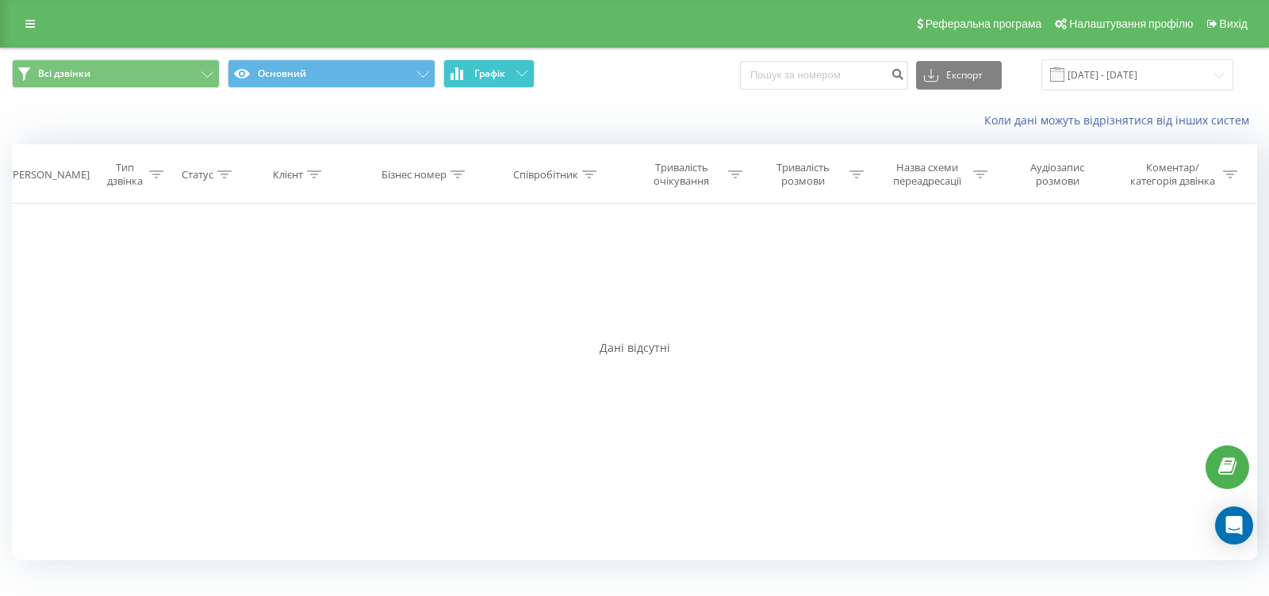
click at [523, 74] on icon at bounding box center [521, 74] width 11 height 6
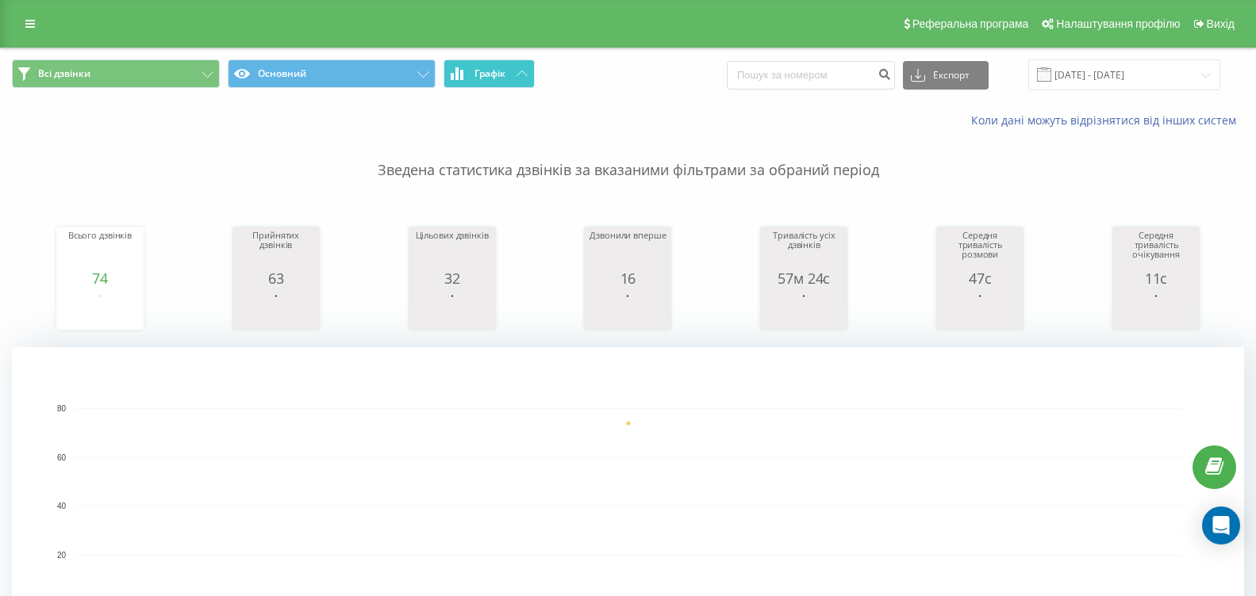
click at [527, 71] on icon at bounding box center [521, 74] width 11 height 6
click at [511, 76] on button "Графік" at bounding box center [488, 73] width 91 height 29
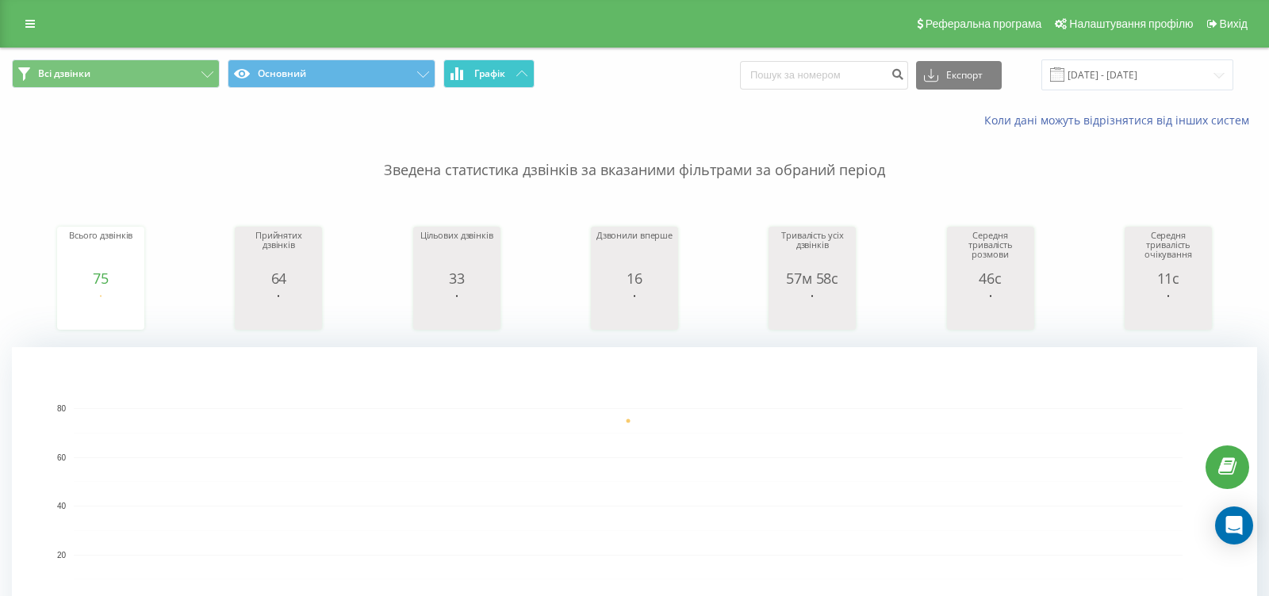
click at [511, 76] on button "Графік" at bounding box center [488, 73] width 91 height 29
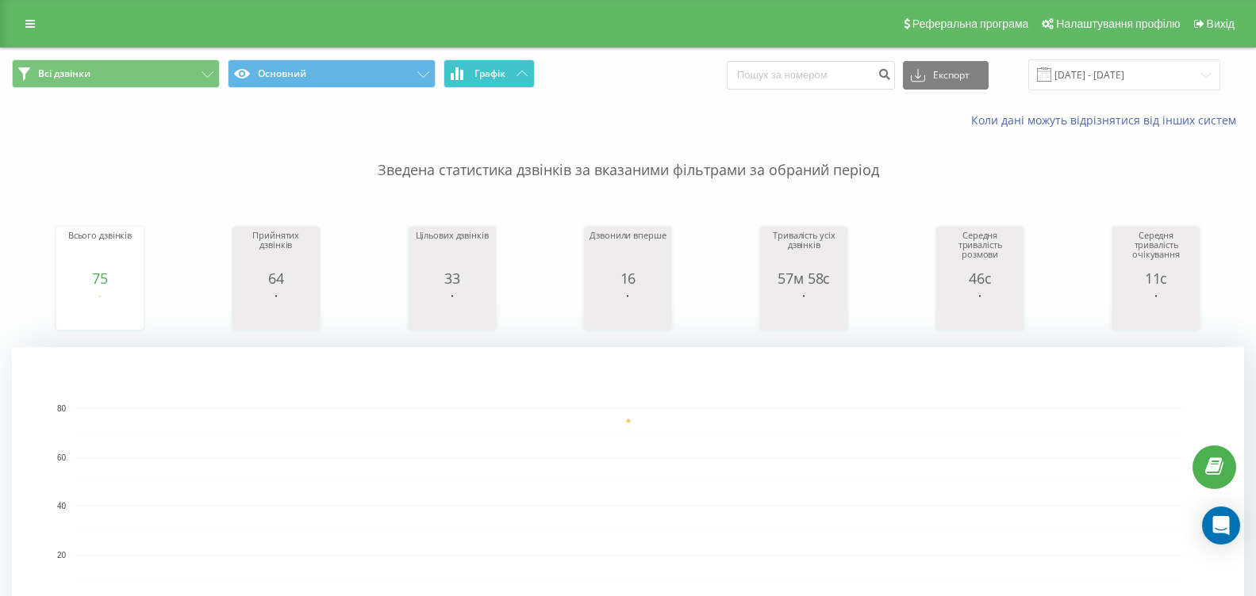
click at [514, 71] on button "Графік" at bounding box center [488, 73] width 91 height 29
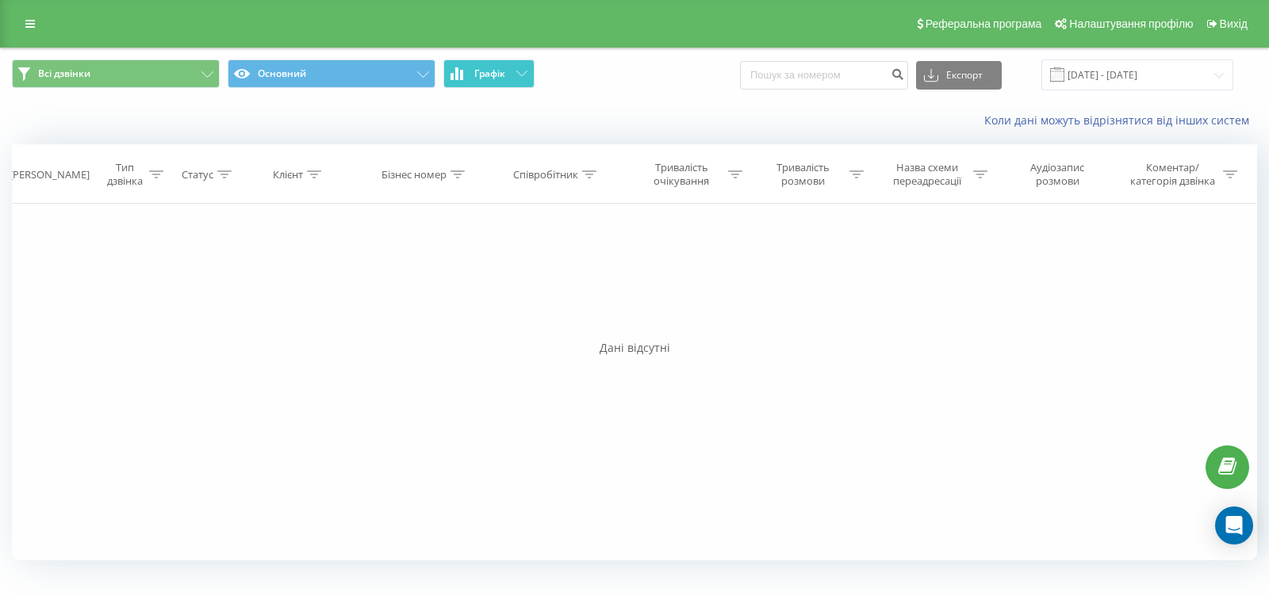
click at [514, 71] on button "Графік" at bounding box center [488, 73] width 91 height 29
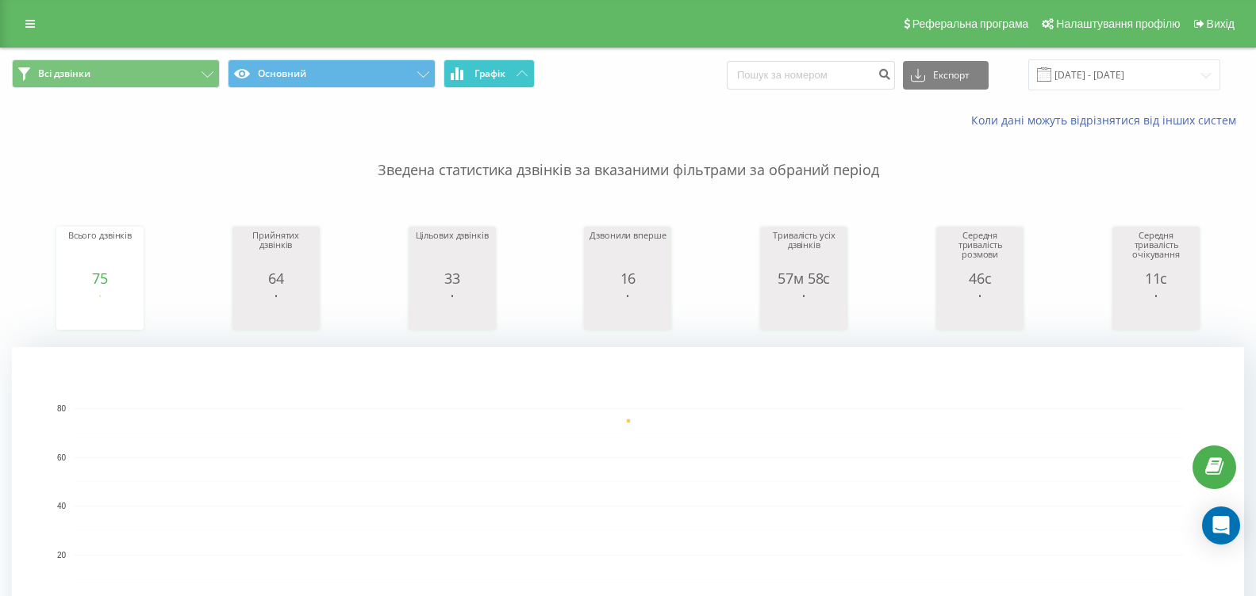
click at [501, 78] on span "Графік" at bounding box center [489, 73] width 31 height 11
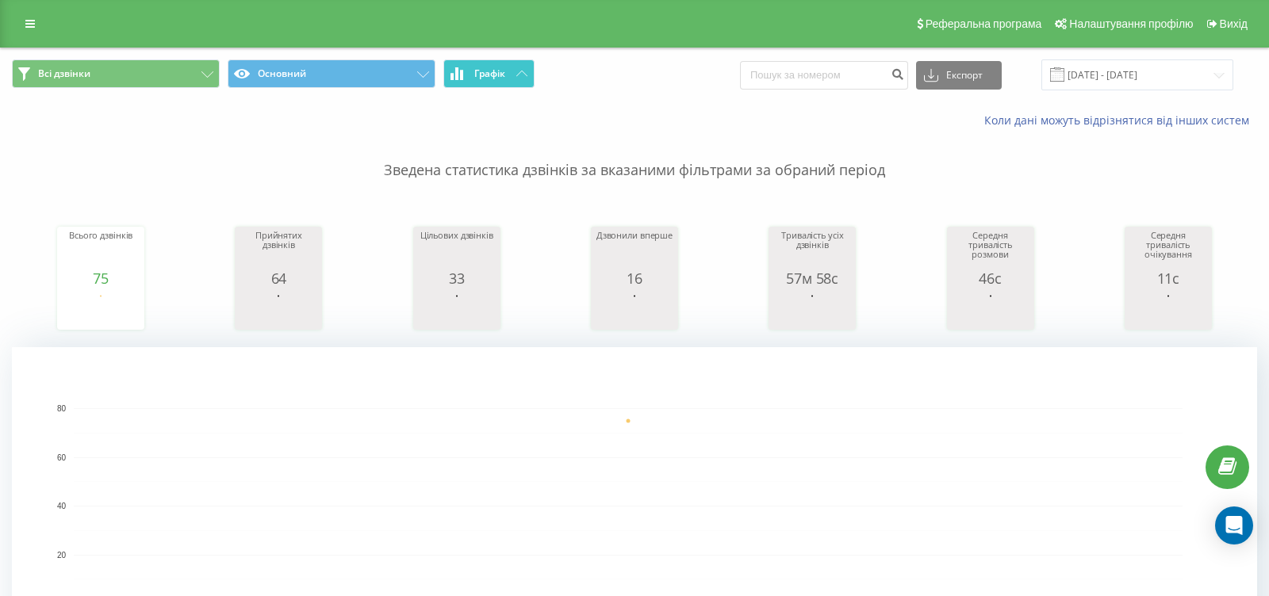
click at [501, 78] on span "Графік" at bounding box center [489, 73] width 31 height 11
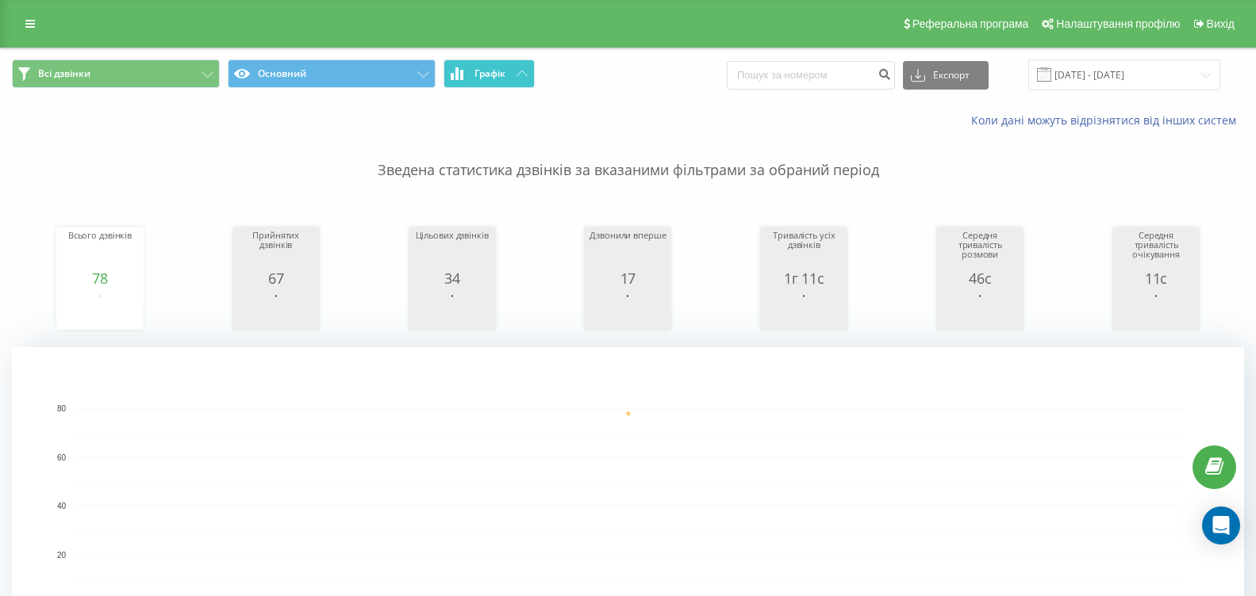
click at [517, 76] on icon at bounding box center [521, 74] width 11 height 6
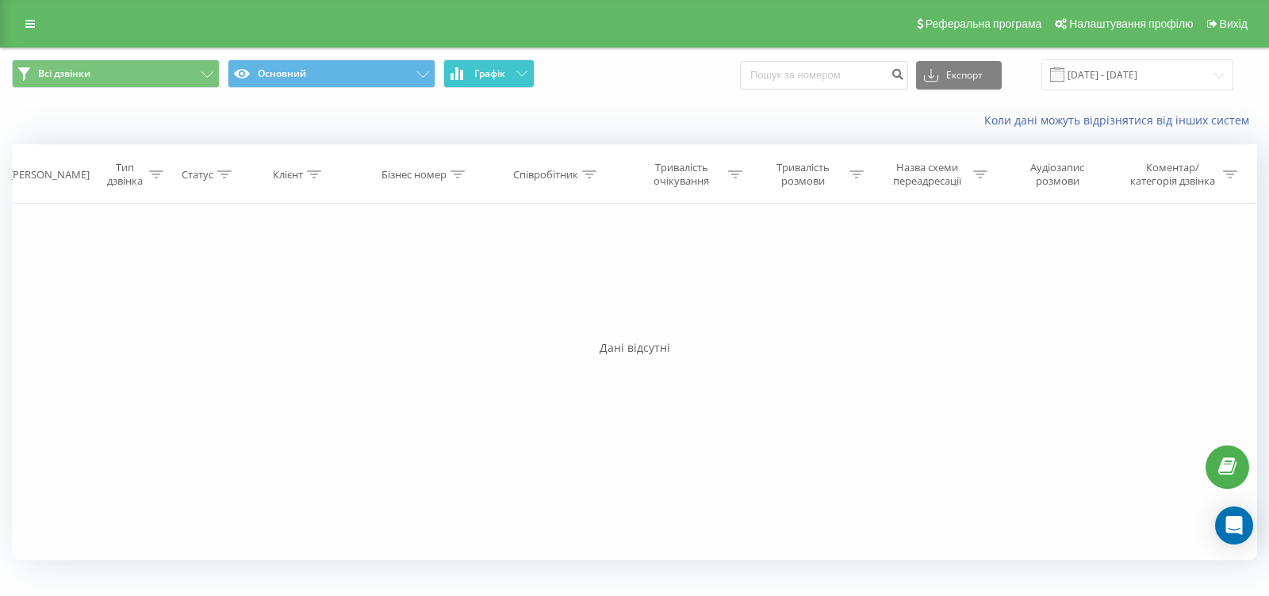
click at [517, 76] on icon at bounding box center [521, 74] width 11 height 6
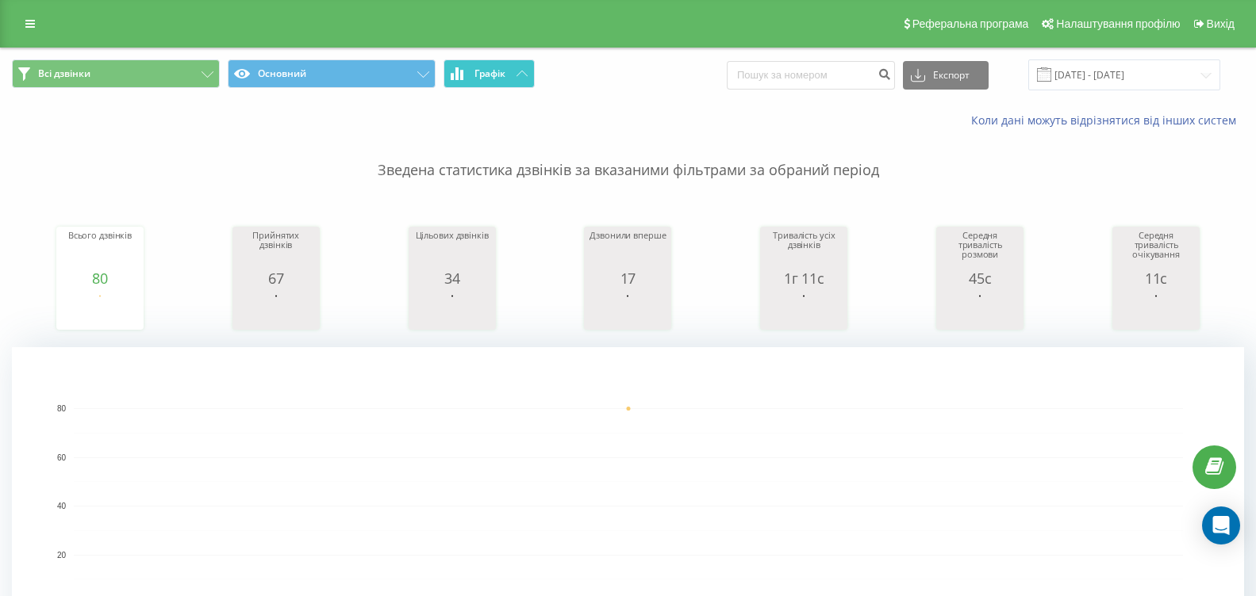
click at [512, 66] on button "Графік" at bounding box center [488, 73] width 91 height 29
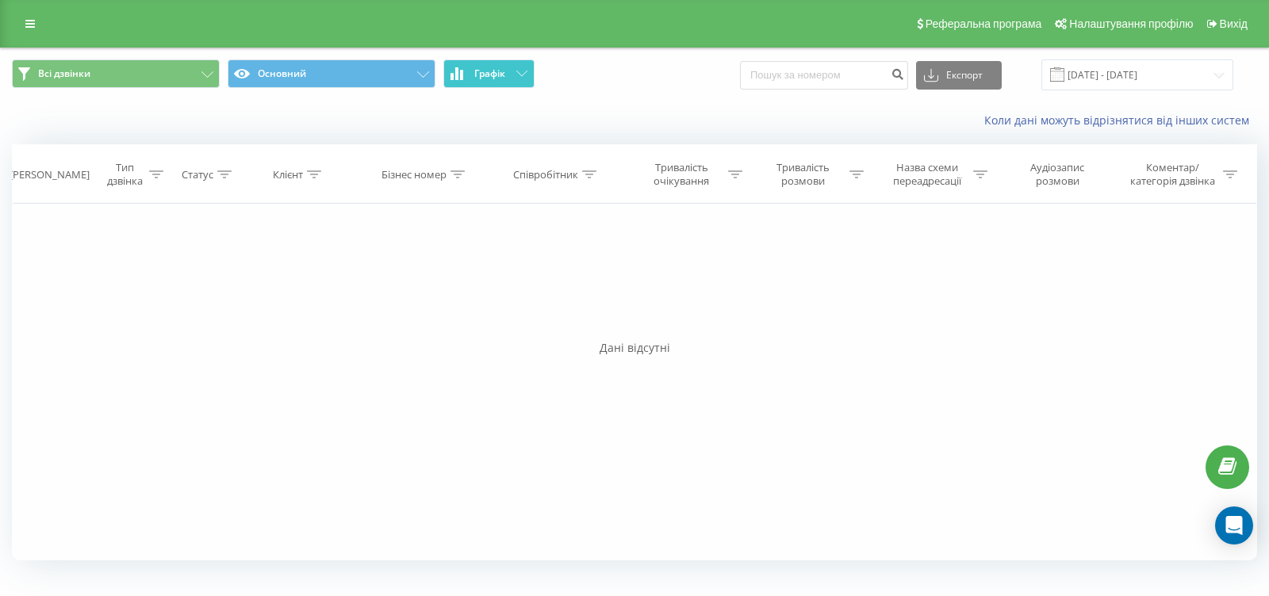
click at [511, 66] on button "Графік" at bounding box center [488, 73] width 91 height 29
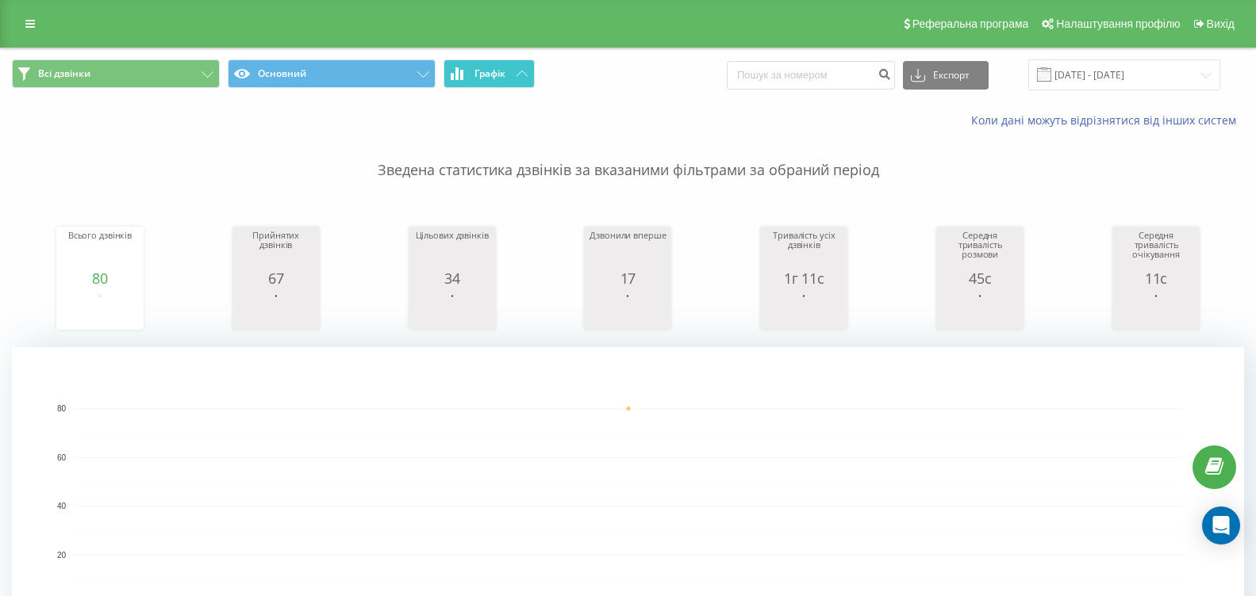
click at [476, 74] on span "Графік" at bounding box center [489, 73] width 31 height 11
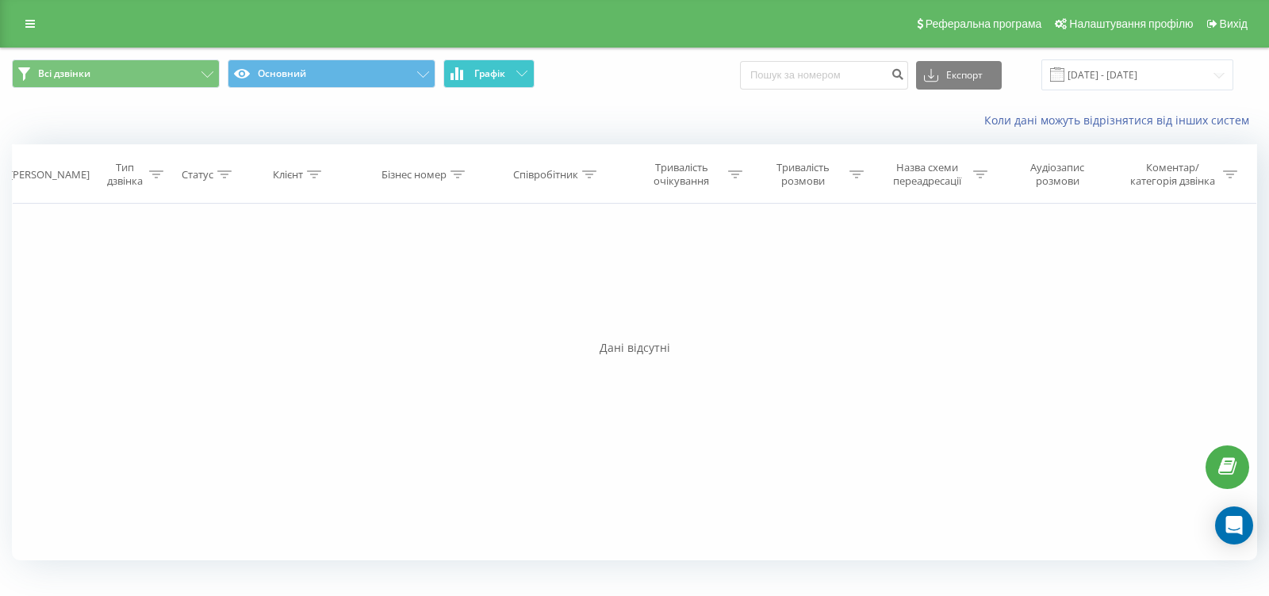
click at [476, 74] on span "Графік" at bounding box center [489, 73] width 31 height 11
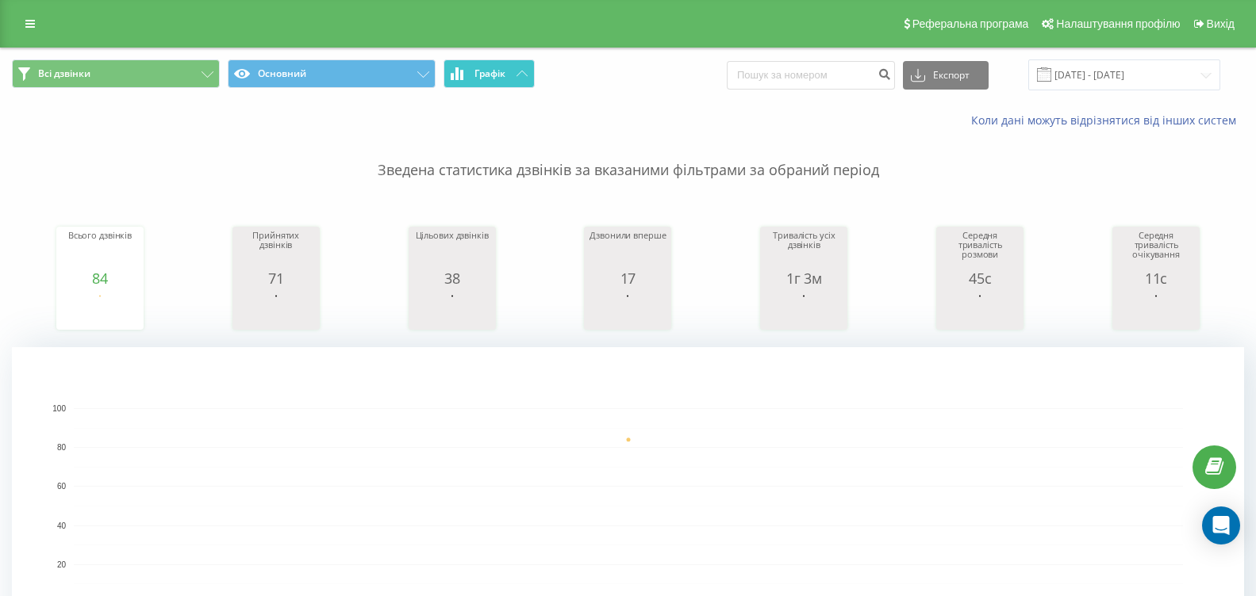
click at [513, 74] on button "Графік" at bounding box center [488, 73] width 91 height 29
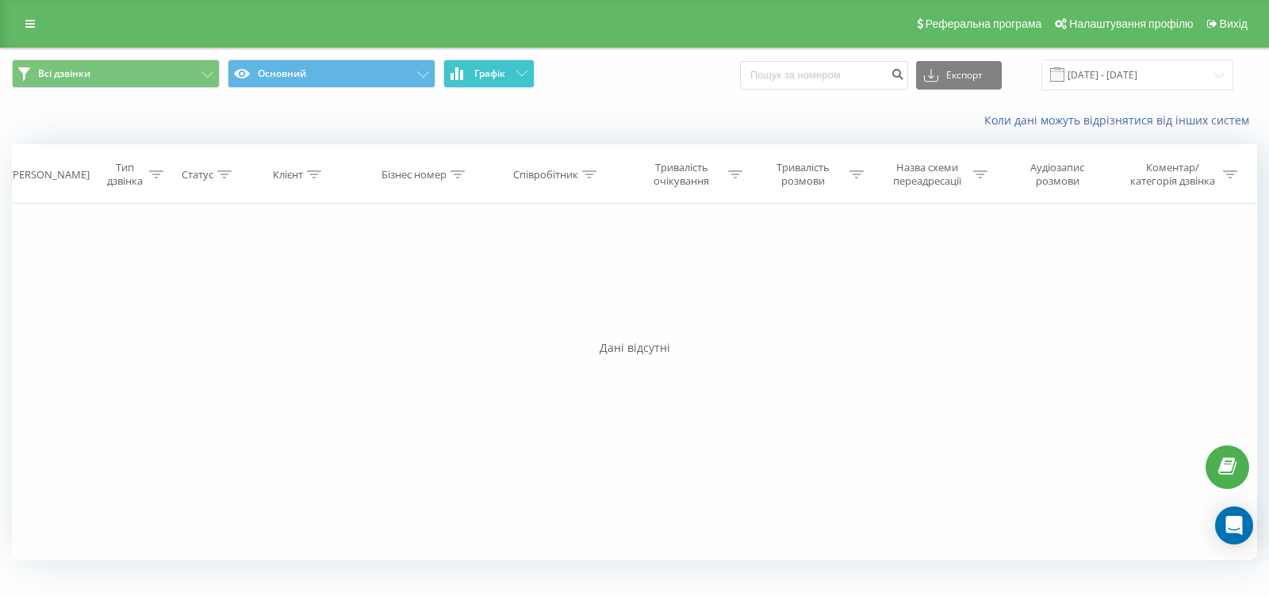
click at [514, 74] on button "Графік" at bounding box center [488, 73] width 91 height 29
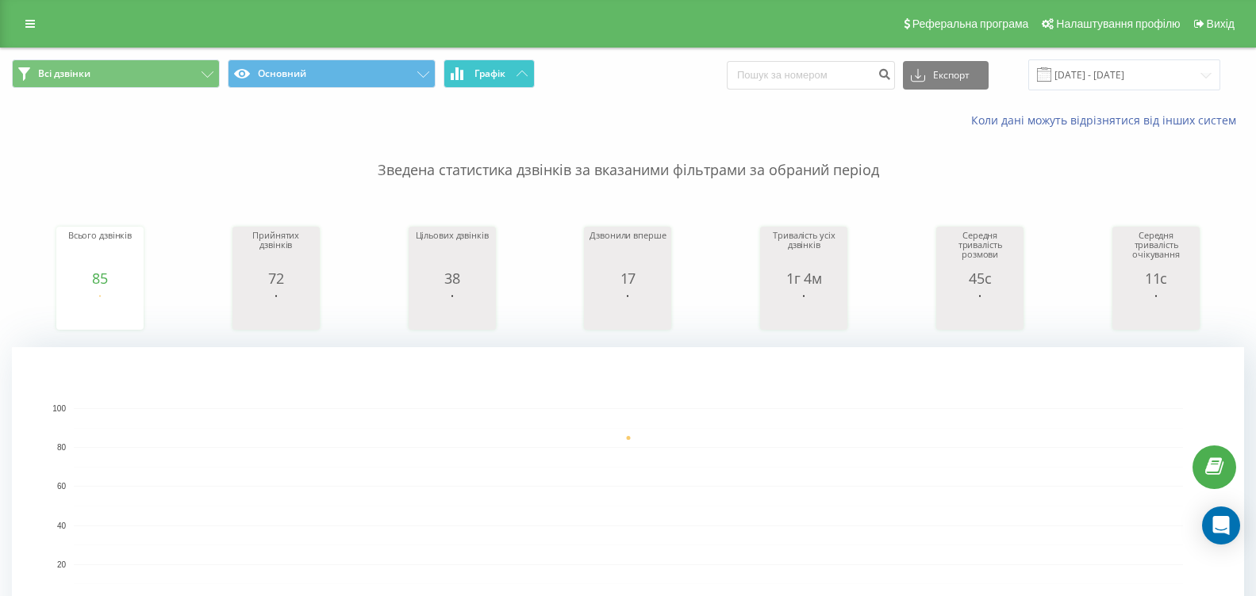
click at [516, 79] on button "Графік" at bounding box center [488, 73] width 91 height 29
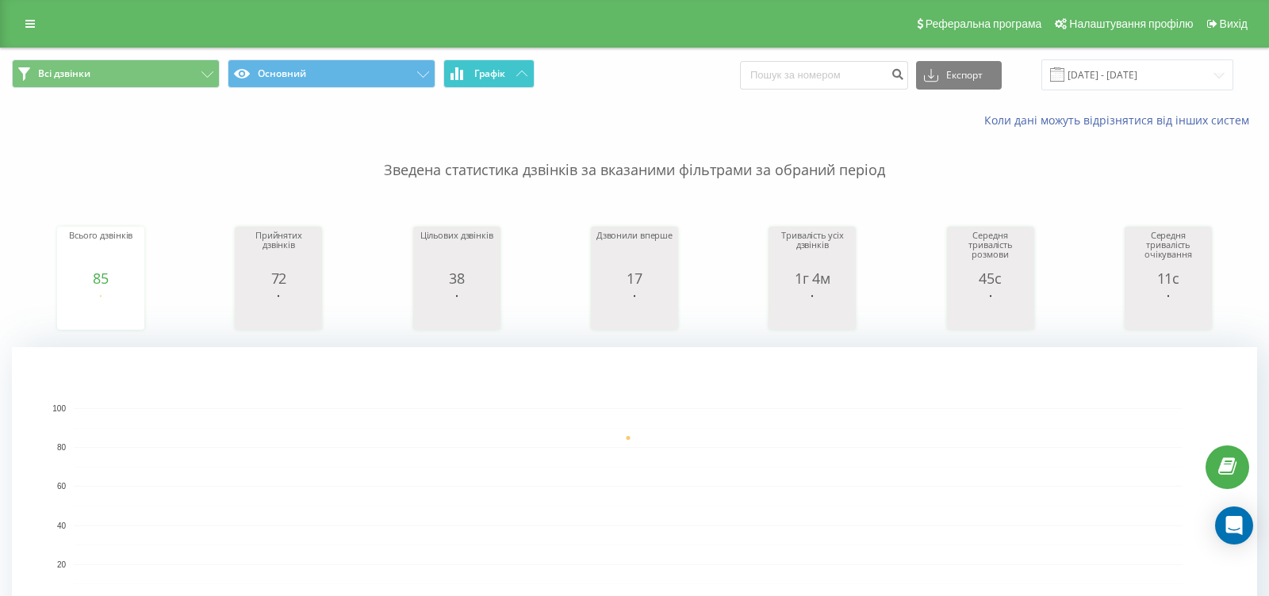
click at [516, 79] on button "Графік" at bounding box center [488, 73] width 91 height 29
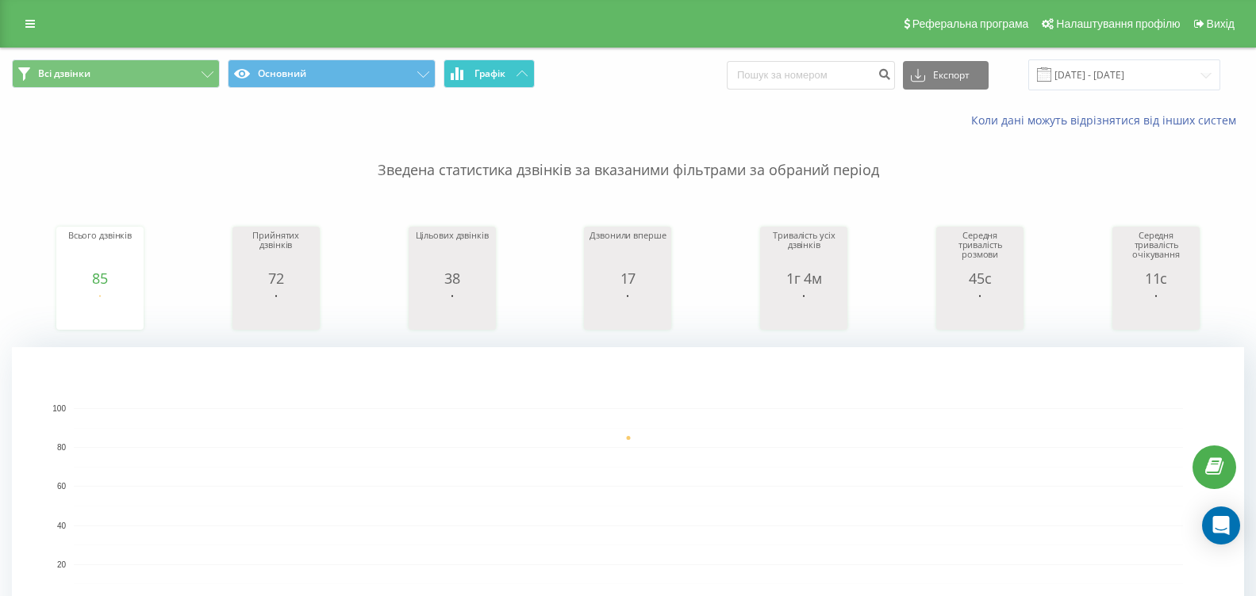
click at [530, 70] on button "Графік" at bounding box center [488, 73] width 91 height 29
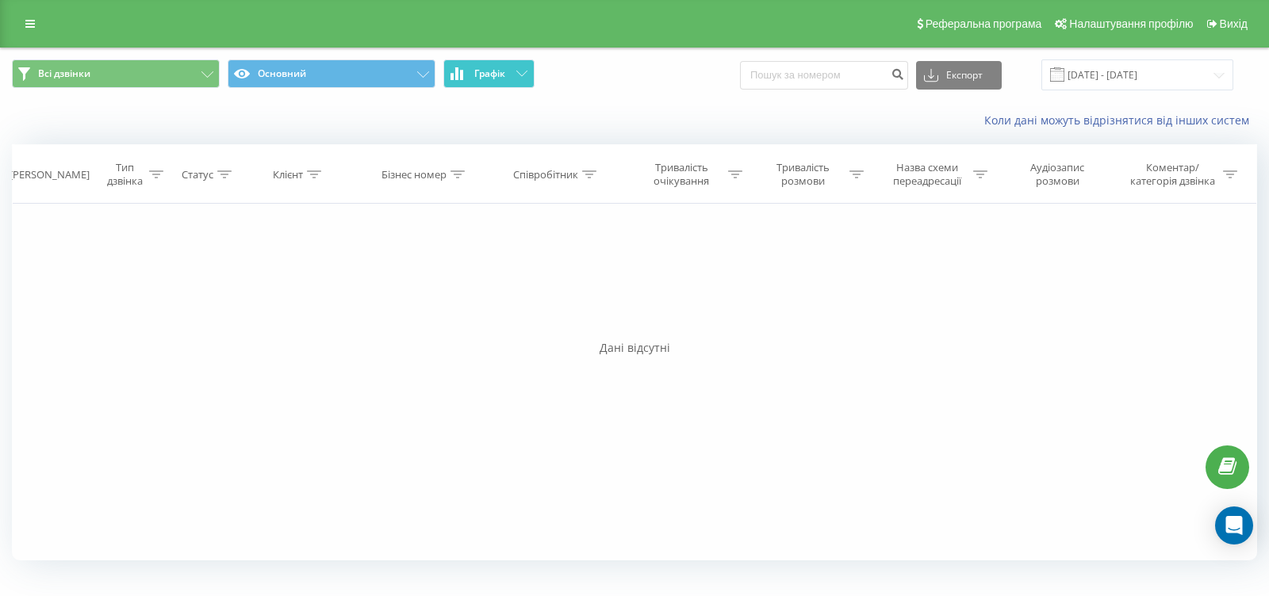
click at [530, 70] on button "Графік" at bounding box center [488, 73] width 91 height 29
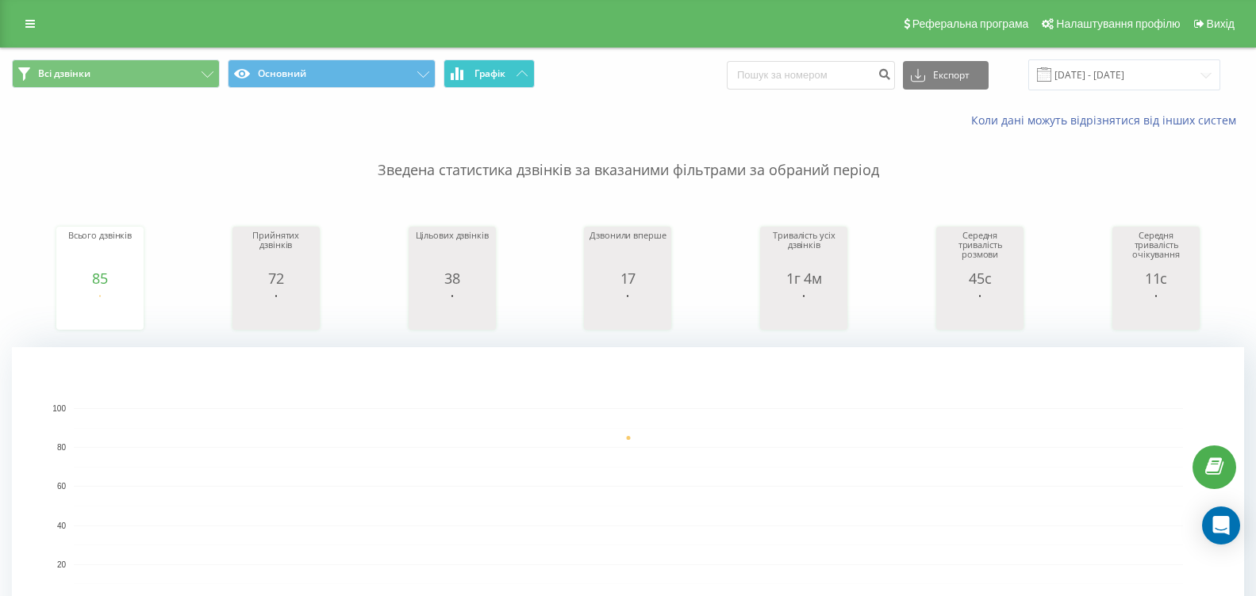
click at [508, 79] on button "Графік" at bounding box center [488, 73] width 91 height 29
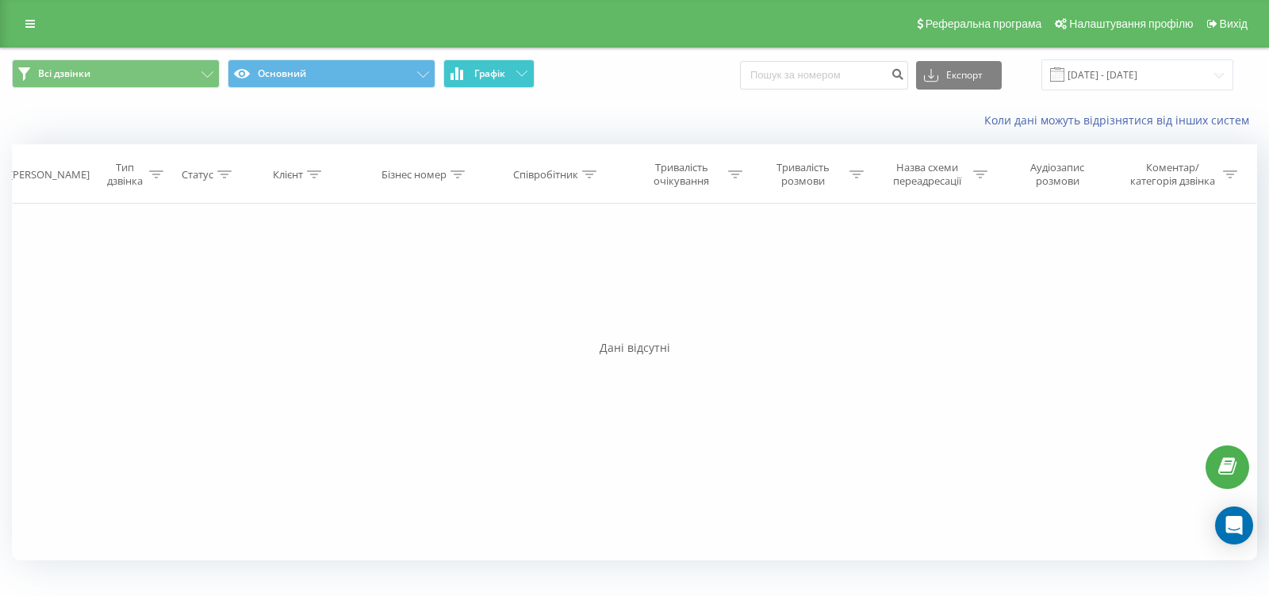
drag, startPoint x: 508, startPoint y: 79, endPoint x: 496, endPoint y: 94, distance: 19.7
click at [508, 79] on button "Графік" at bounding box center [488, 73] width 91 height 29
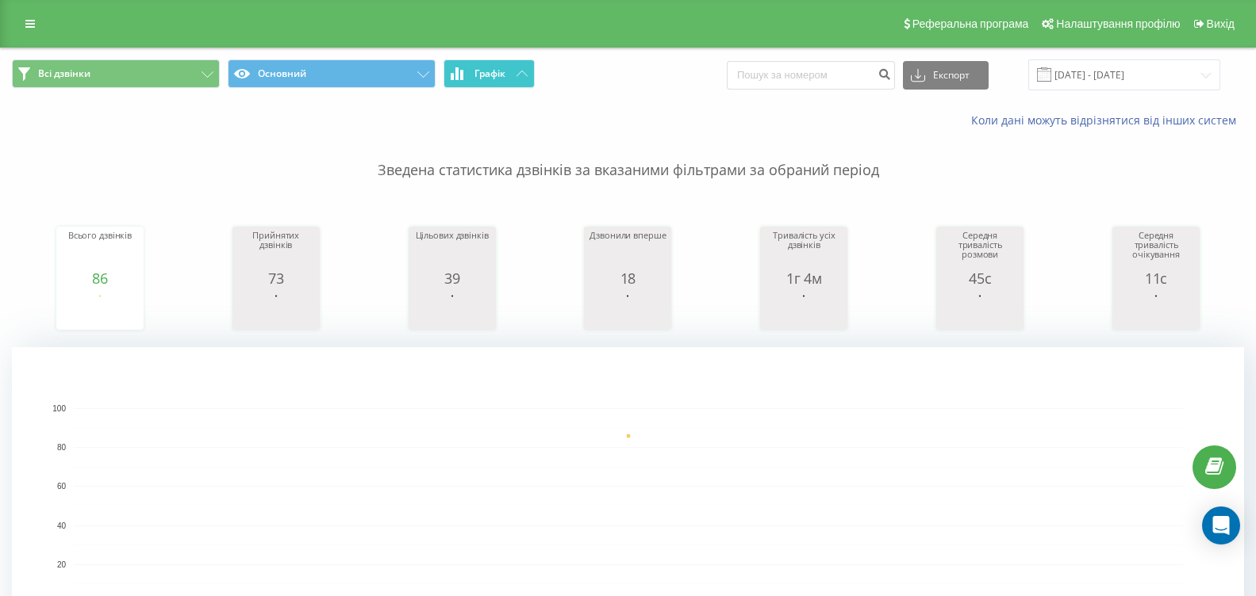
click at [523, 67] on button "Графік" at bounding box center [488, 73] width 91 height 29
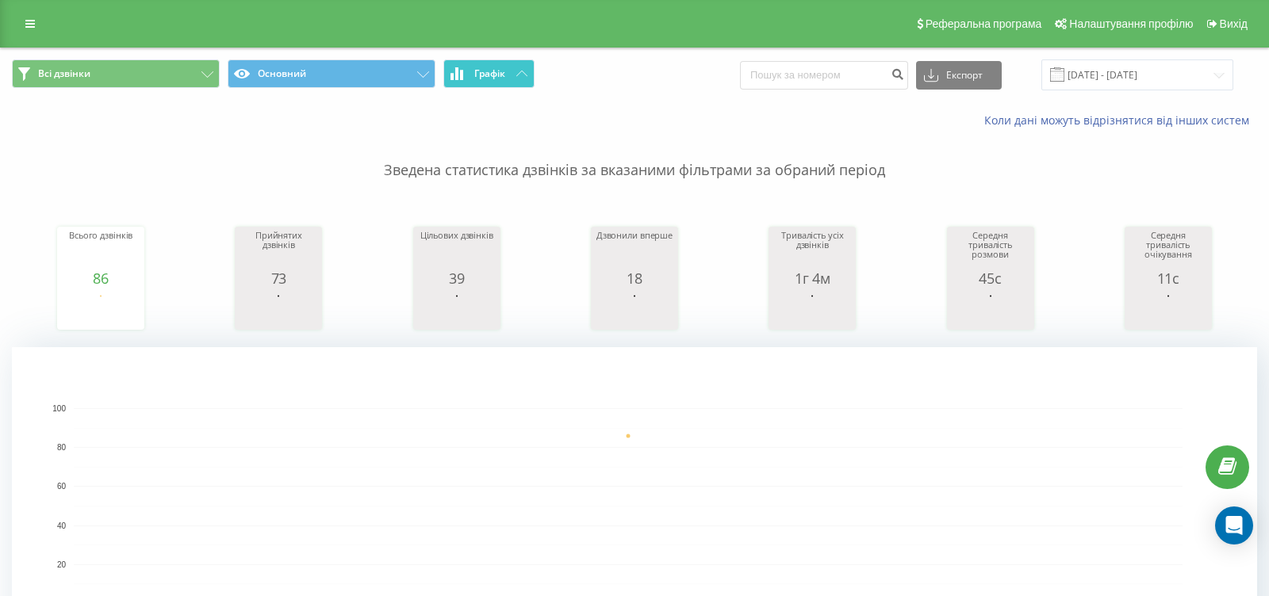
click at [523, 67] on button "Графік" at bounding box center [488, 73] width 91 height 29
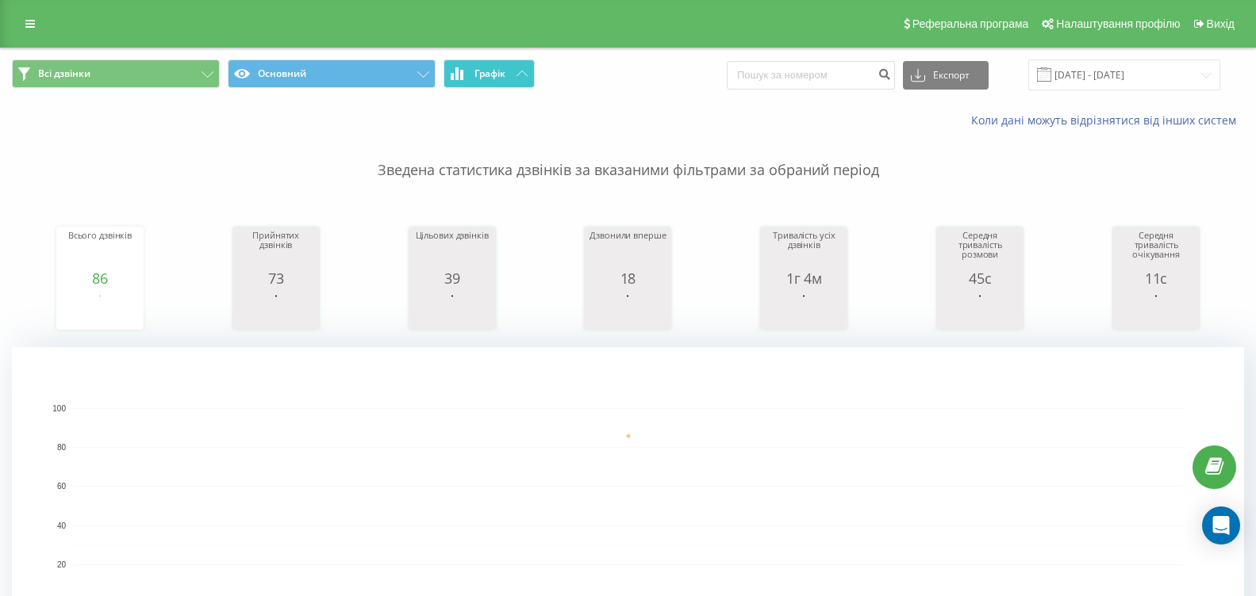
click at [495, 75] on span "Графік" at bounding box center [489, 73] width 31 height 11
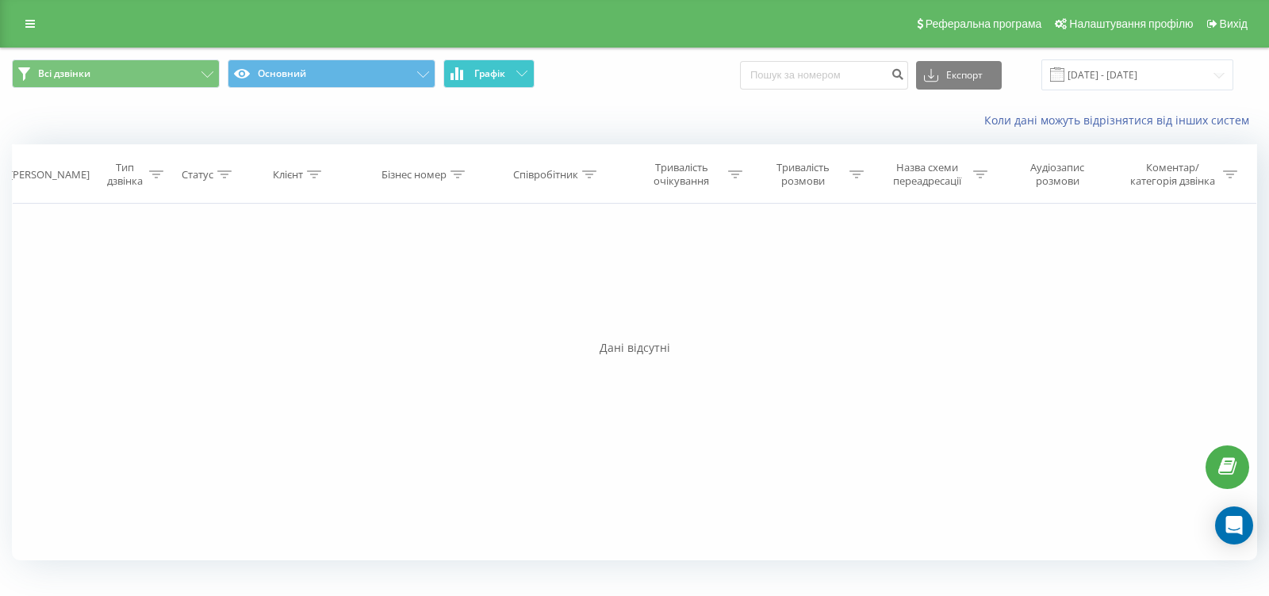
click at [495, 75] on span "Графік" at bounding box center [489, 73] width 31 height 11
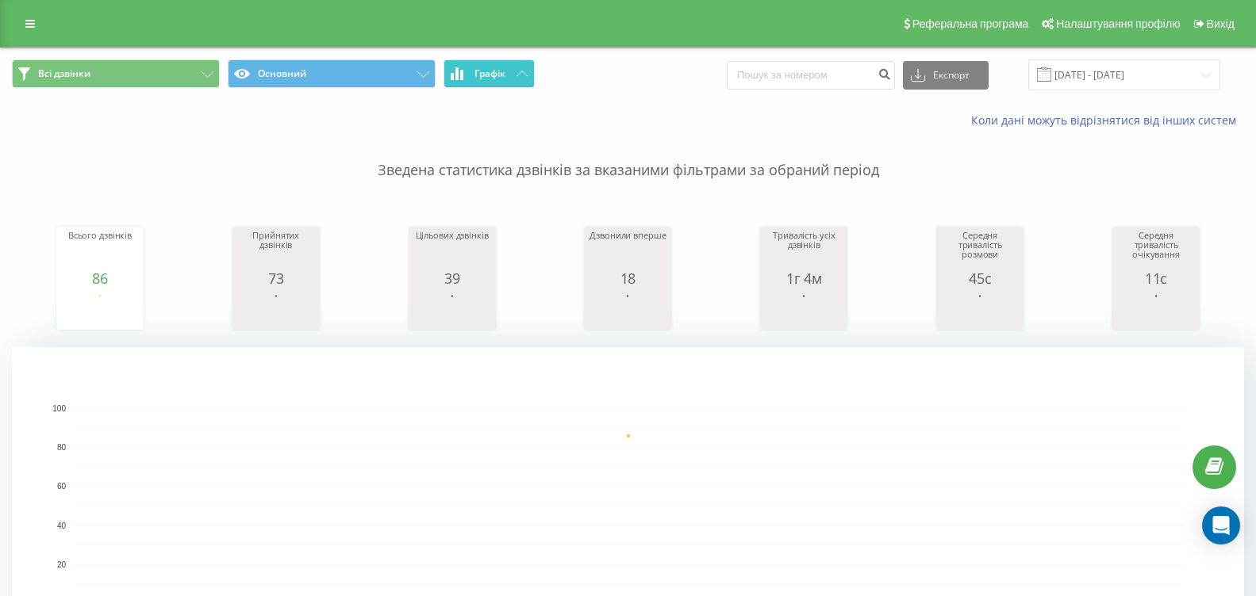
click at [491, 78] on span "Графік" at bounding box center [489, 73] width 31 height 11
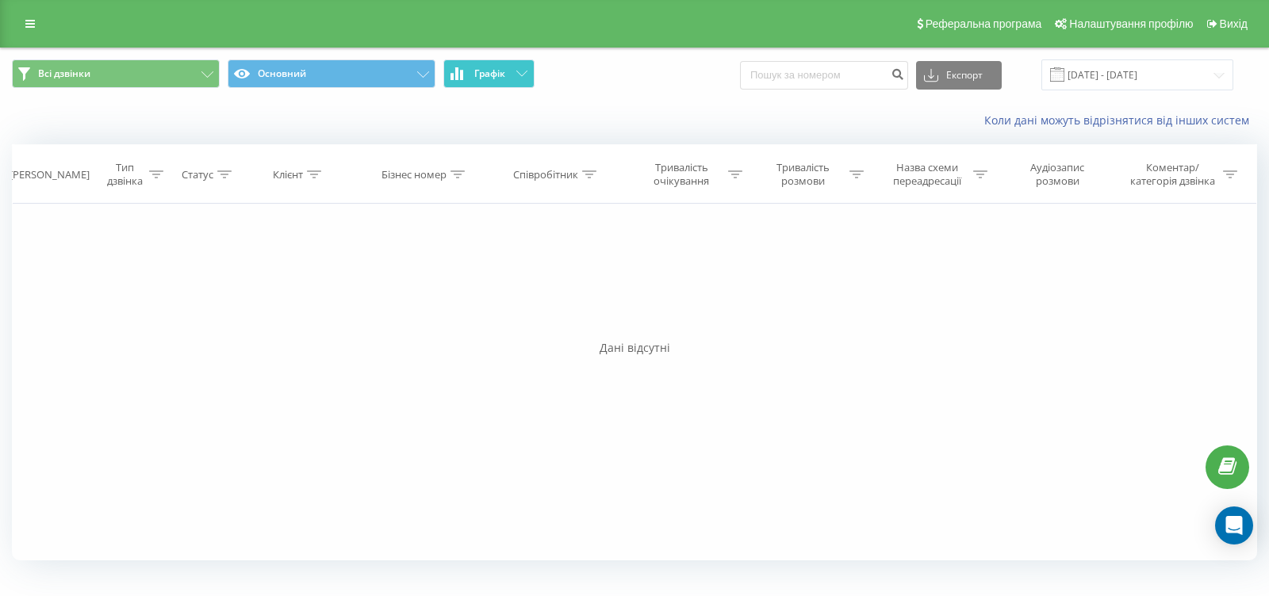
click at [491, 78] on span "Графік" at bounding box center [489, 73] width 31 height 11
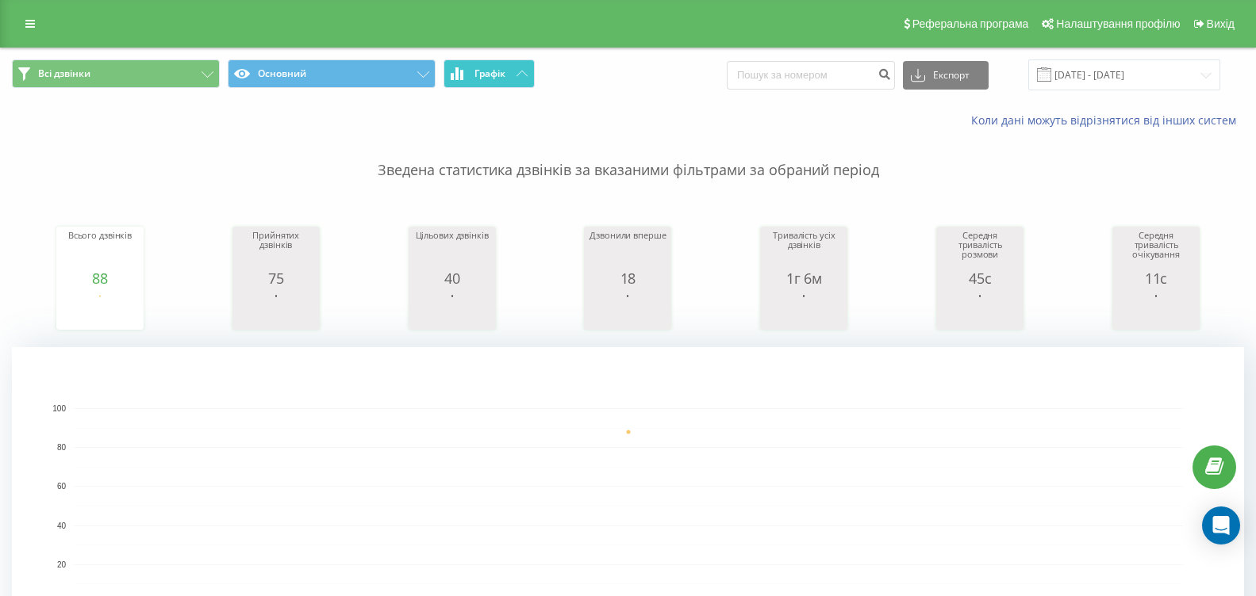
click at [509, 76] on button "Графік" at bounding box center [488, 73] width 91 height 29
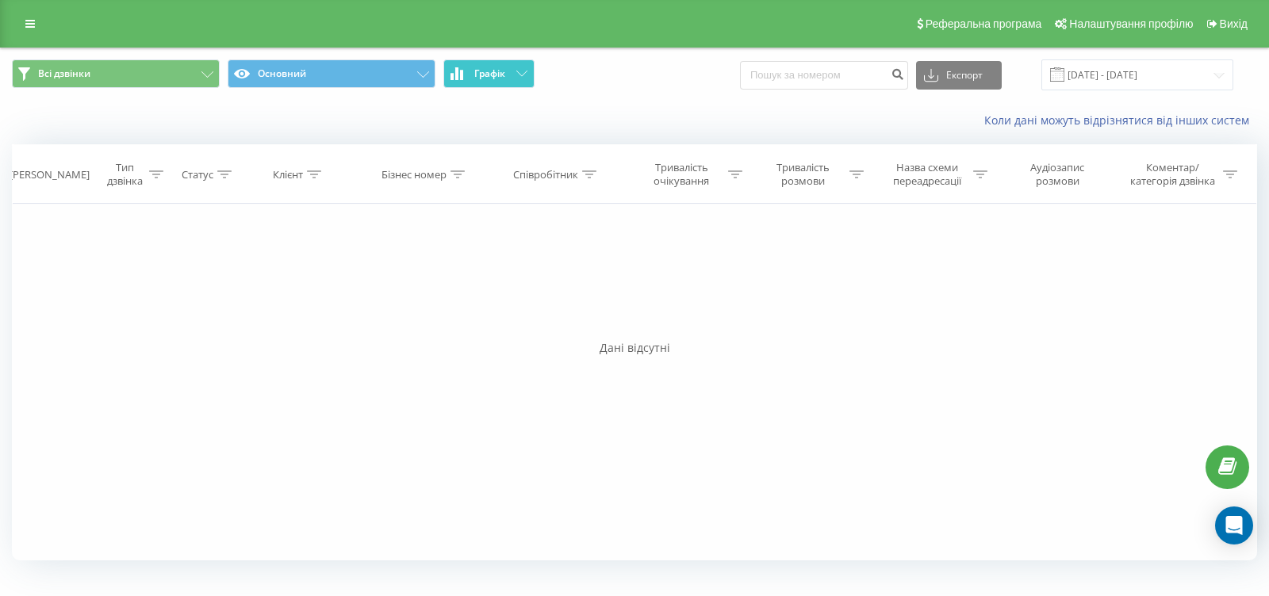
click at [509, 76] on button "Графік" at bounding box center [488, 73] width 91 height 29
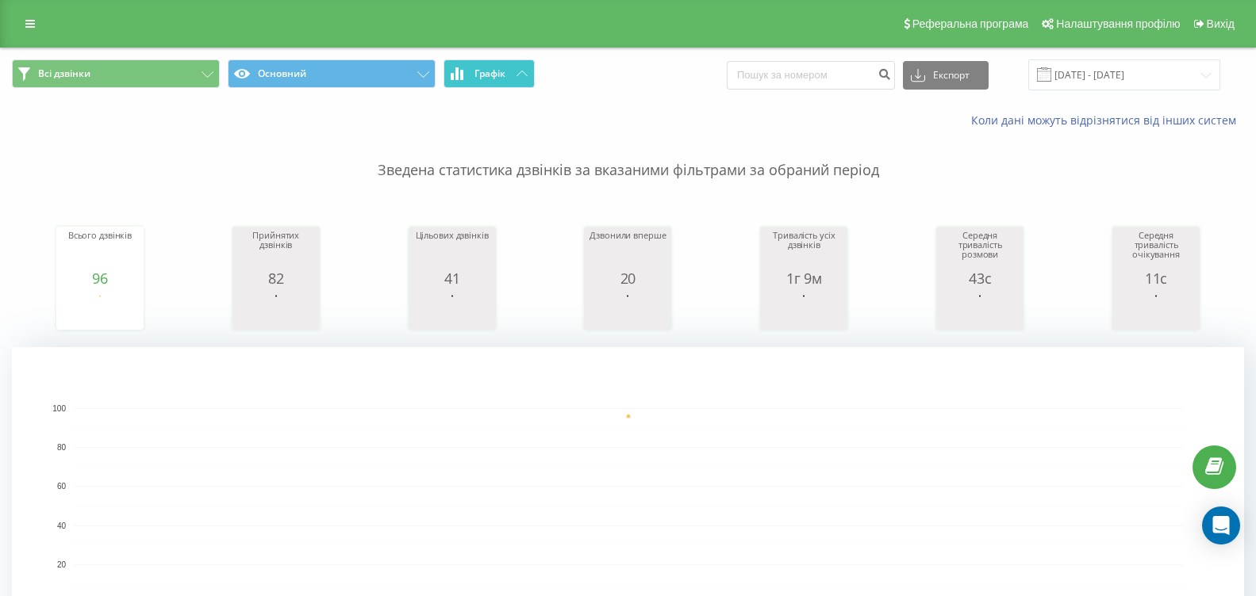
click at [506, 78] on button "Графік" at bounding box center [488, 73] width 91 height 29
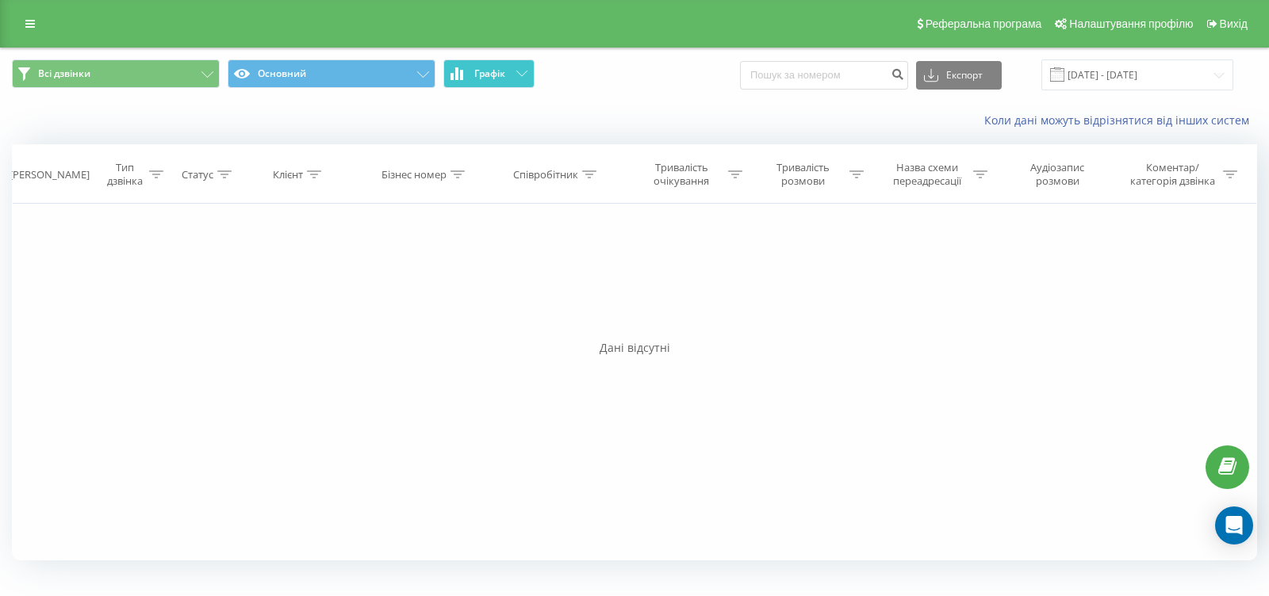
click at [506, 78] on button "Графік" at bounding box center [488, 73] width 91 height 29
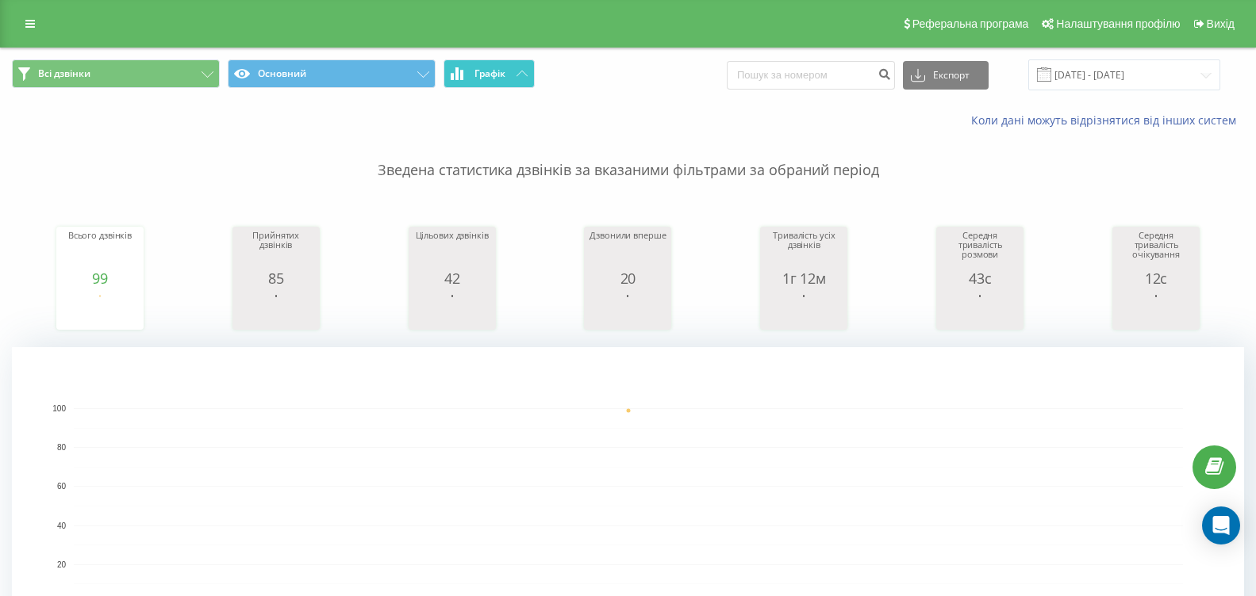
click at [521, 71] on icon at bounding box center [521, 74] width 11 height 6
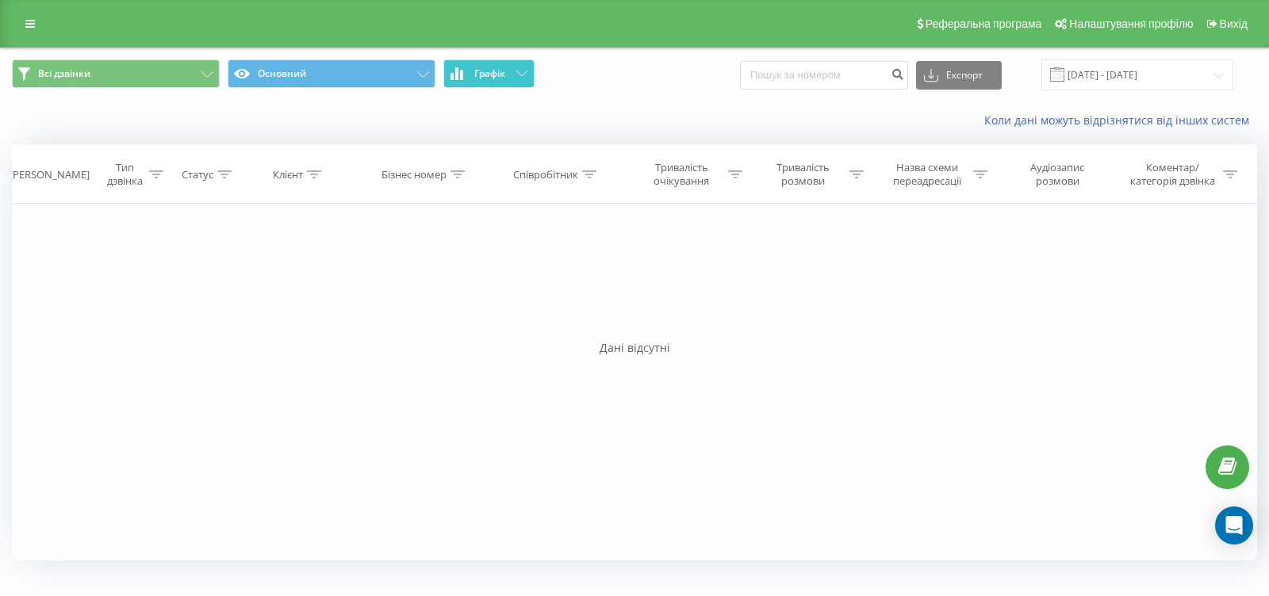
click at [521, 71] on icon at bounding box center [521, 74] width 11 height 6
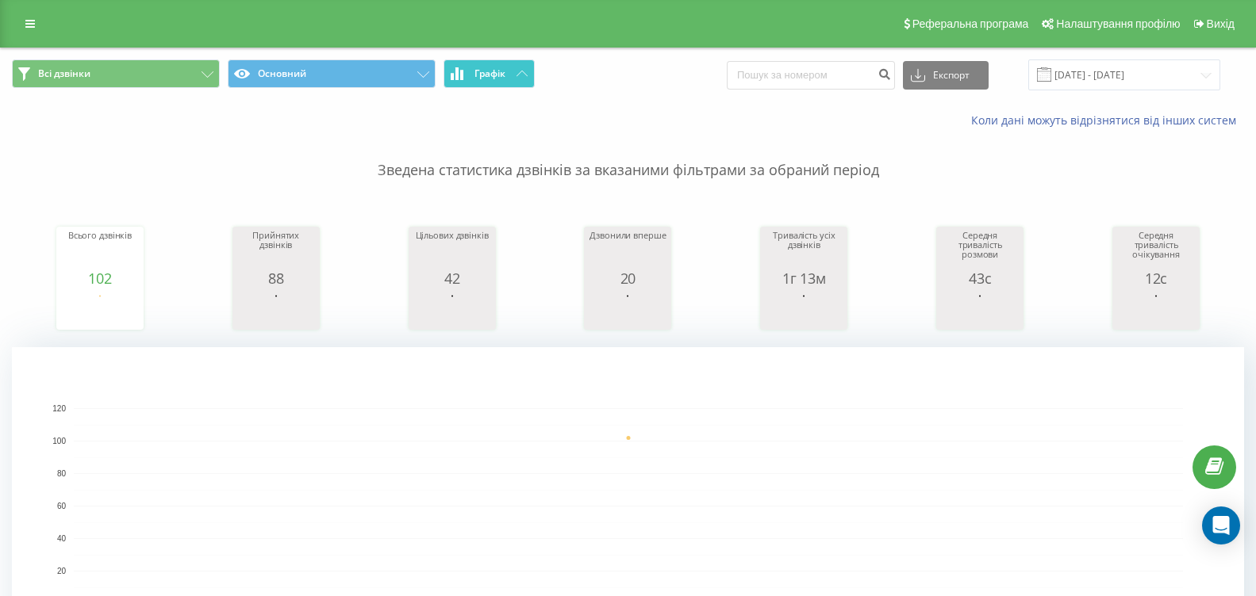
click at [500, 73] on span "Графік" at bounding box center [489, 73] width 31 height 11
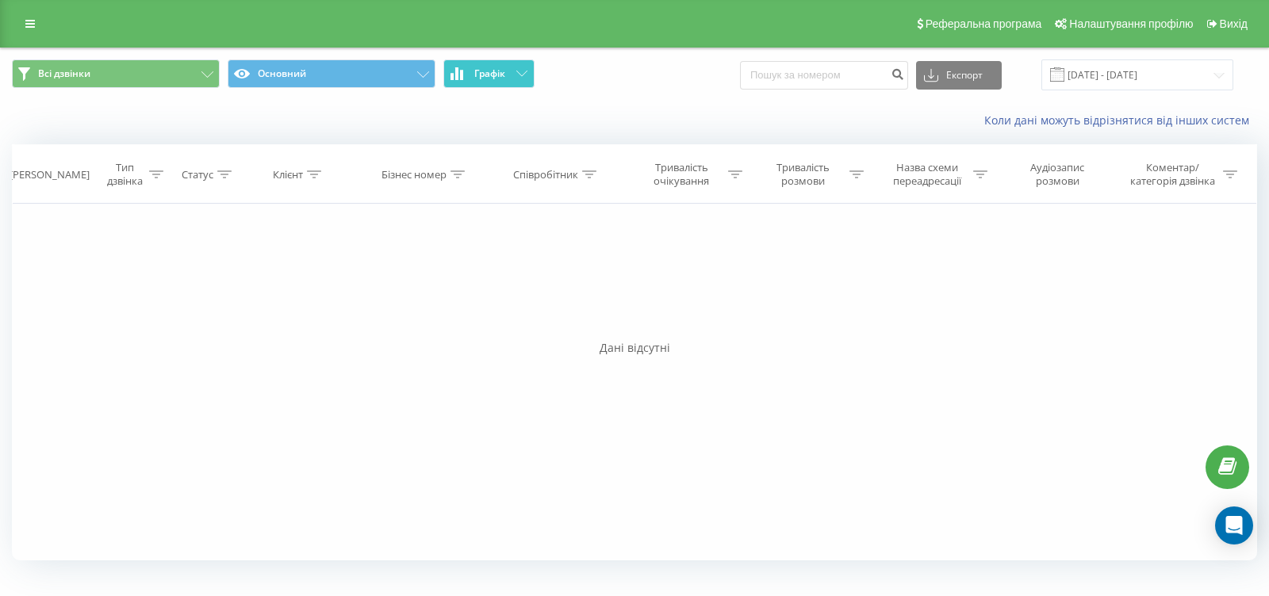
click at [500, 73] on span "Графік" at bounding box center [489, 73] width 31 height 11
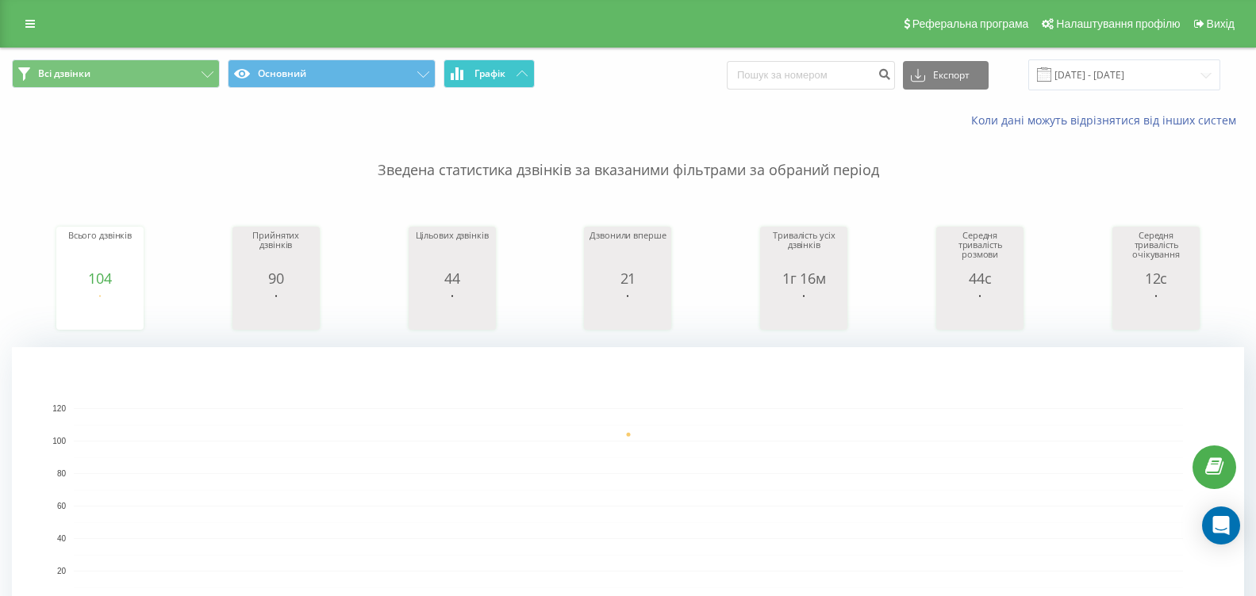
click at [512, 78] on button "Графік" at bounding box center [488, 73] width 91 height 29
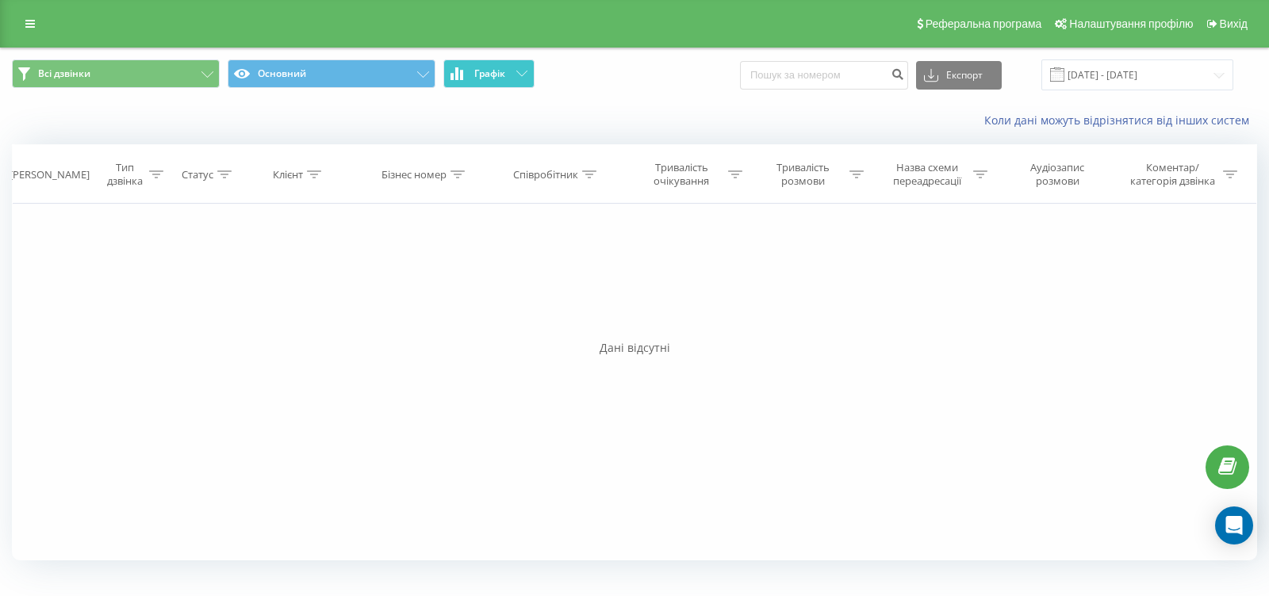
click at [512, 78] on button "Графік" at bounding box center [488, 73] width 91 height 29
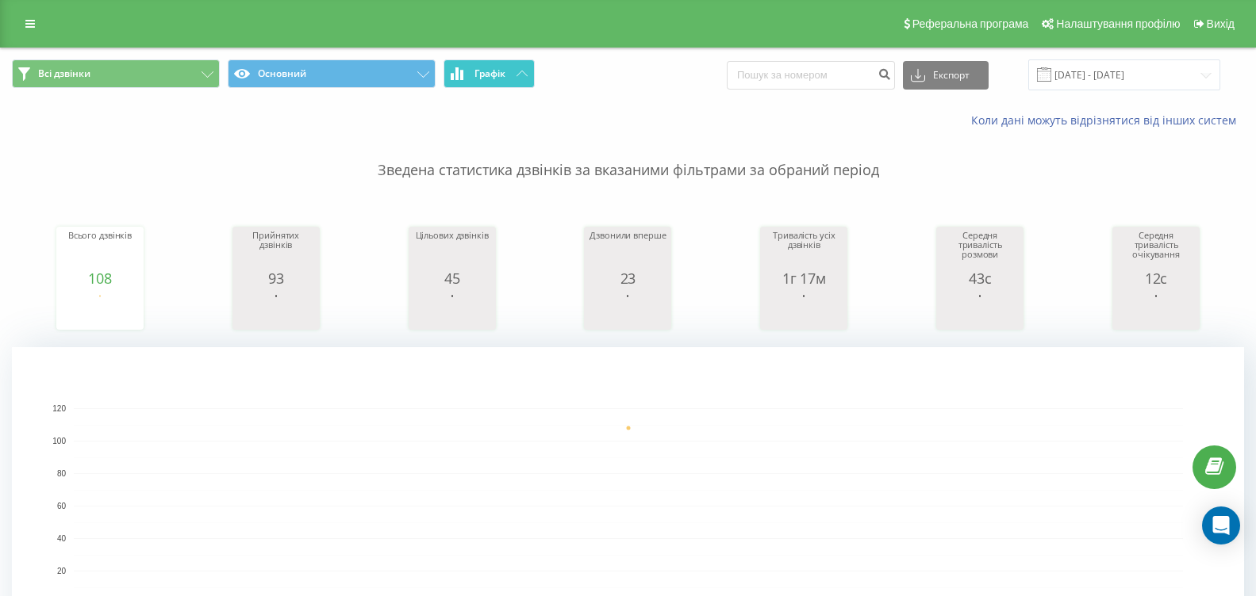
click at [499, 80] on button "Графік" at bounding box center [488, 73] width 91 height 29
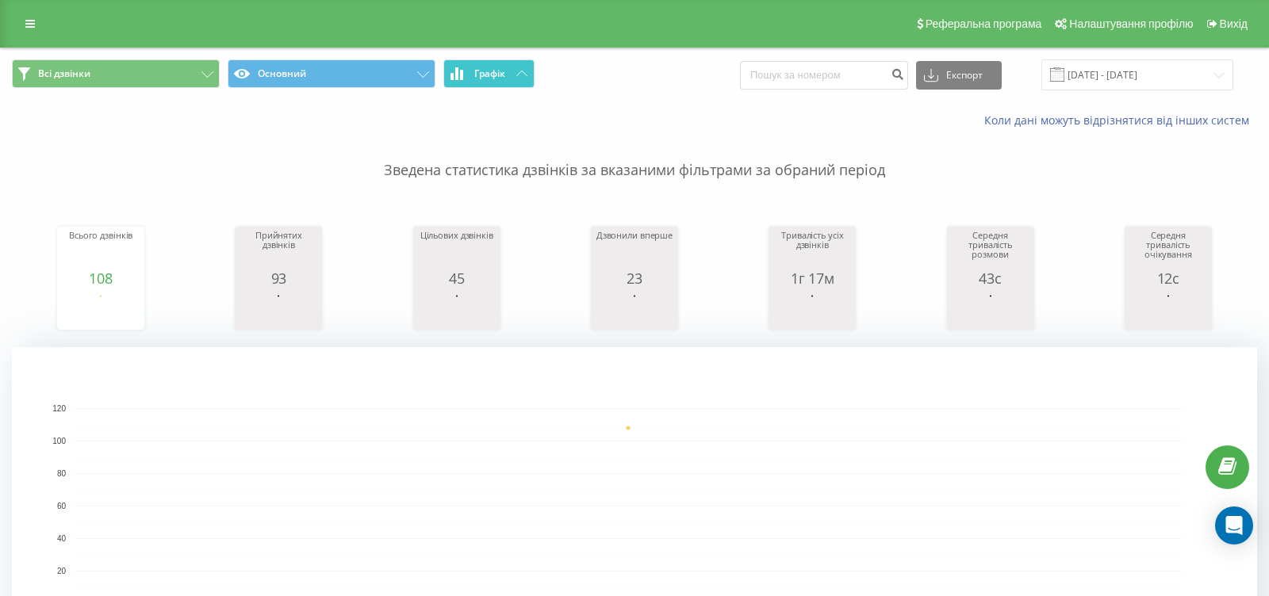
click at [499, 80] on button "Графік" at bounding box center [488, 73] width 91 height 29
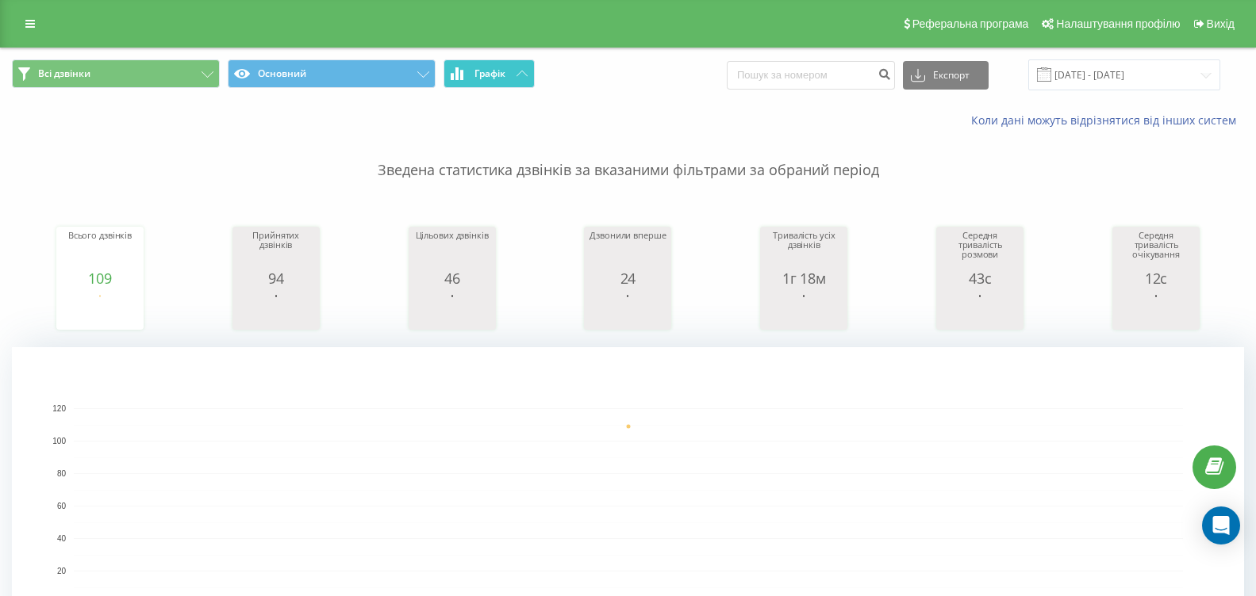
click at [485, 68] on span "Графік" at bounding box center [489, 73] width 31 height 11
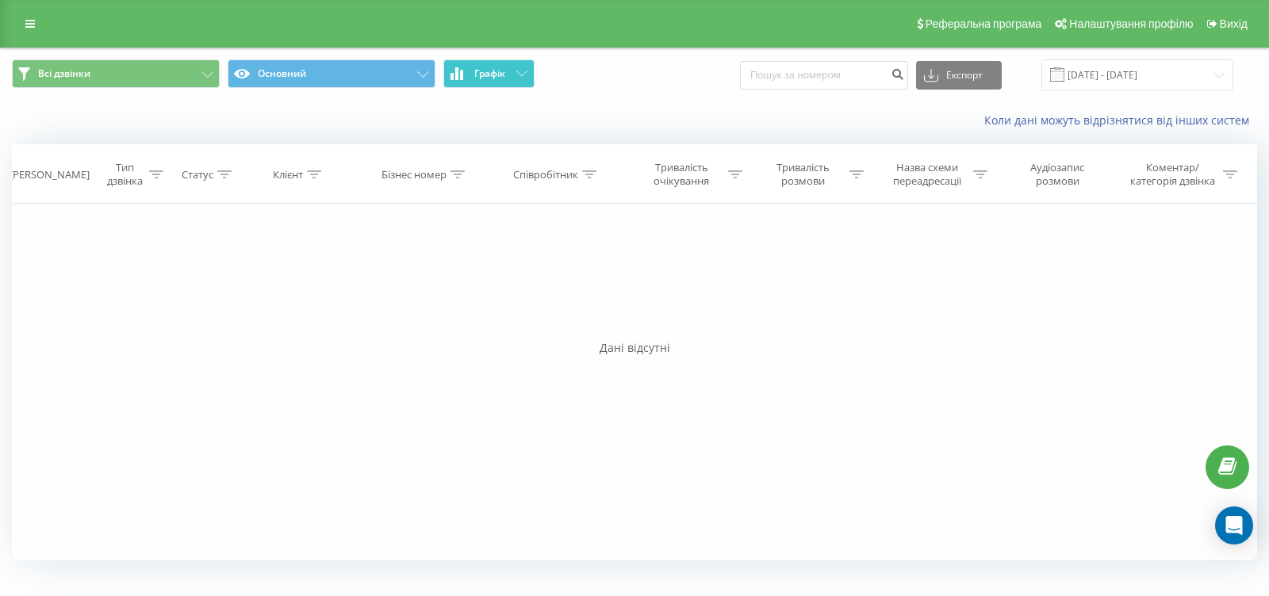
click at [485, 68] on span "Графік" at bounding box center [489, 73] width 31 height 11
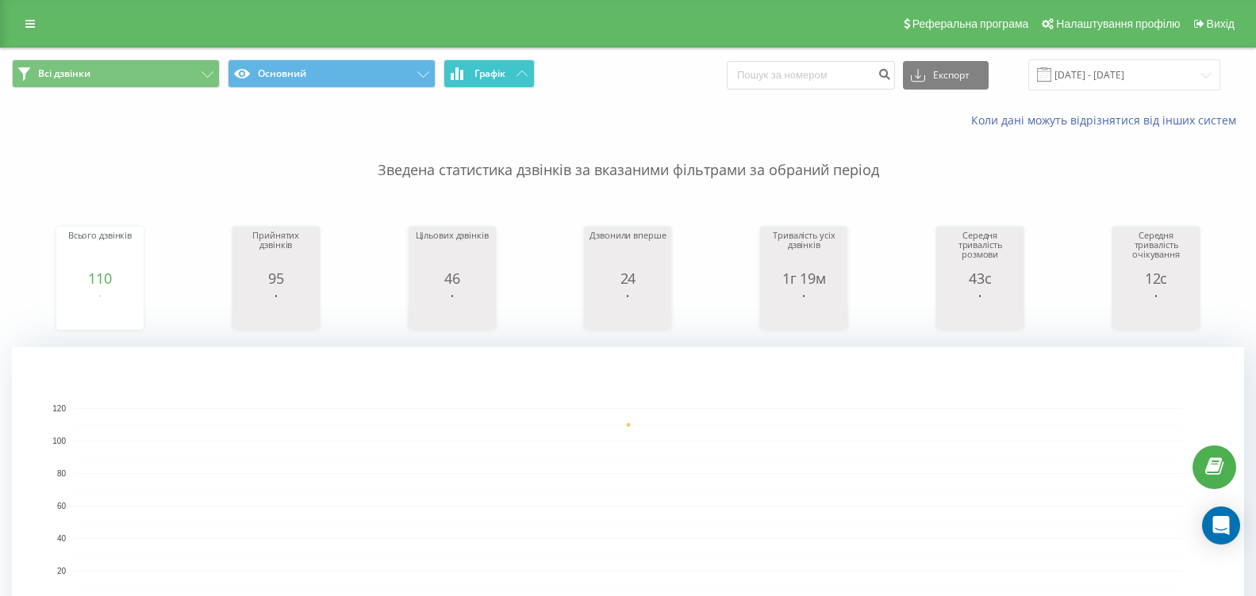
click at [529, 66] on button "Графік" at bounding box center [488, 73] width 91 height 29
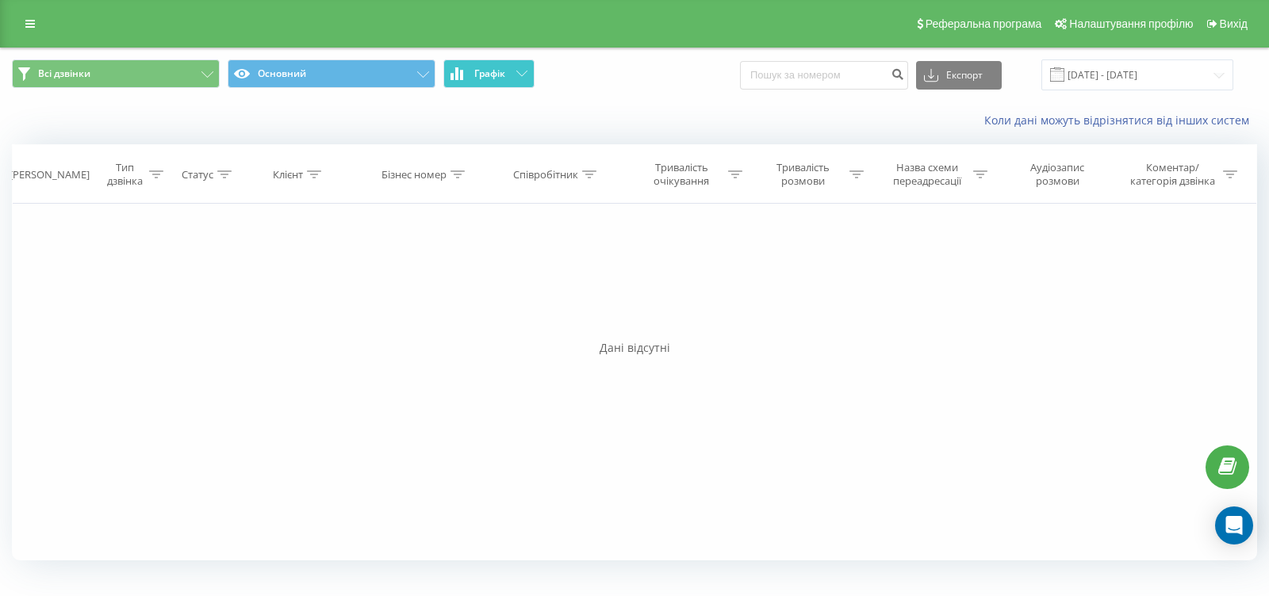
click at [529, 66] on button "Графік" at bounding box center [488, 73] width 91 height 29
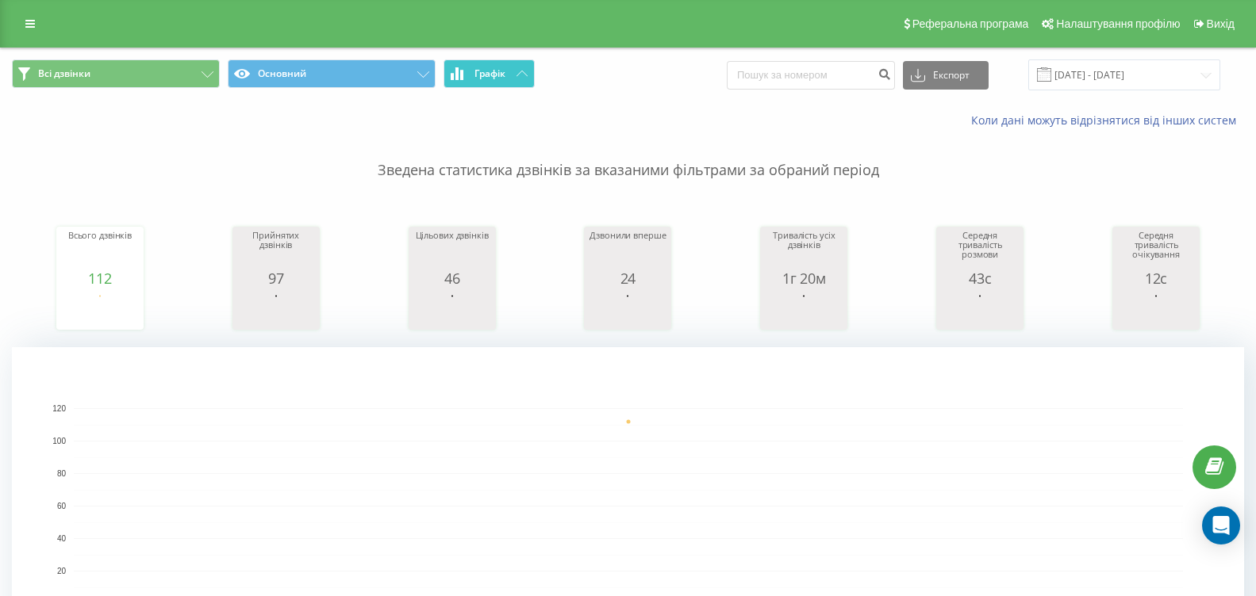
click at [523, 71] on icon at bounding box center [521, 74] width 11 height 6
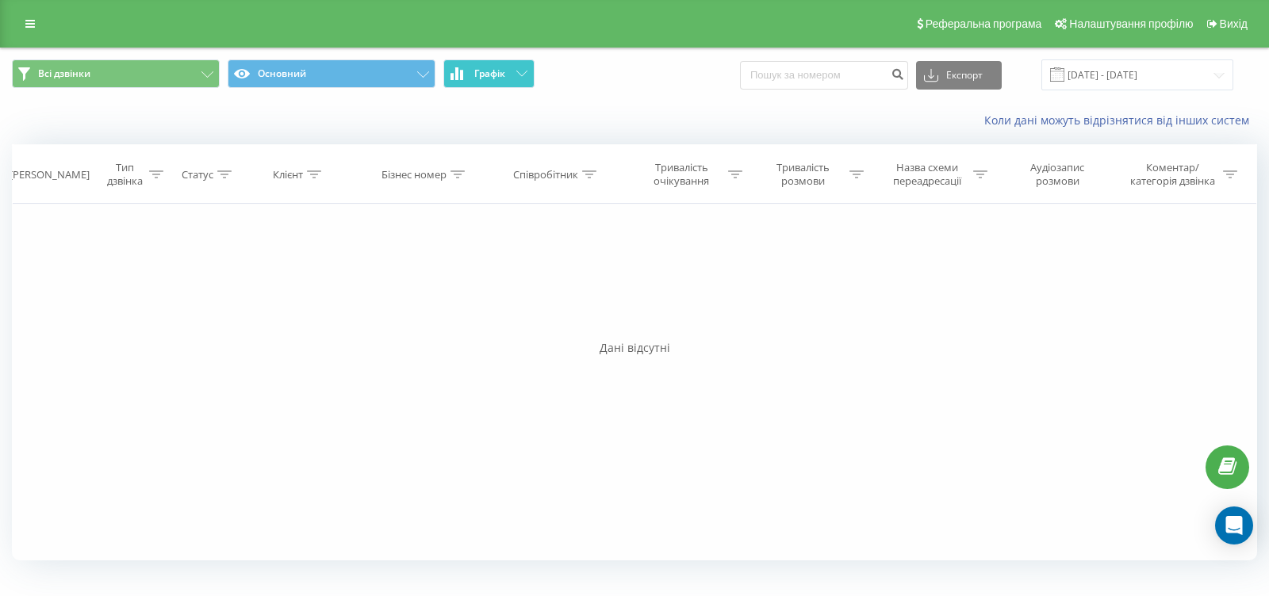
click at [523, 71] on icon at bounding box center [521, 74] width 11 height 6
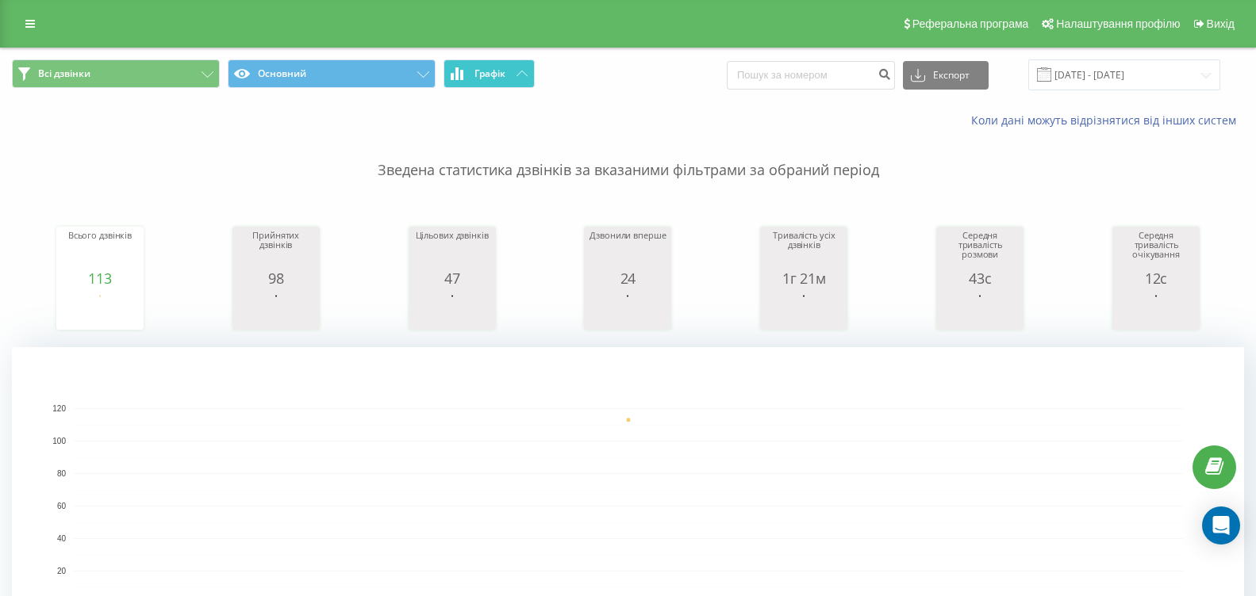
click at [498, 71] on span "Графік" at bounding box center [489, 73] width 31 height 11
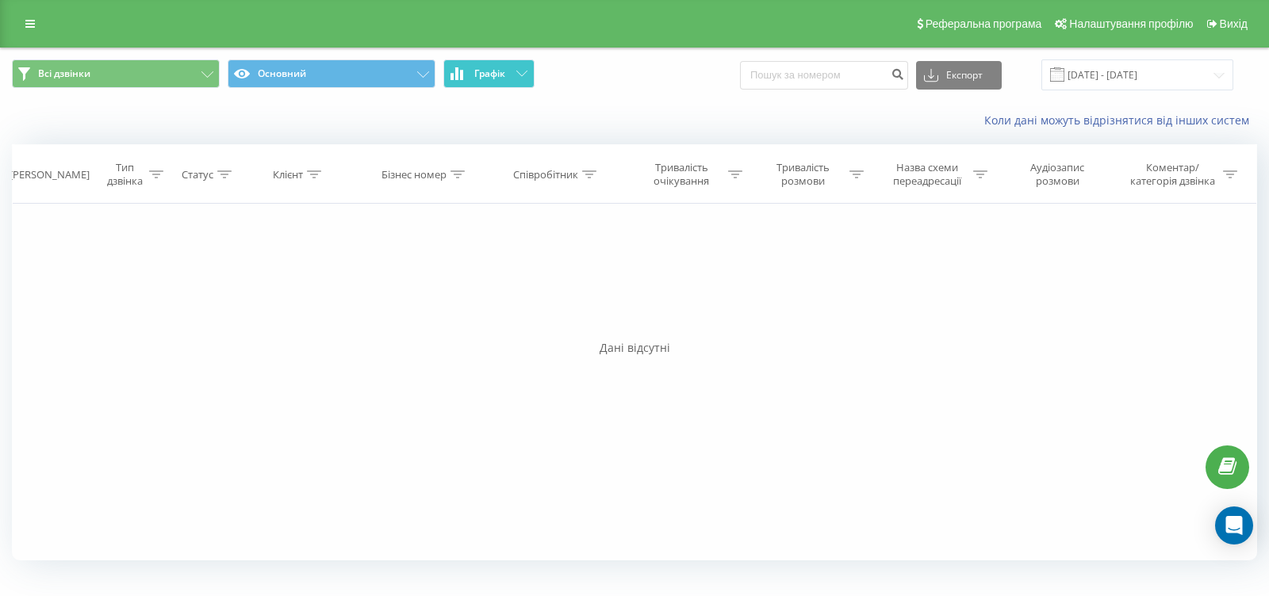
click at [497, 71] on span "Графік" at bounding box center [489, 73] width 31 height 11
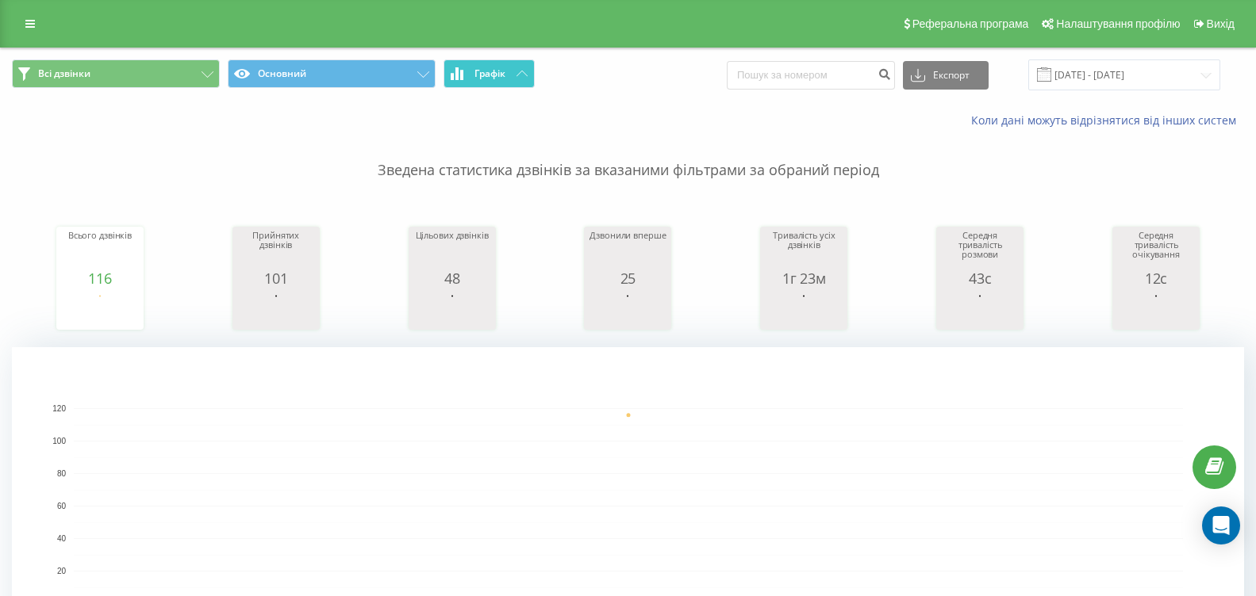
click at [502, 79] on span "Графік" at bounding box center [489, 73] width 31 height 11
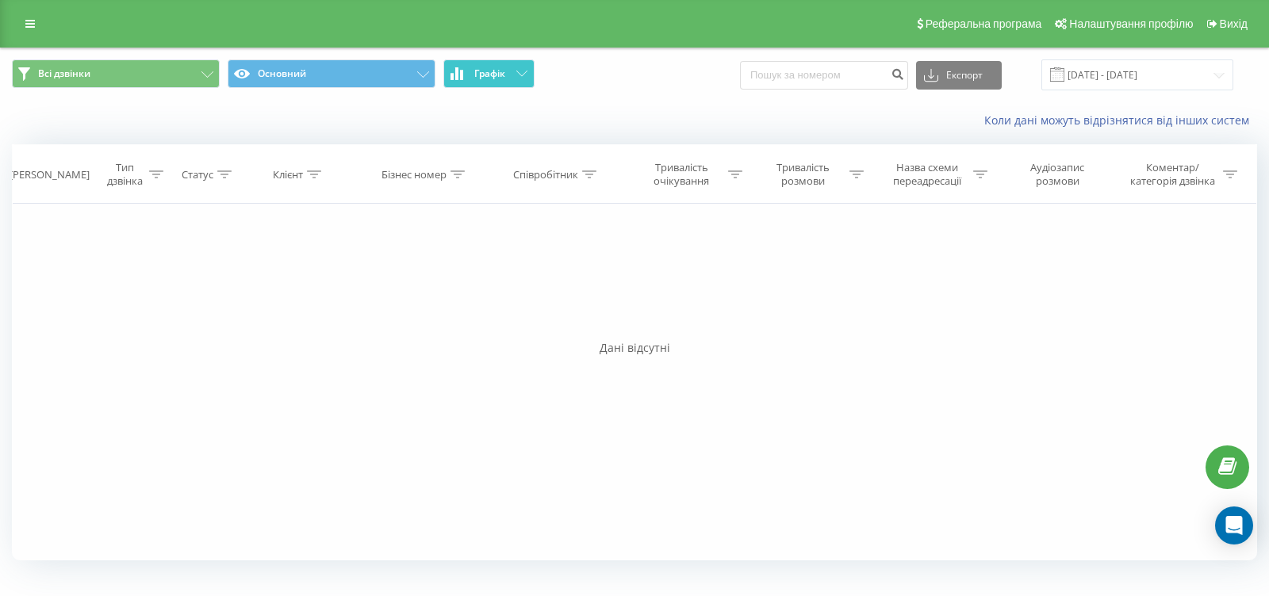
click at [500, 79] on span "Графік" at bounding box center [489, 73] width 31 height 11
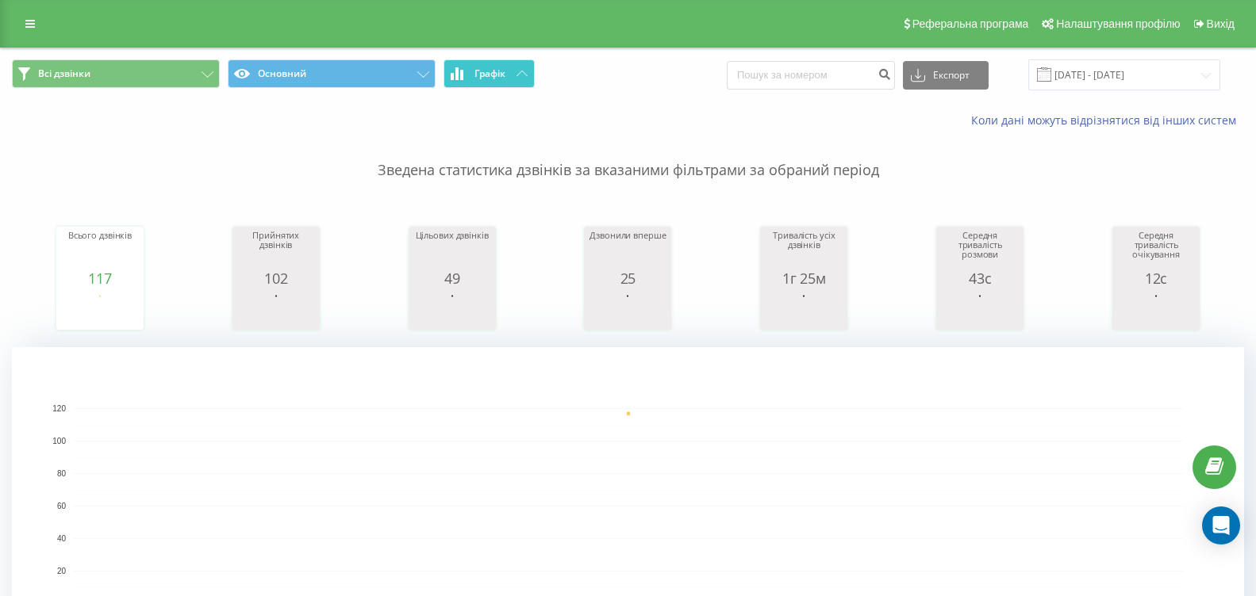
click at [521, 70] on button "Графік" at bounding box center [488, 73] width 91 height 29
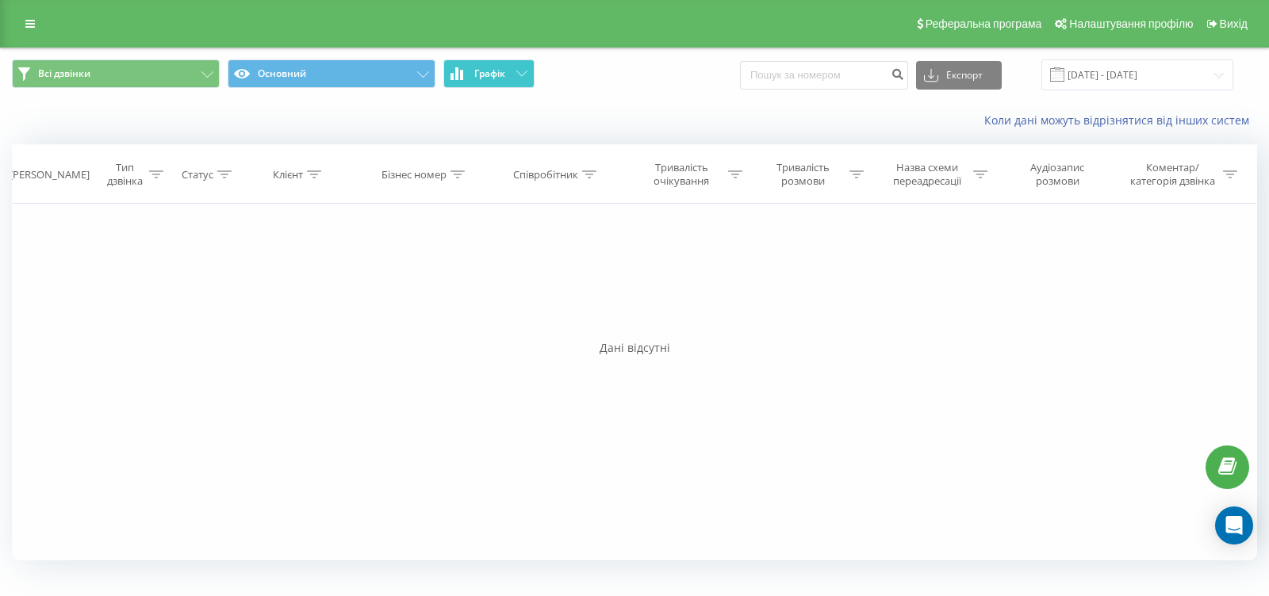
click at [520, 70] on button "Графік" at bounding box center [488, 73] width 91 height 29
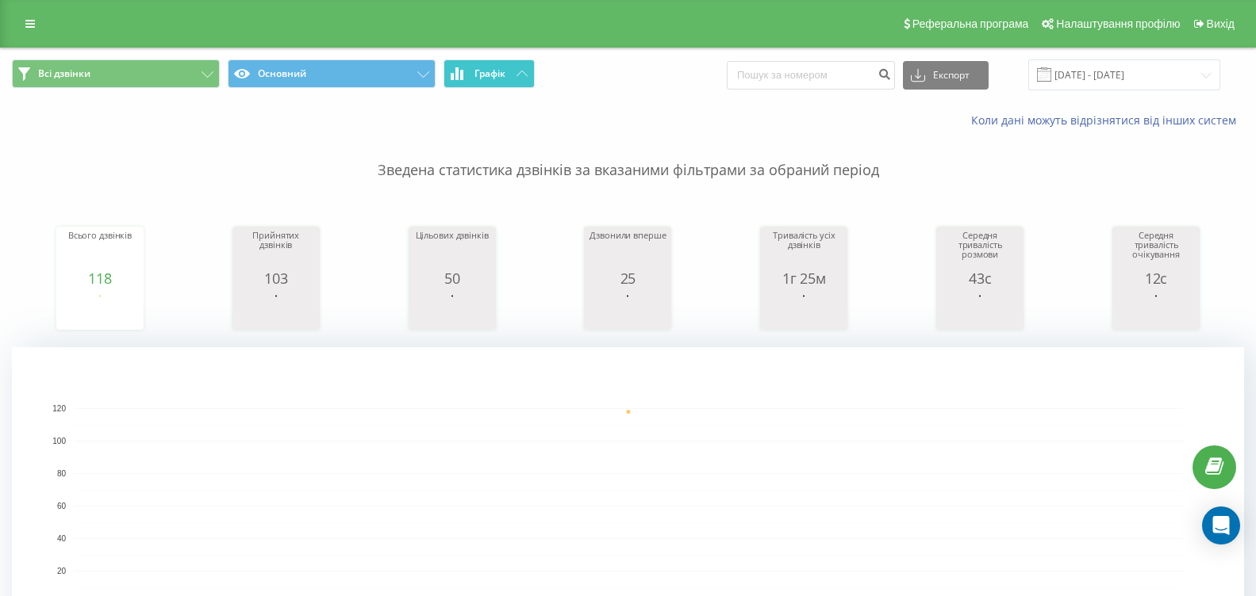
click at [523, 64] on button "Графік" at bounding box center [488, 73] width 91 height 29
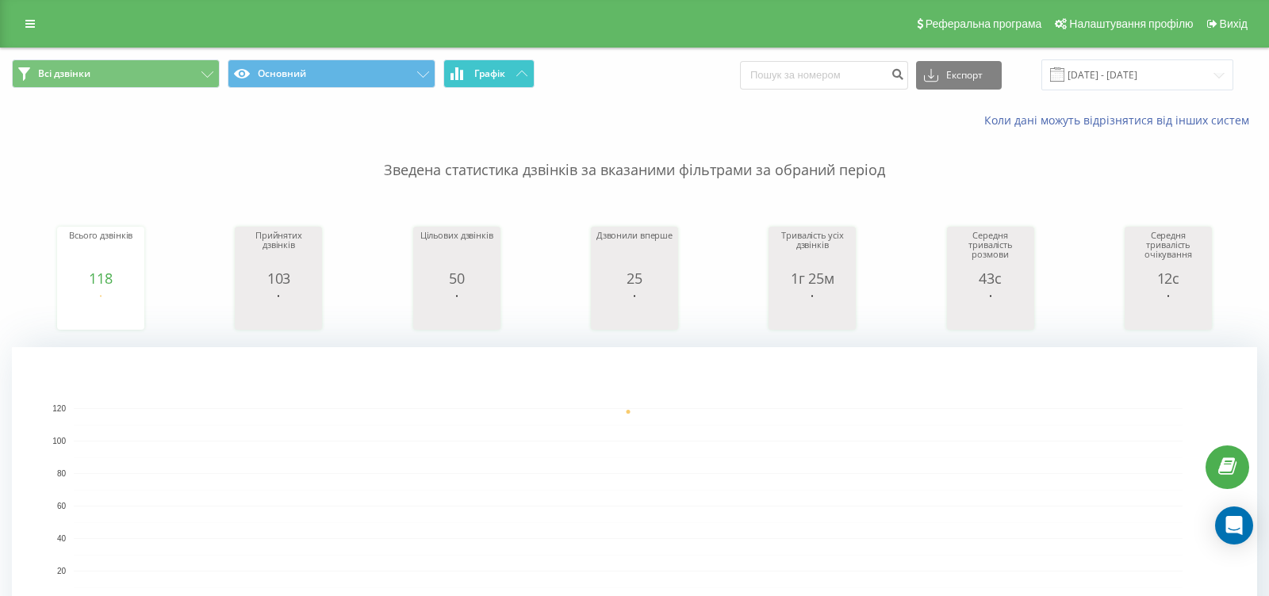
click at [523, 64] on button "Графік" at bounding box center [488, 73] width 91 height 29
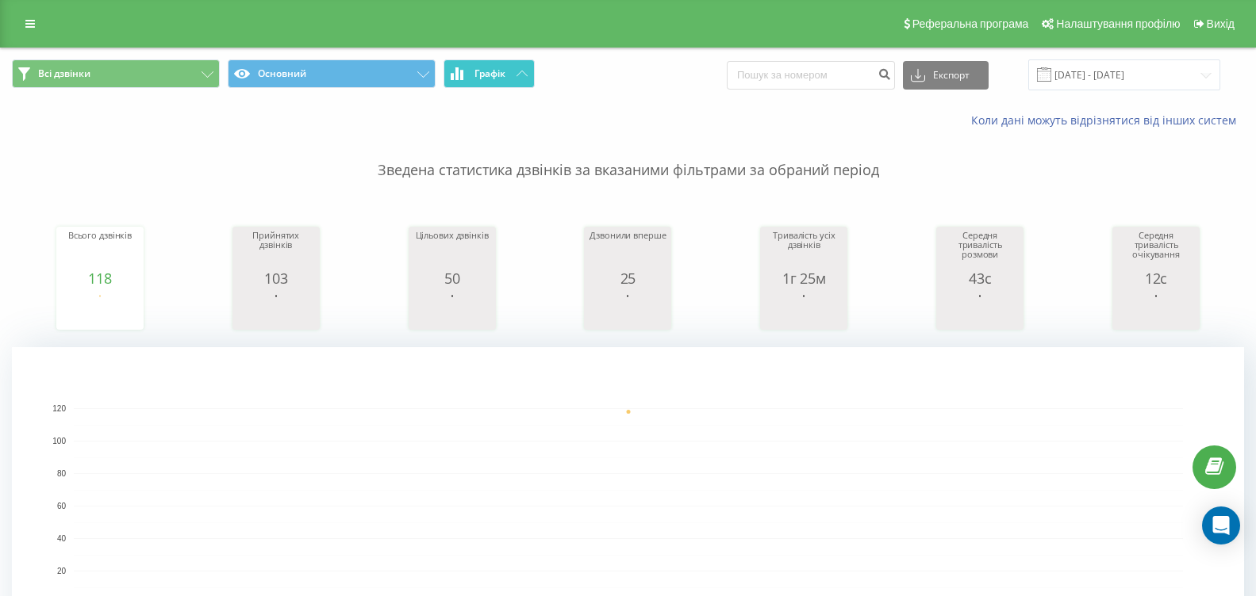
click at [516, 67] on button "Графік" at bounding box center [488, 73] width 91 height 29
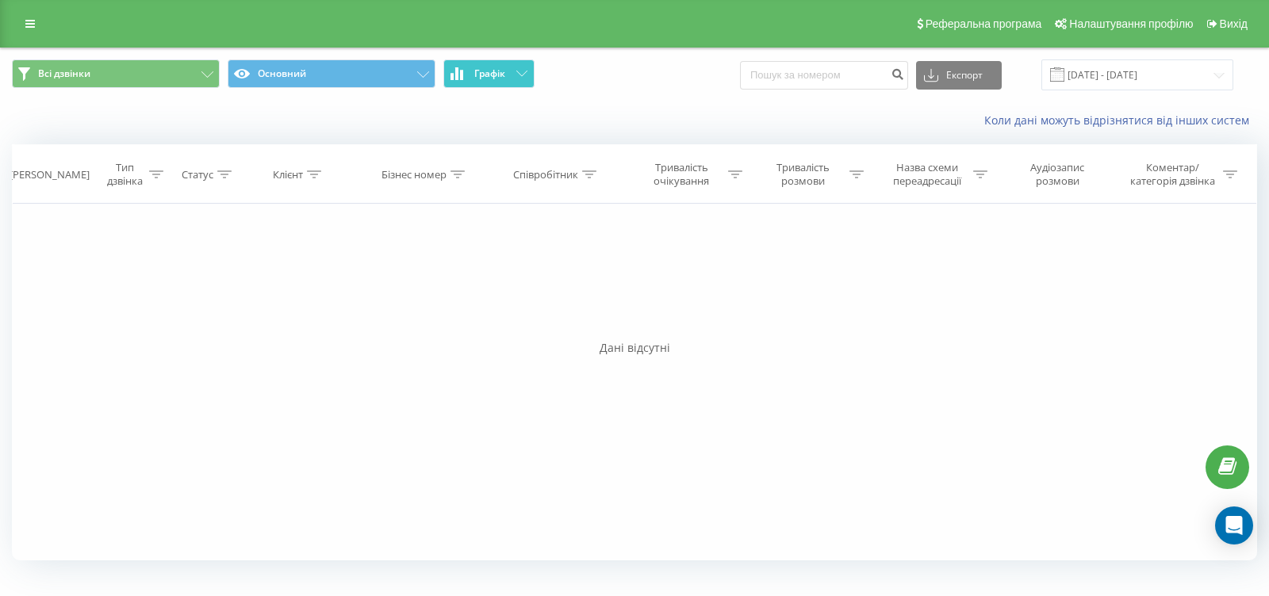
click at [516, 67] on button "Графік" at bounding box center [488, 73] width 91 height 29
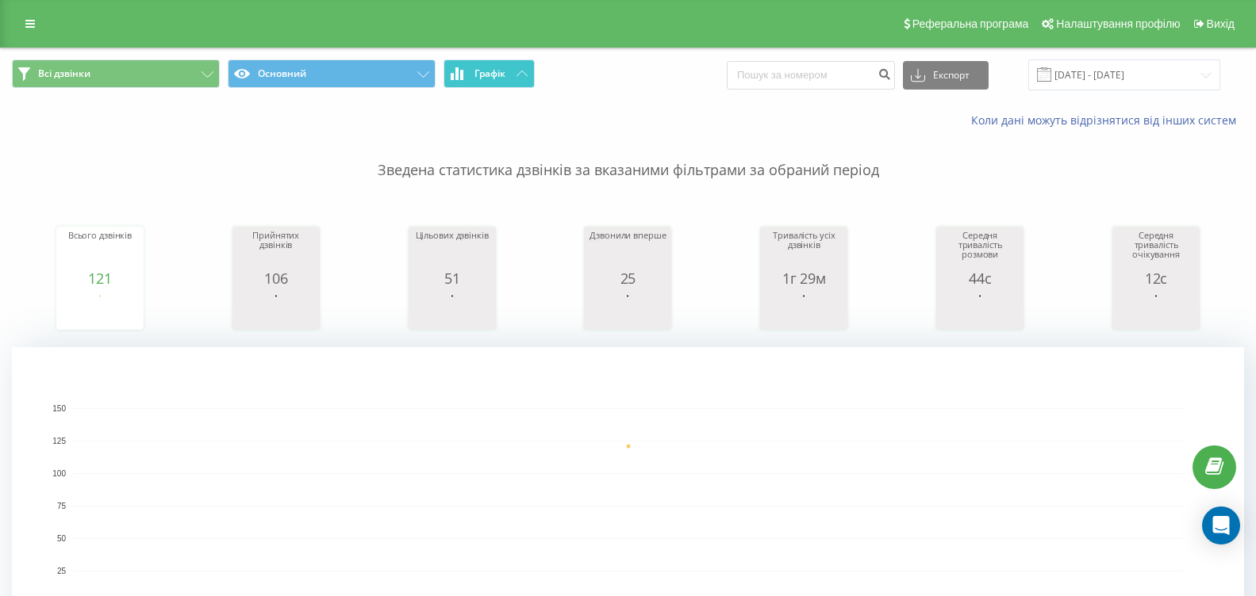
click at [518, 74] on icon at bounding box center [521, 74] width 11 height 6
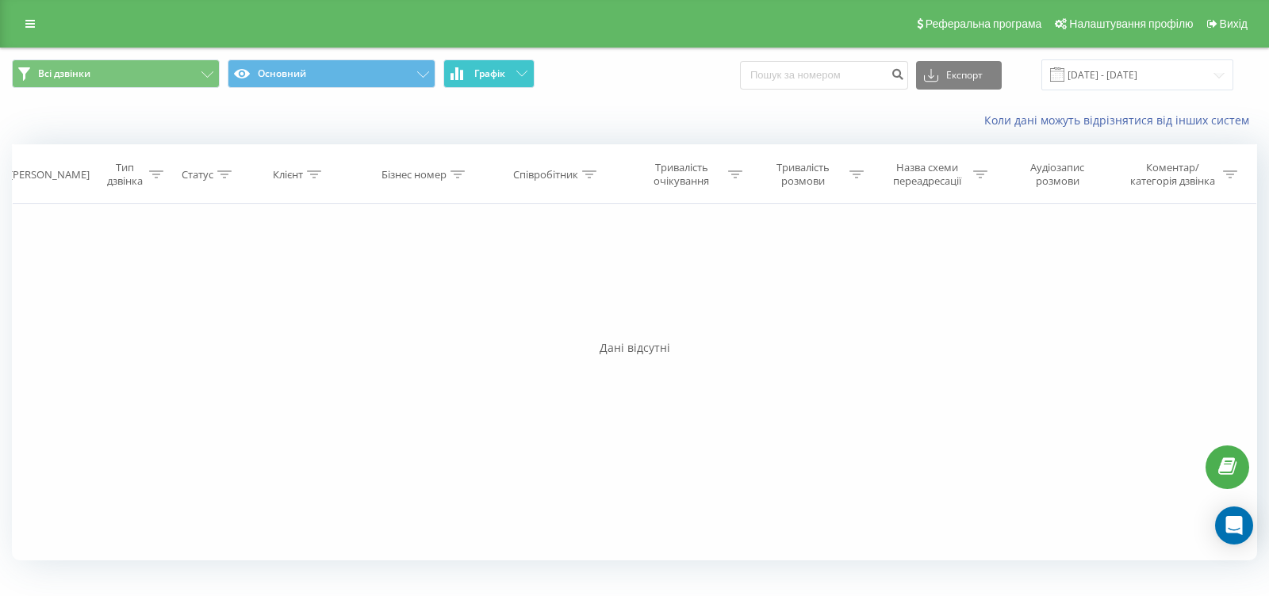
click at [518, 74] on icon at bounding box center [521, 74] width 11 height 6
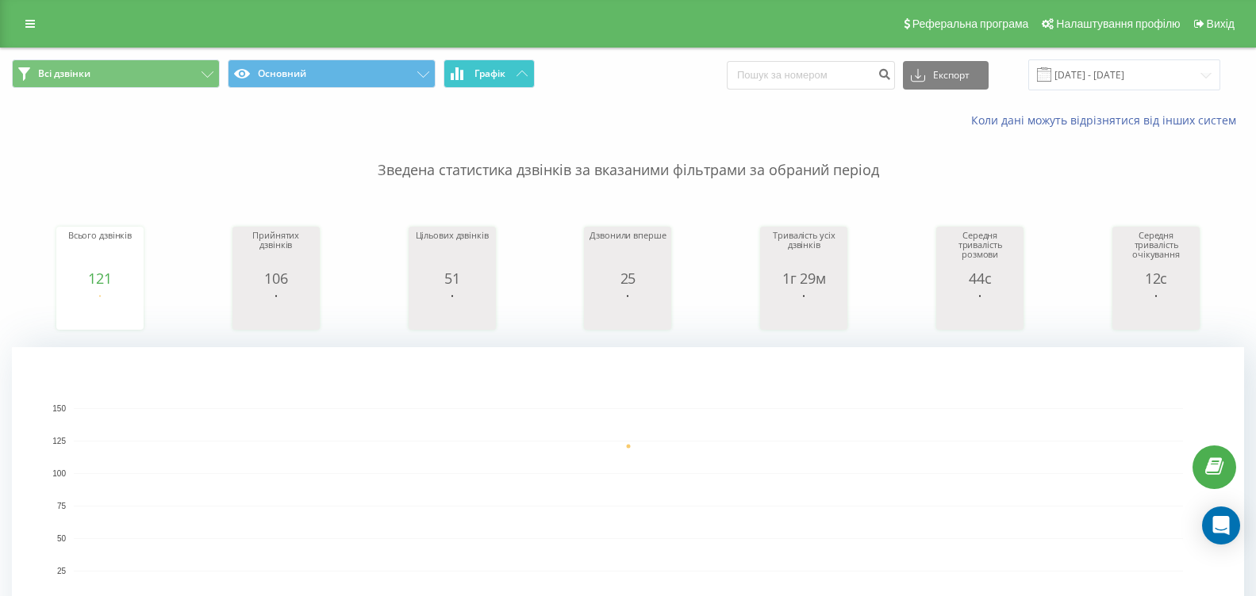
click at [516, 78] on button "Графік" at bounding box center [488, 73] width 91 height 29
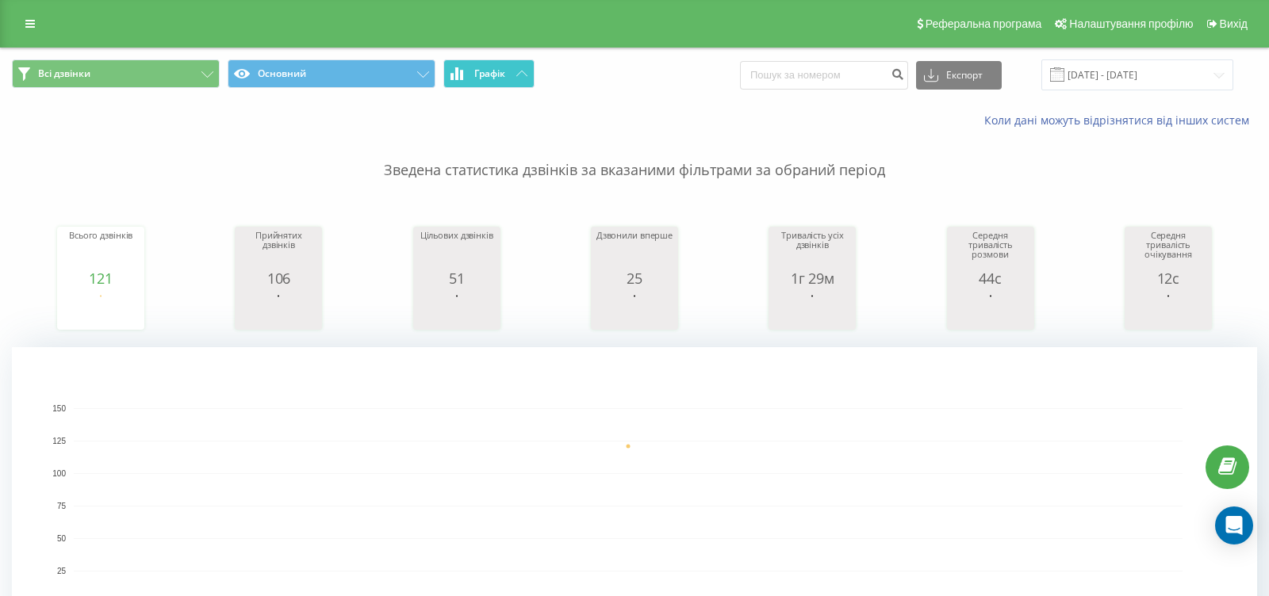
click at [516, 78] on button "Графік" at bounding box center [488, 73] width 91 height 29
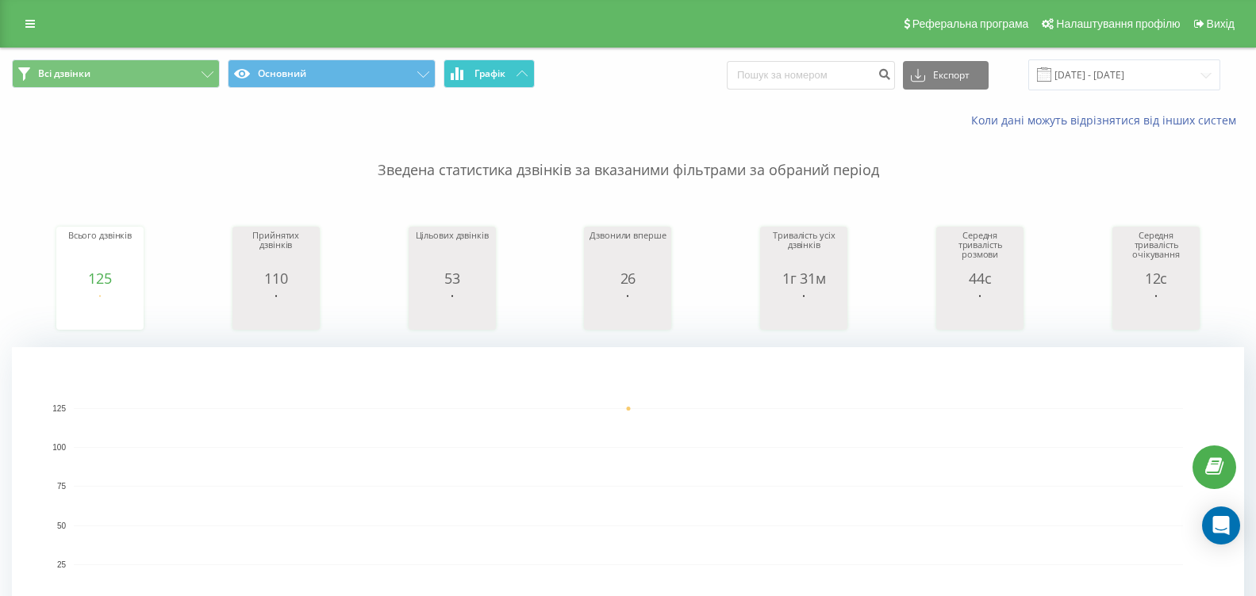
click at [516, 71] on icon at bounding box center [521, 74] width 11 height 6
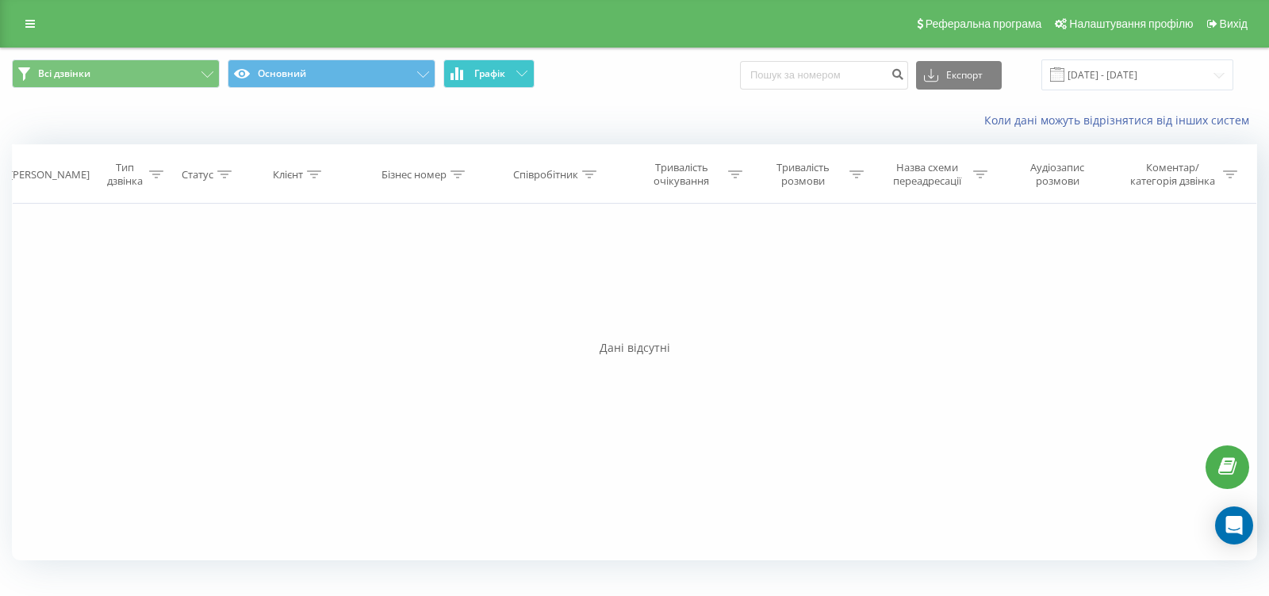
click at [516, 71] on icon at bounding box center [521, 74] width 11 height 6
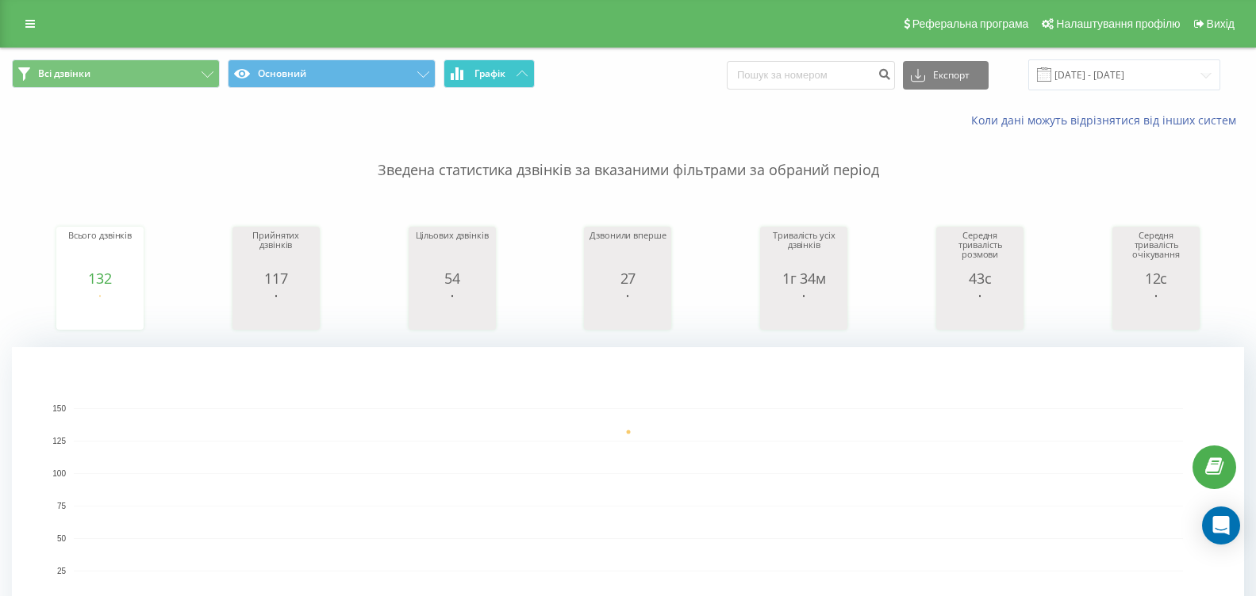
click at [516, 75] on icon at bounding box center [521, 74] width 11 height 6
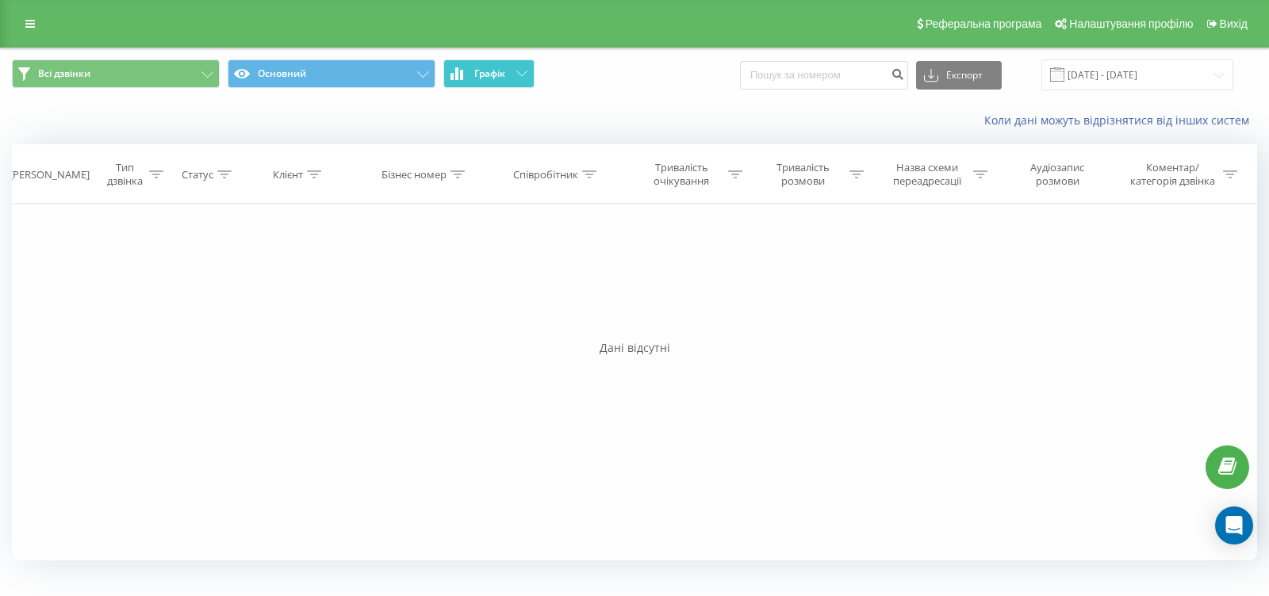
click at [516, 75] on icon at bounding box center [521, 74] width 11 height 6
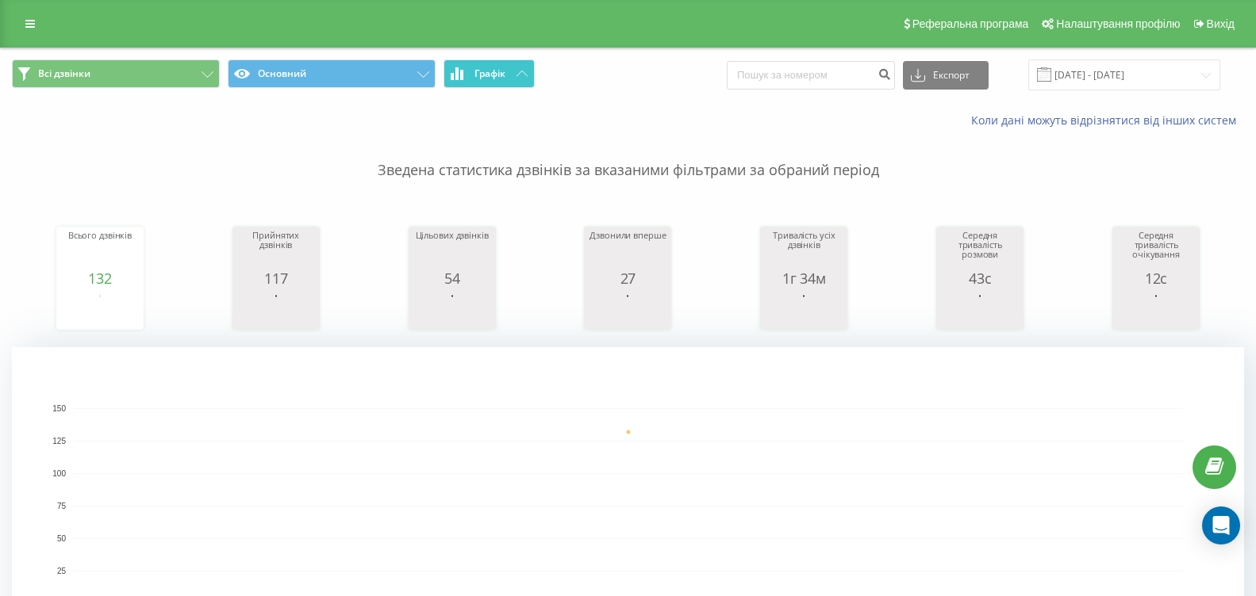
click at [516, 72] on icon at bounding box center [521, 74] width 11 height 6
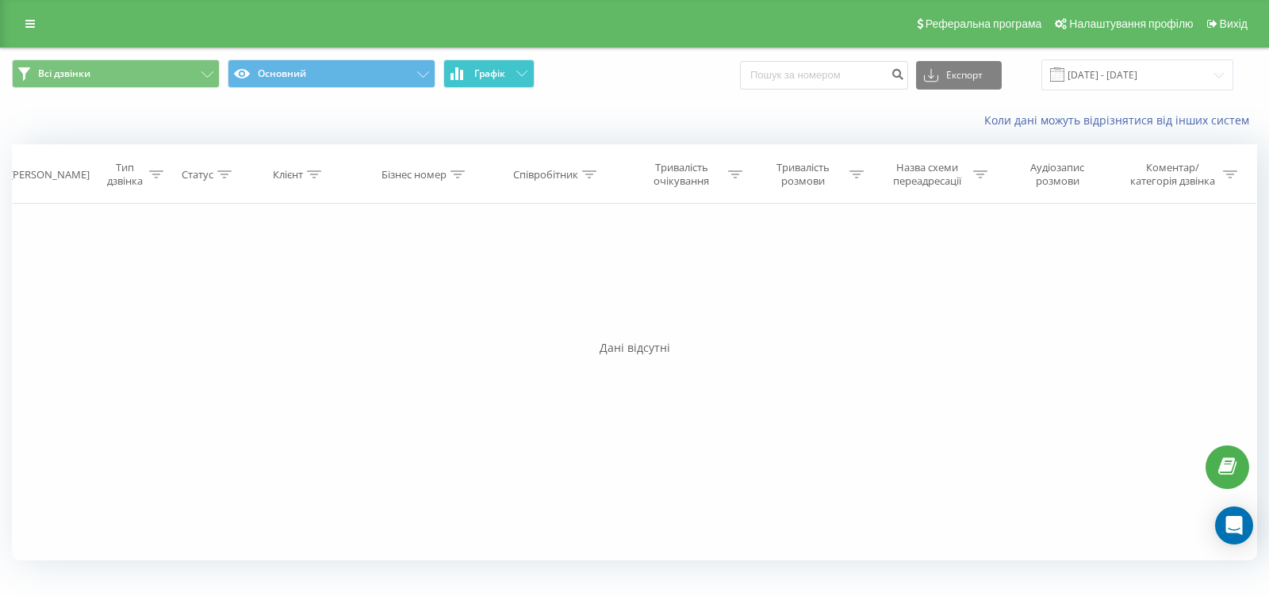
click at [516, 72] on icon at bounding box center [521, 74] width 11 height 6
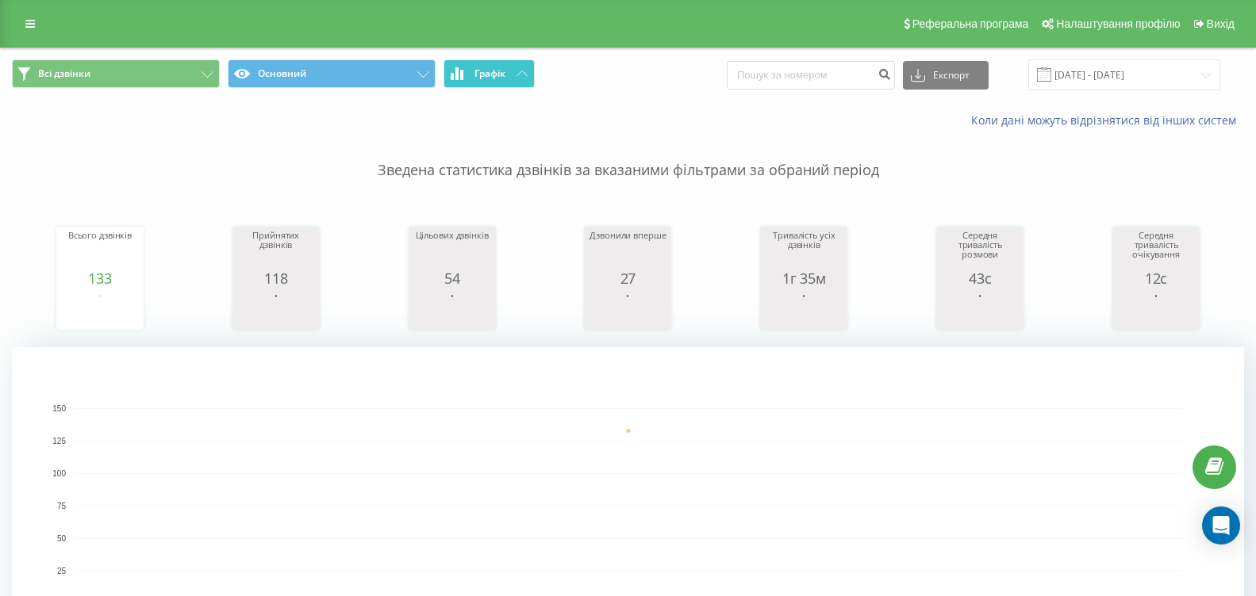
click at [504, 72] on span "Графік" at bounding box center [489, 73] width 31 height 11
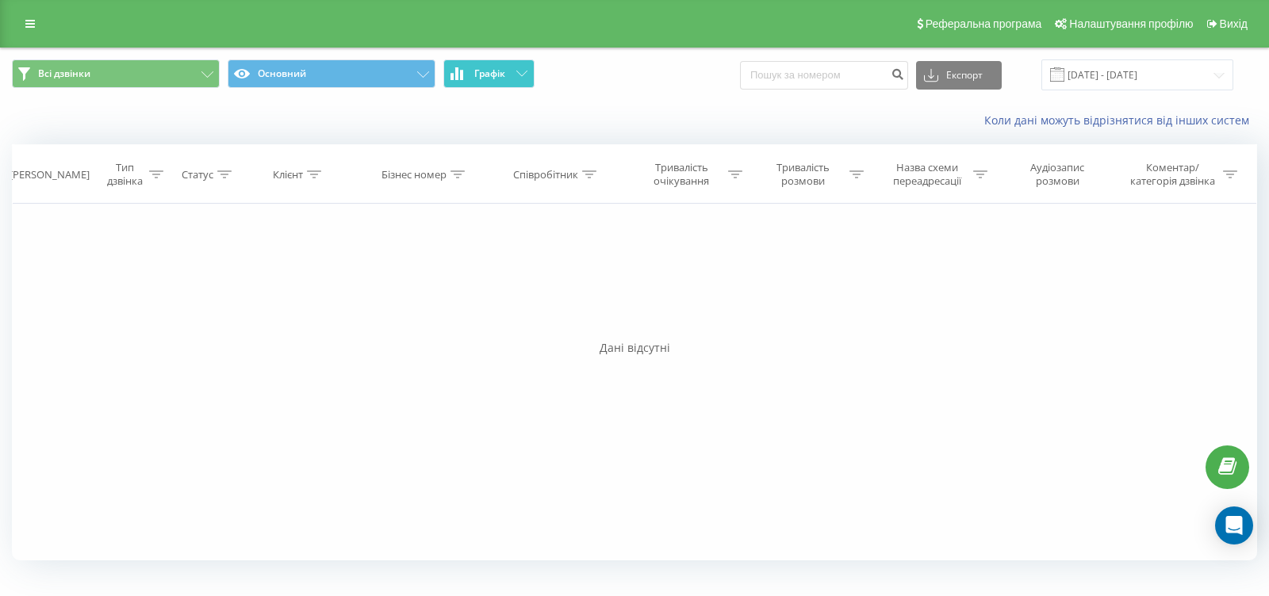
click at [504, 72] on span "Графік" at bounding box center [489, 73] width 31 height 11
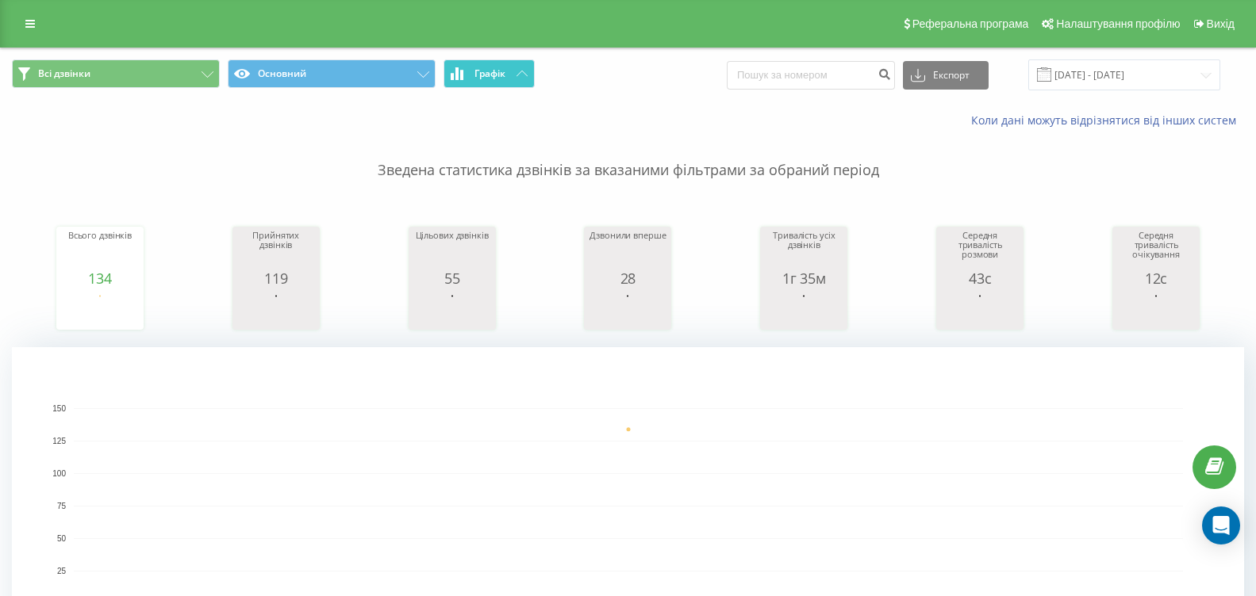
click at [500, 80] on button "Графік" at bounding box center [488, 73] width 91 height 29
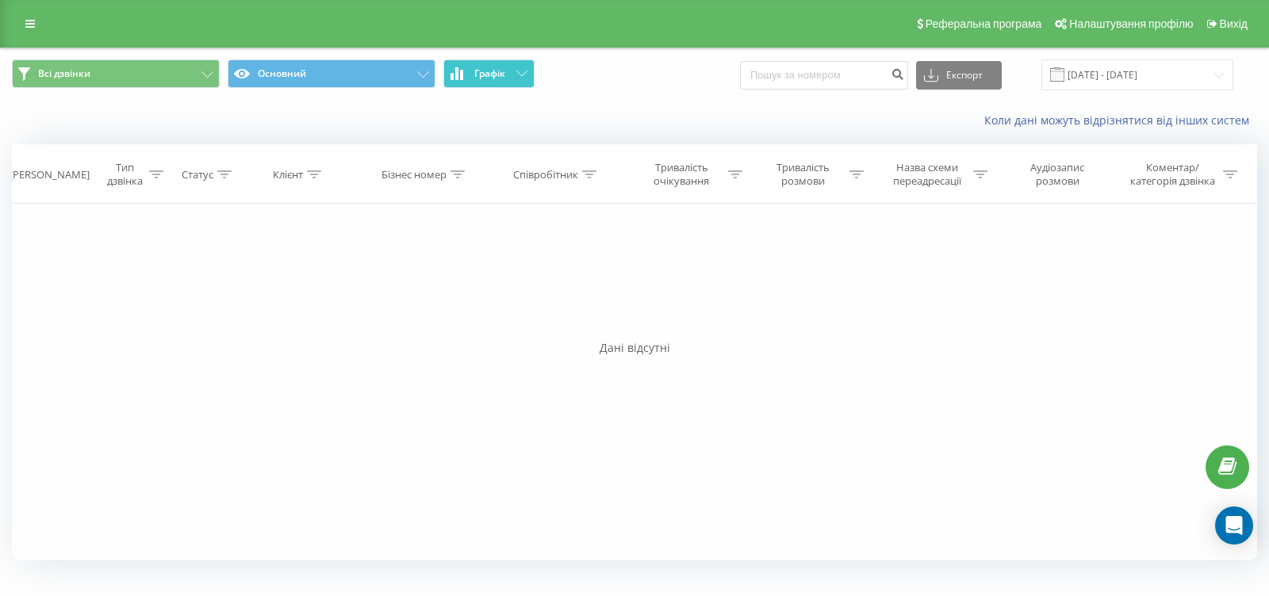
click at [500, 80] on button "Графік" at bounding box center [488, 73] width 91 height 29
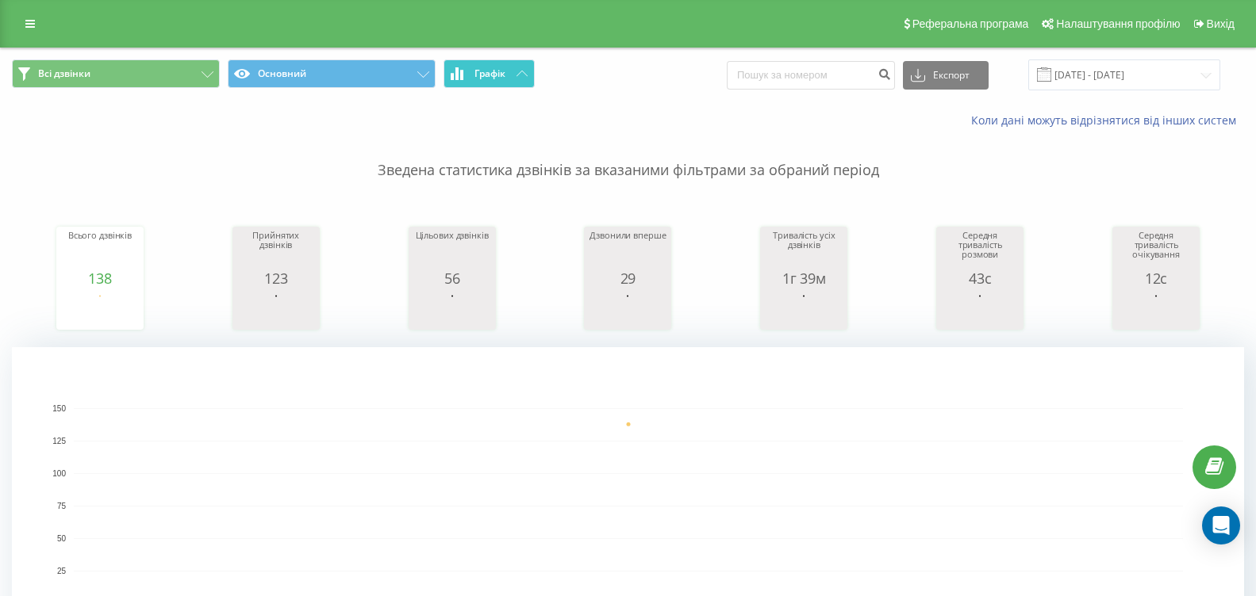
click at [500, 75] on span "Графік" at bounding box center [489, 73] width 31 height 11
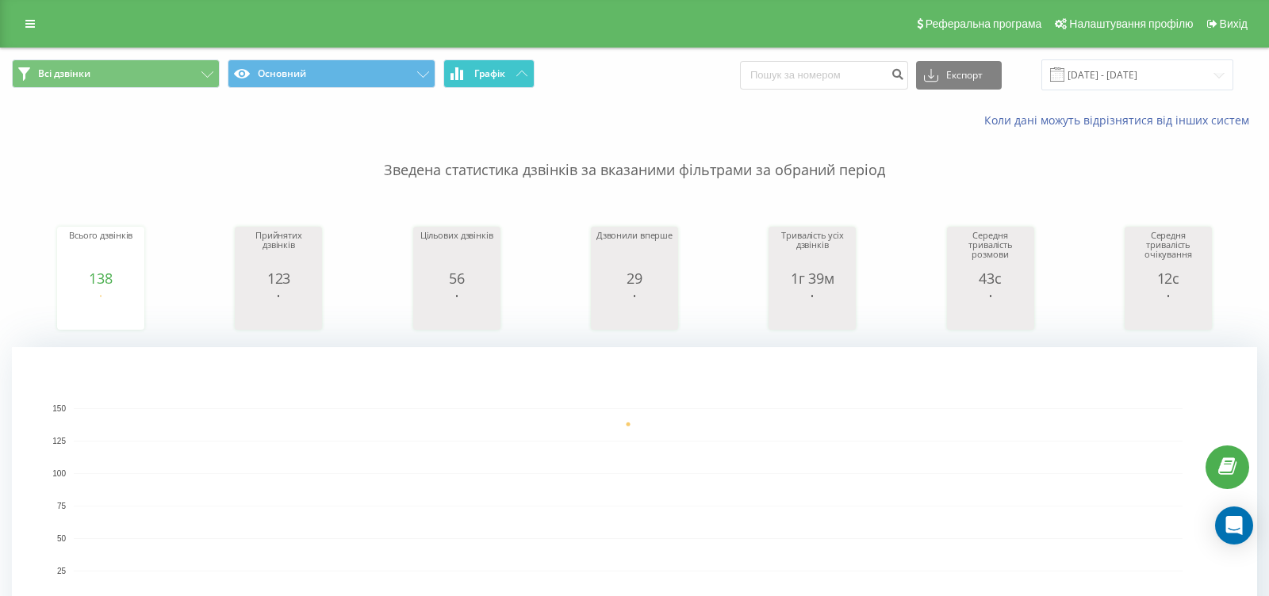
click at [500, 75] on span "Графік" at bounding box center [489, 73] width 31 height 11
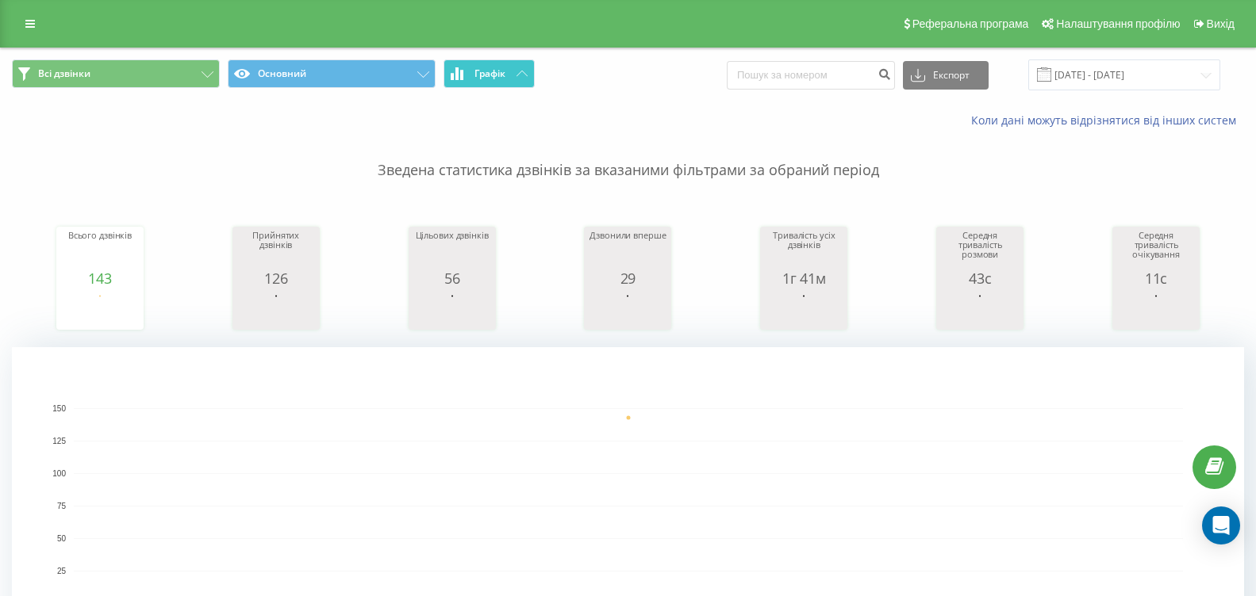
click at [511, 66] on button "Графік" at bounding box center [488, 73] width 91 height 29
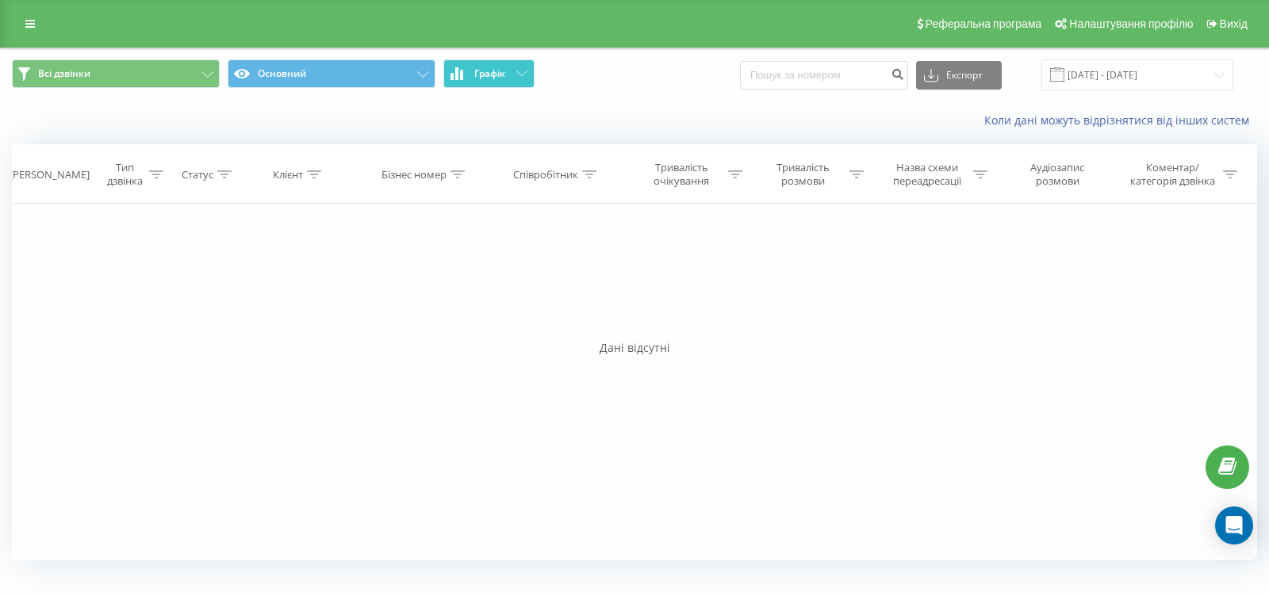
click at [511, 66] on button "Графік" at bounding box center [488, 73] width 91 height 29
